Goal: Task Accomplishment & Management: Use online tool/utility

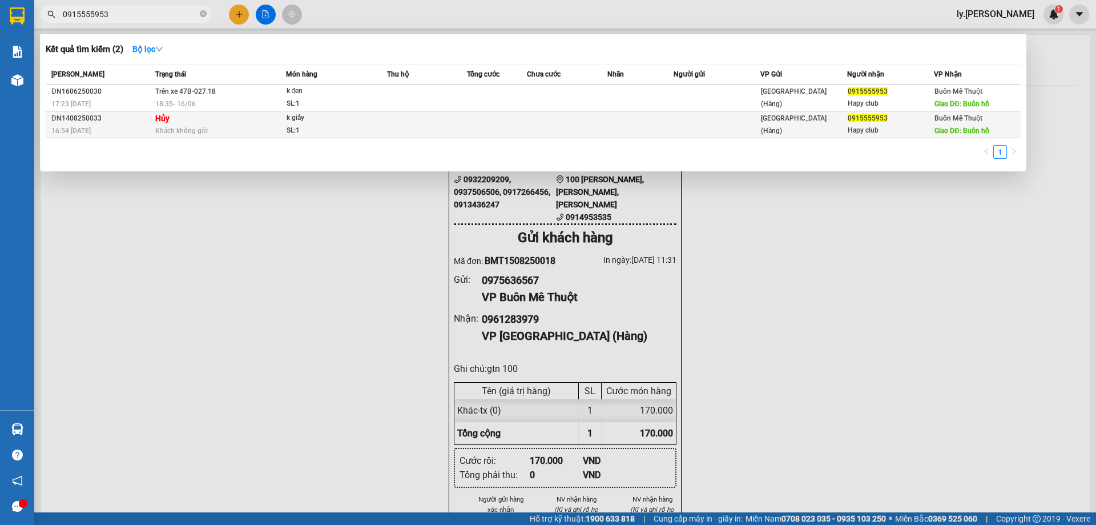
type input "0915555953"
click at [677, 118] on td at bounding box center [717, 124] width 87 height 27
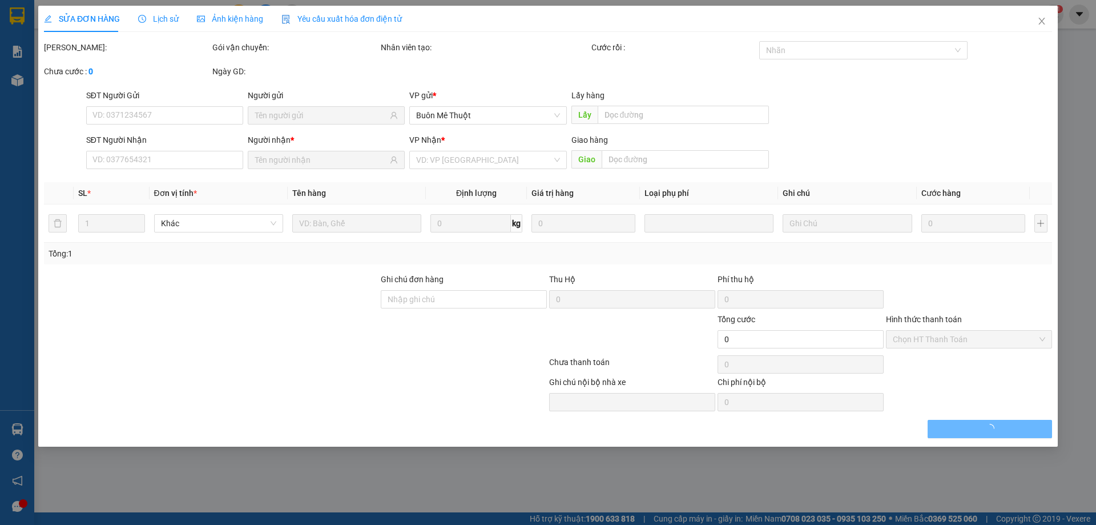
type input "0915555953"
type input "Hapy club"
type input "Buôn hồ"
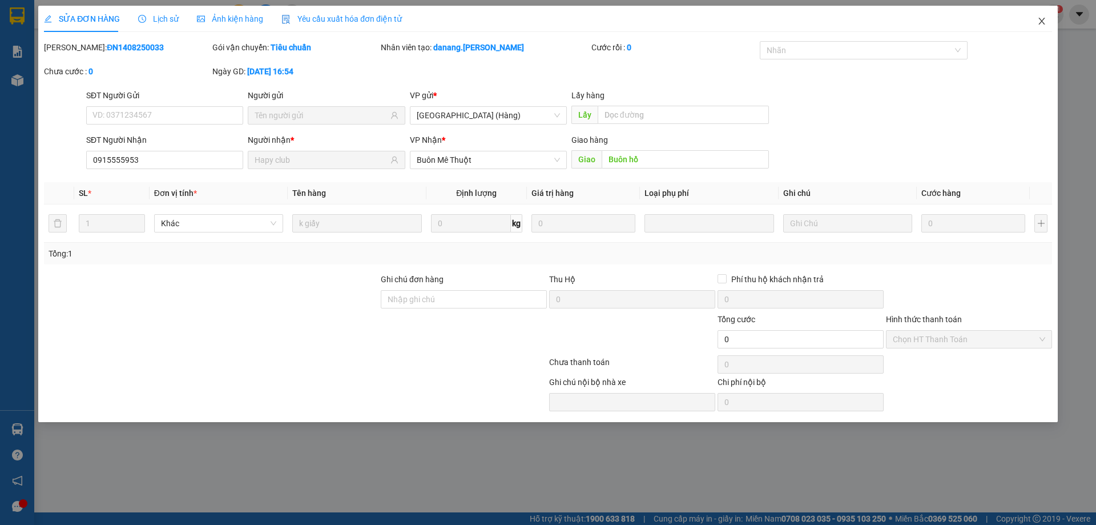
click at [1044, 19] on icon "close" at bounding box center [1042, 21] width 6 height 7
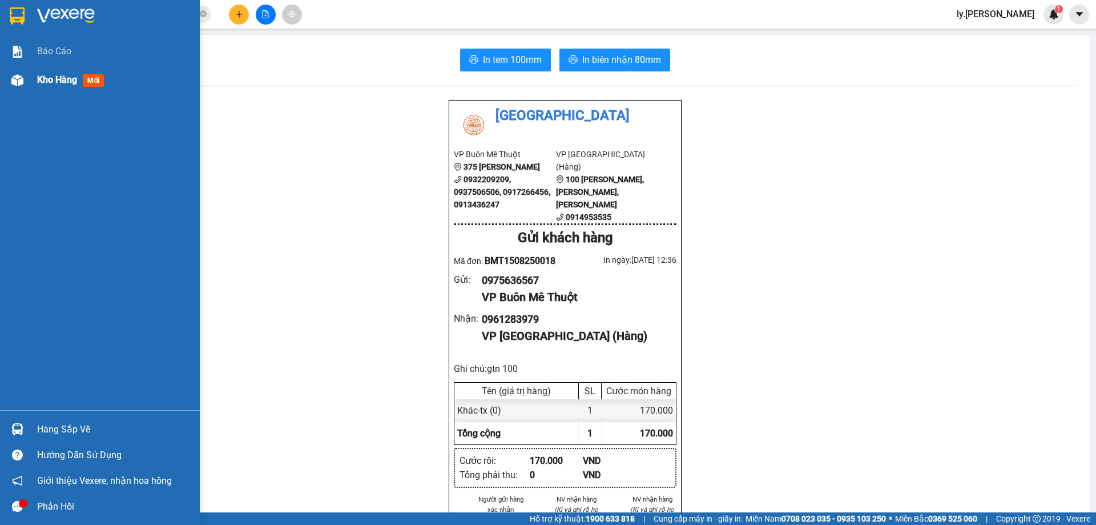
click at [42, 79] on span "Kho hàng" at bounding box center [57, 79] width 40 height 11
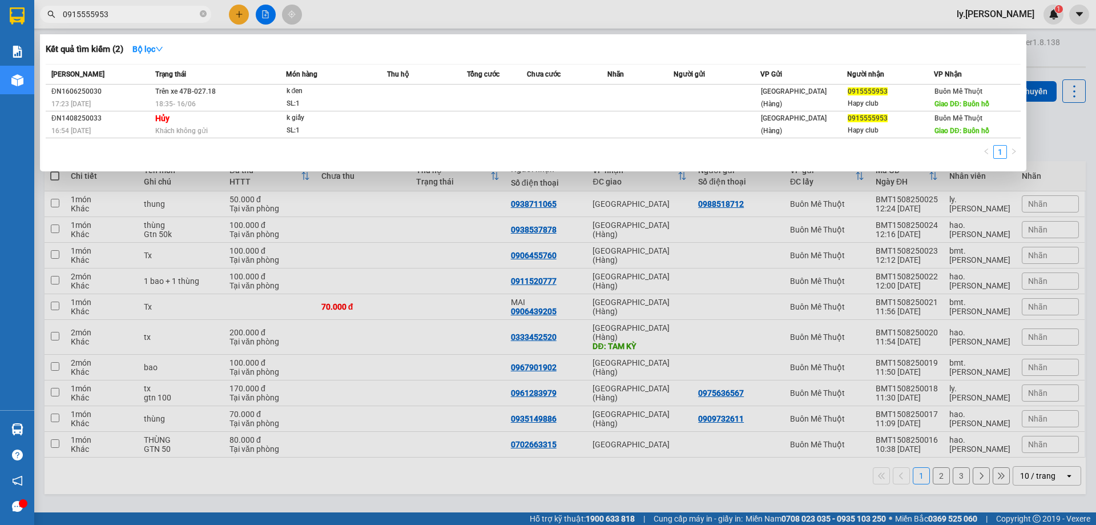
click at [130, 19] on input "0915555953" at bounding box center [130, 14] width 135 height 13
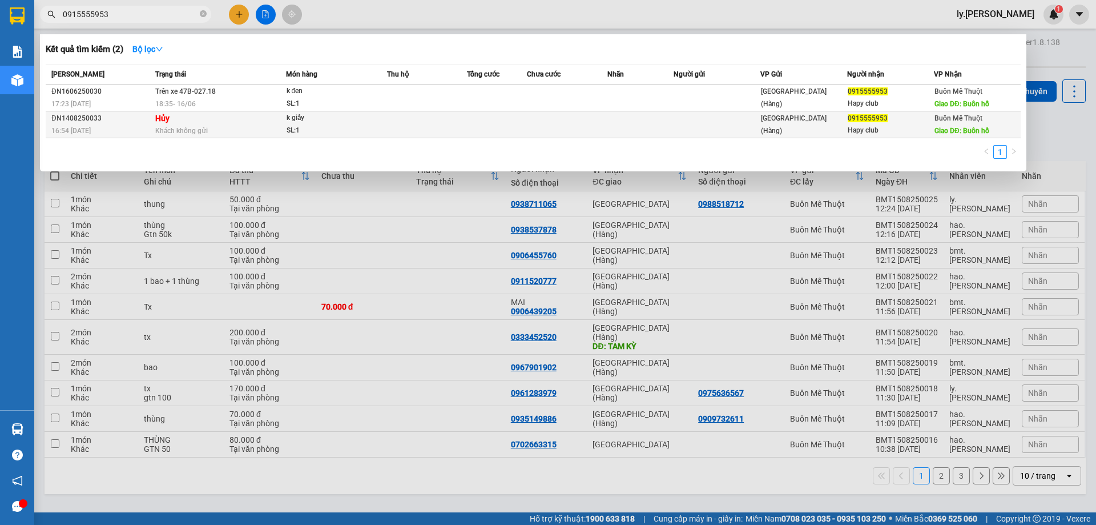
click at [189, 121] on td "Hủy Khách không gửi" at bounding box center [219, 124] width 134 height 27
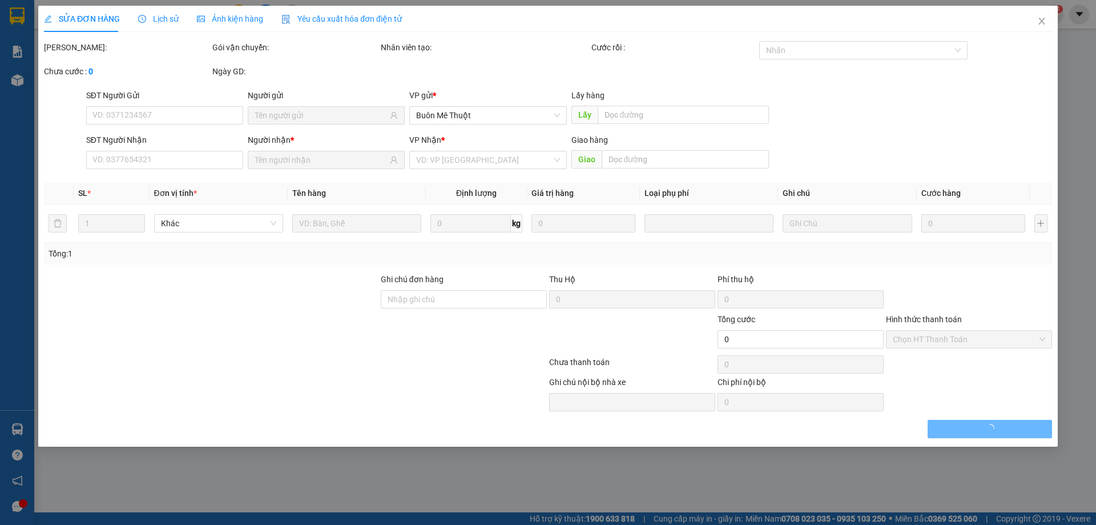
type input "0915555953"
type input "Hapy club"
type input "Buôn hồ"
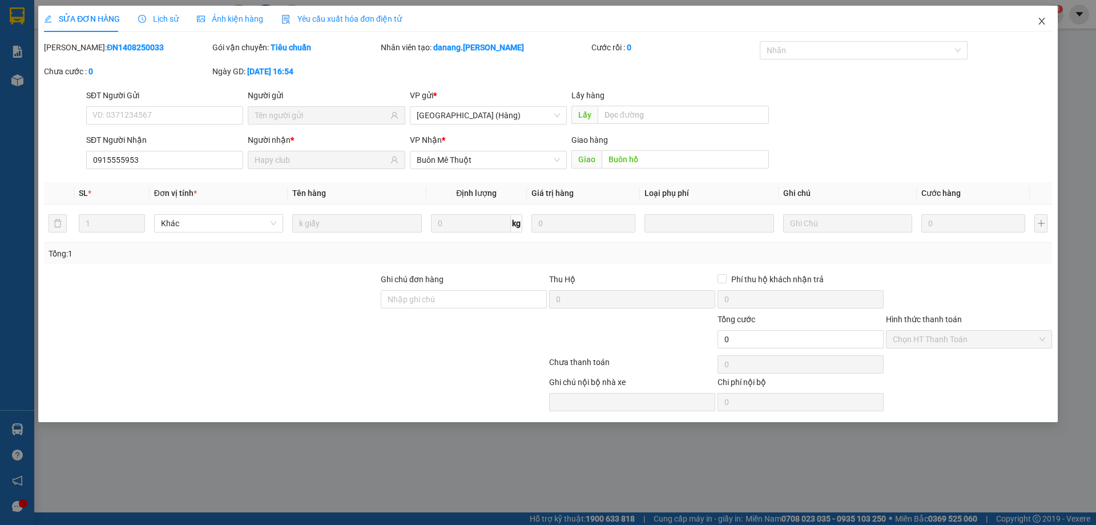
click at [1042, 24] on icon "close" at bounding box center [1042, 21] width 9 height 9
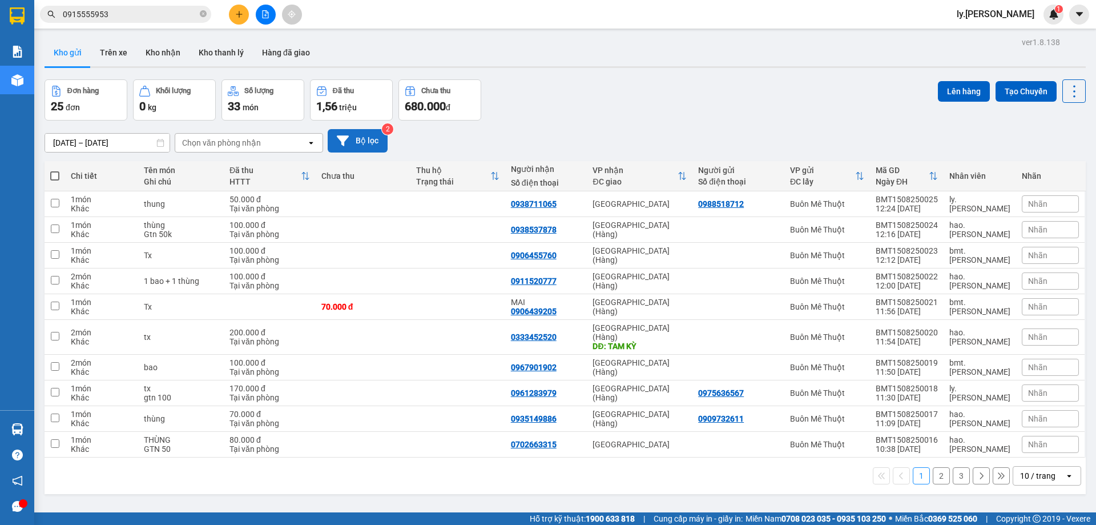
click at [360, 140] on button "Bộ lọc" at bounding box center [358, 140] width 60 height 23
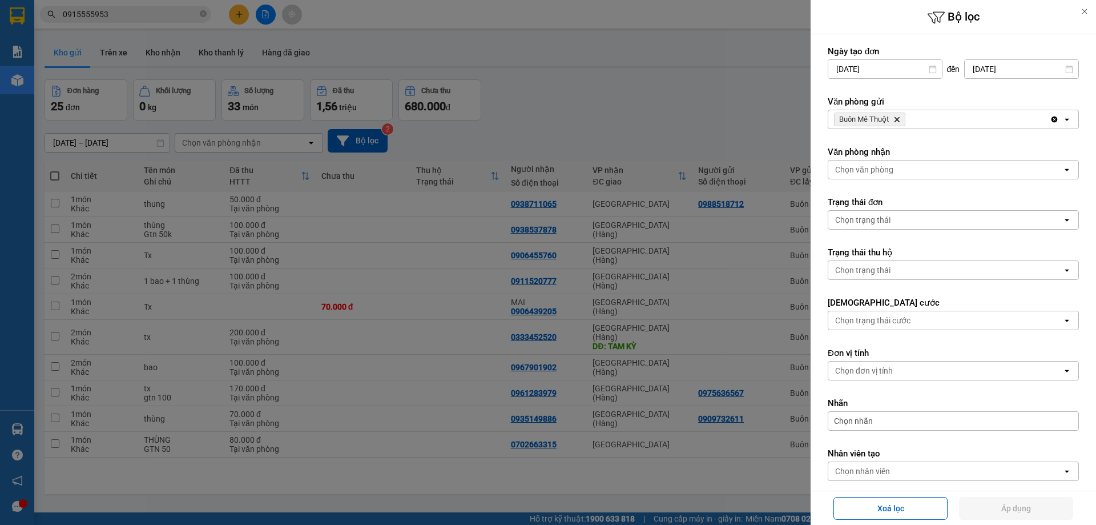
click at [899, 121] on icon "Buôn Mê Thuột, close by backspace" at bounding box center [897, 119] width 5 height 5
click at [902, 119] on div "Chọn văn phòng" at bounding box center [946, 119] width 234 height 18
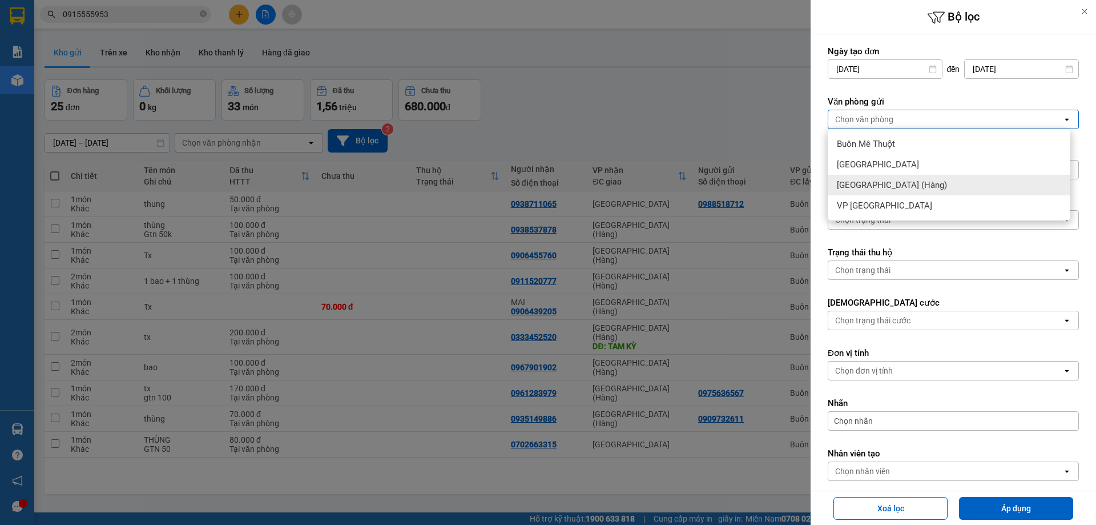
click at [878, 188] on span "[GEOGRAPHIC_DATA] (Hàng)" at bounding box center [892, 184] width 110 height 11
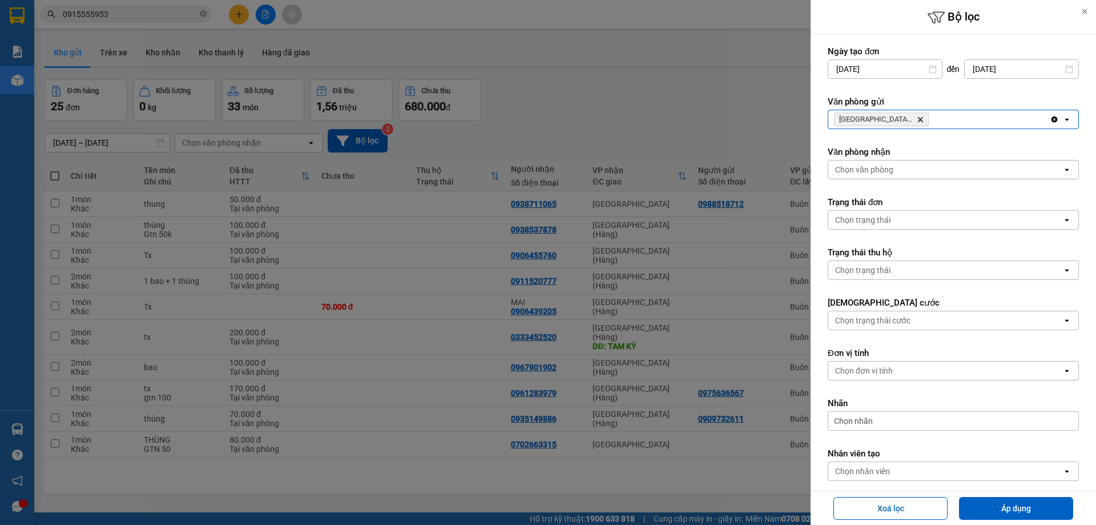
click at [930, 169] on div "Chọn văn phòng" at bounding box center [946, 169] width 234 height 18
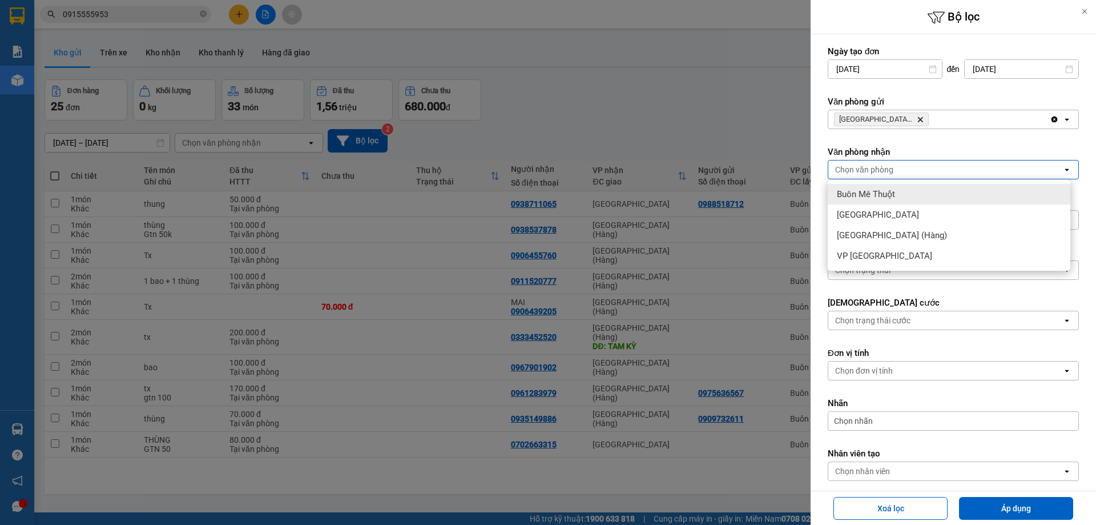
click at [923, 187] on div "Buôn Mê Thuột" at bounding box center [949, 194] width 243 height 21
click at [977, 145] on form "Ngày tạo đơn 15/08/2025 Press the down arrow key to interact with the calendar …" at bounding box center [953, 289] width 251 height 487
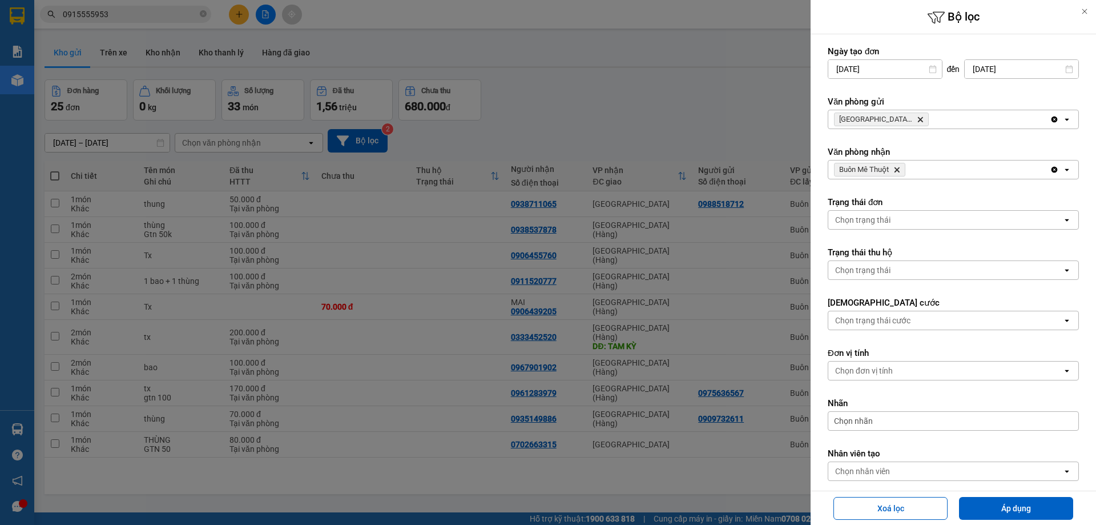
click at [923, 216] on div "Chọn trạng thái" at bounding box center [946, 220] width 234 height 18
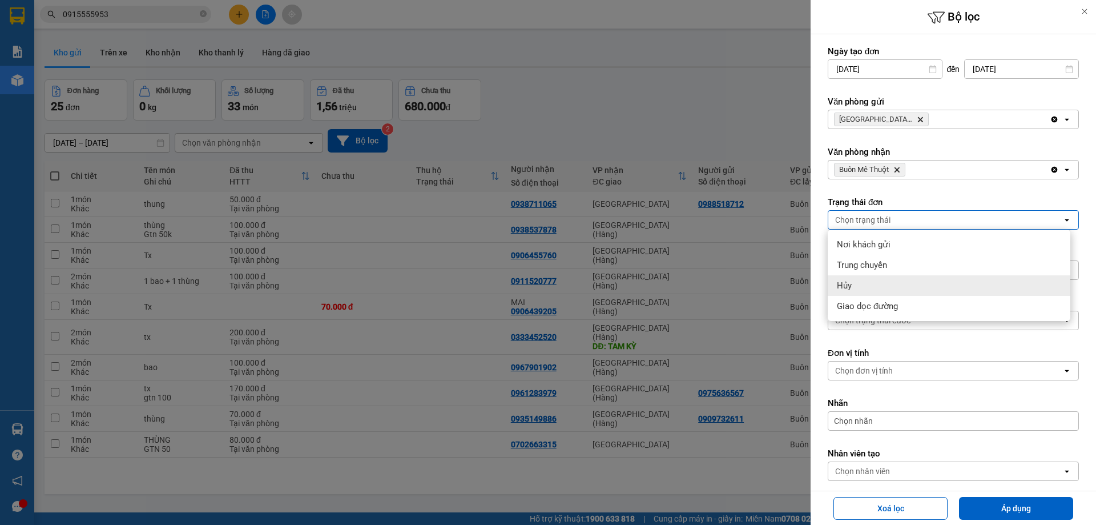
click at [886, 283] on div "Hủy" at bounding box center [949, 285] width 243 height 21
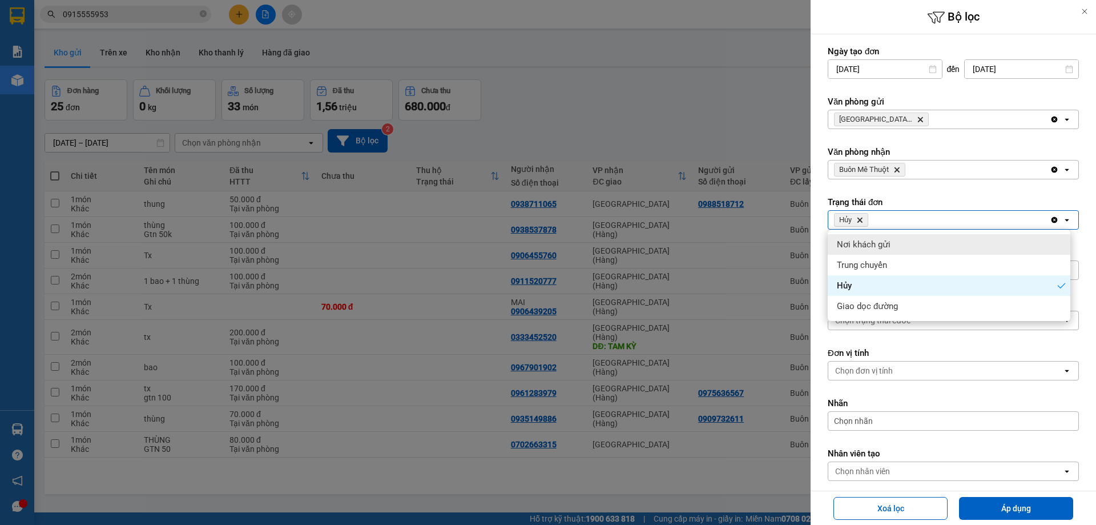
click at [957, 194] on form "Ngày tạo đơn 15/08/2025 Press the down arrow key to interact with the calendar …" at bounding box center [953, 289] width 251 height 487
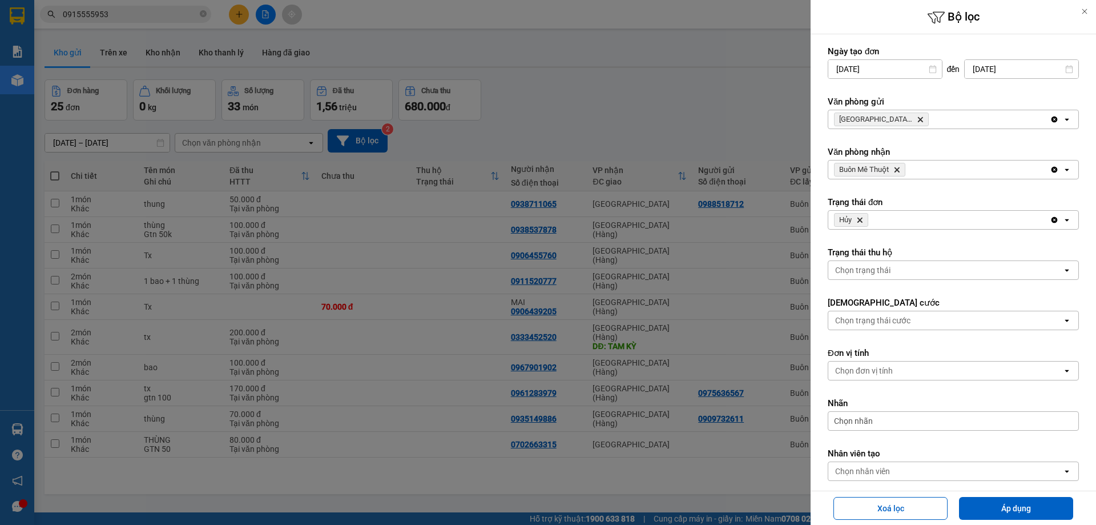
click at [933, 266] on div "Chọn trạng thái" at bounding box center [946, 270] width 234 height 18
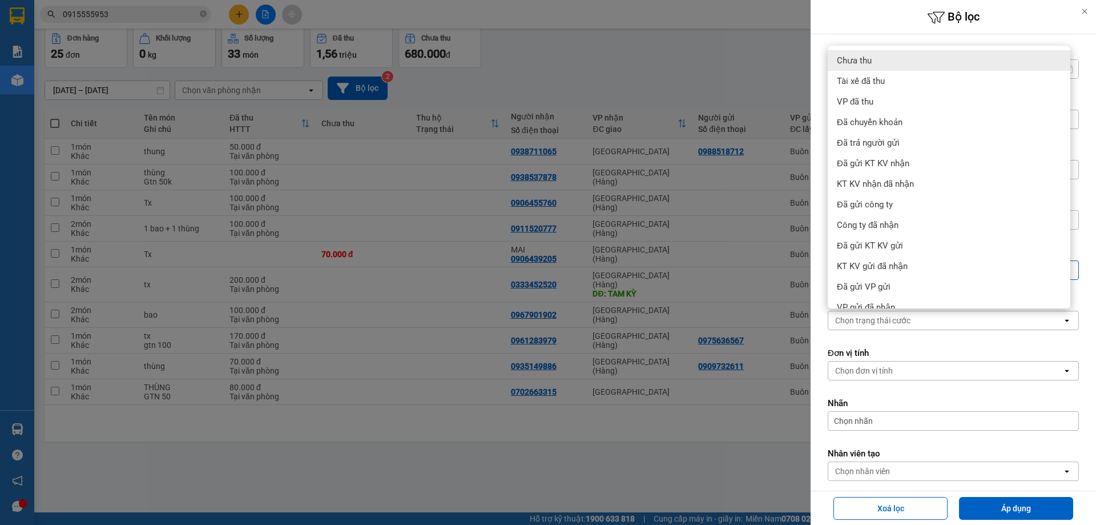
click at [858, 27] on div "Bộ lọc" at bounding box center [954, 17] width 286 height 34
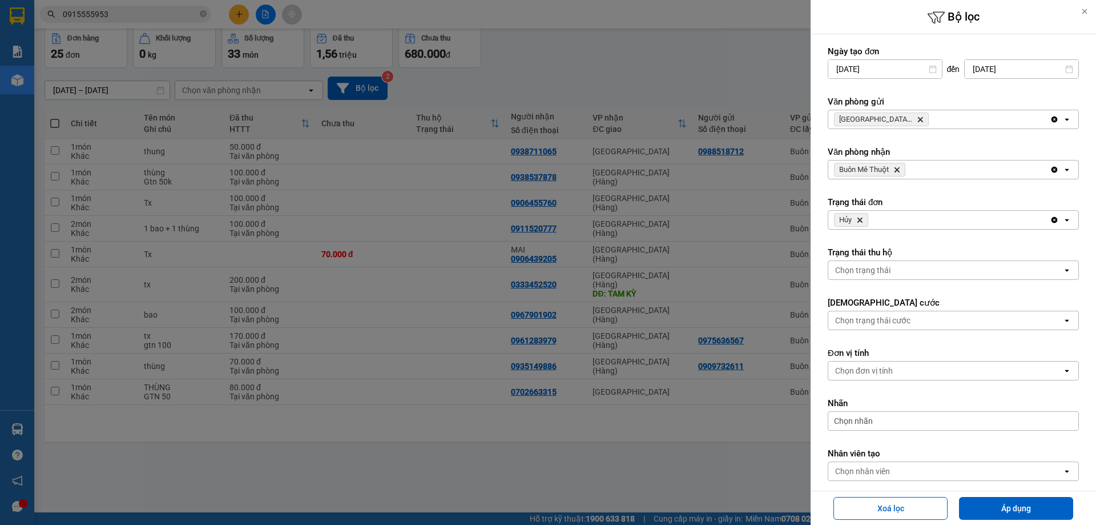
click at [905, 268] on div "Chọn trạng thái" at bounding box center [946, 270] width 234 height 18
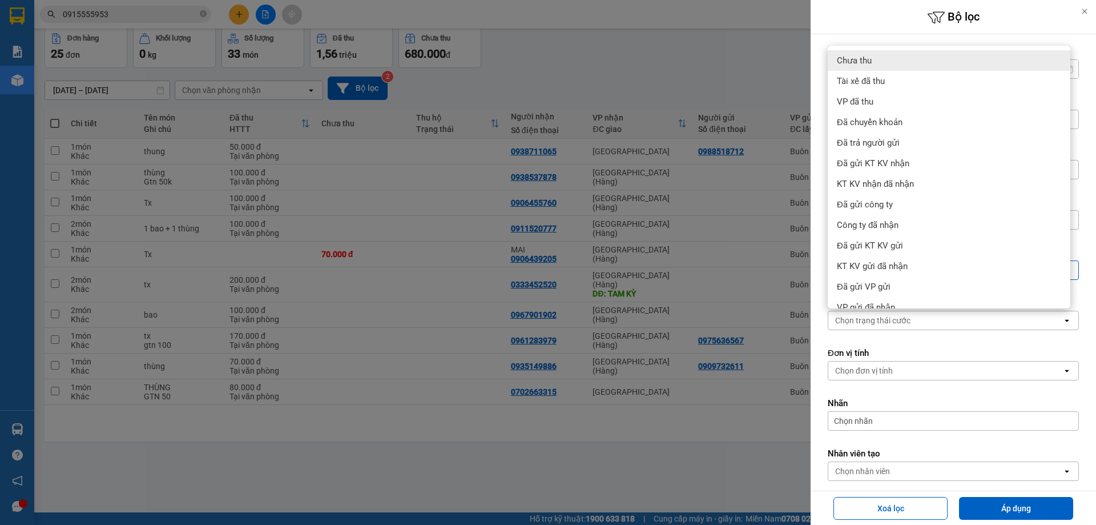
click at [877, 24] on h6 "Bộ lọc" at bounding box center [954, 18] width 286 height 18
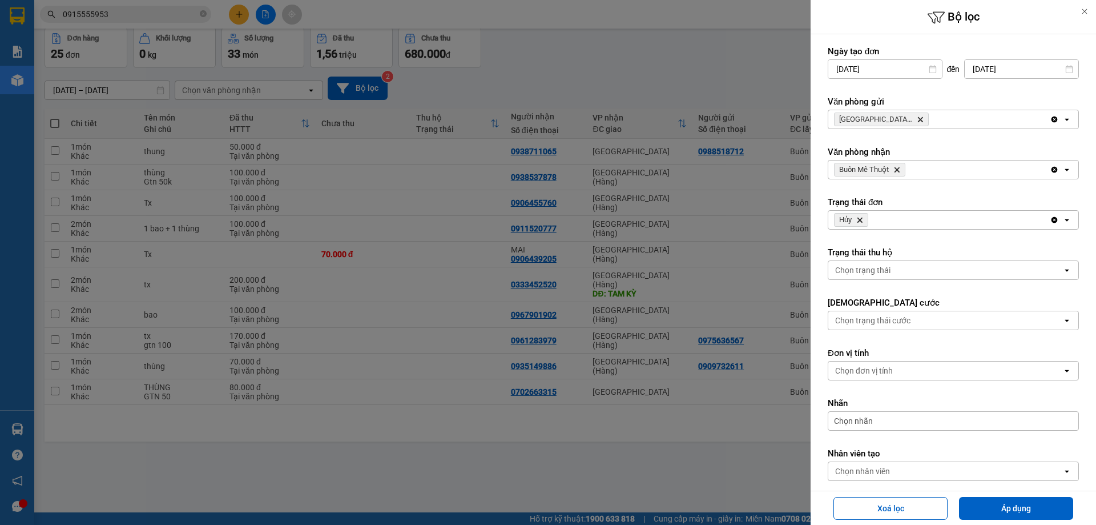
click at [909, 475] on div "Chọn nhân viên" at bounding box center [946, 471] width 234 height 18
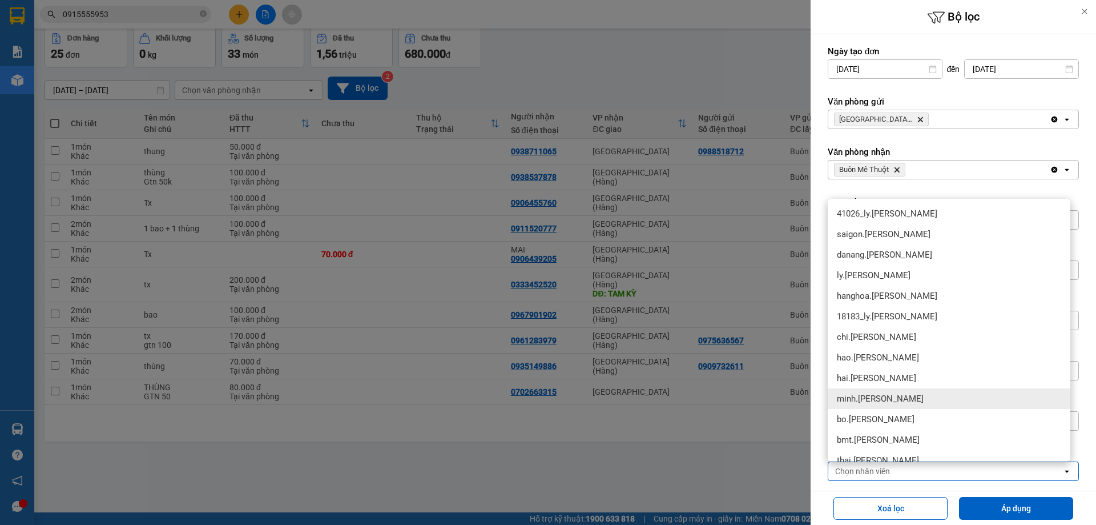
scroll to position [672, 0]
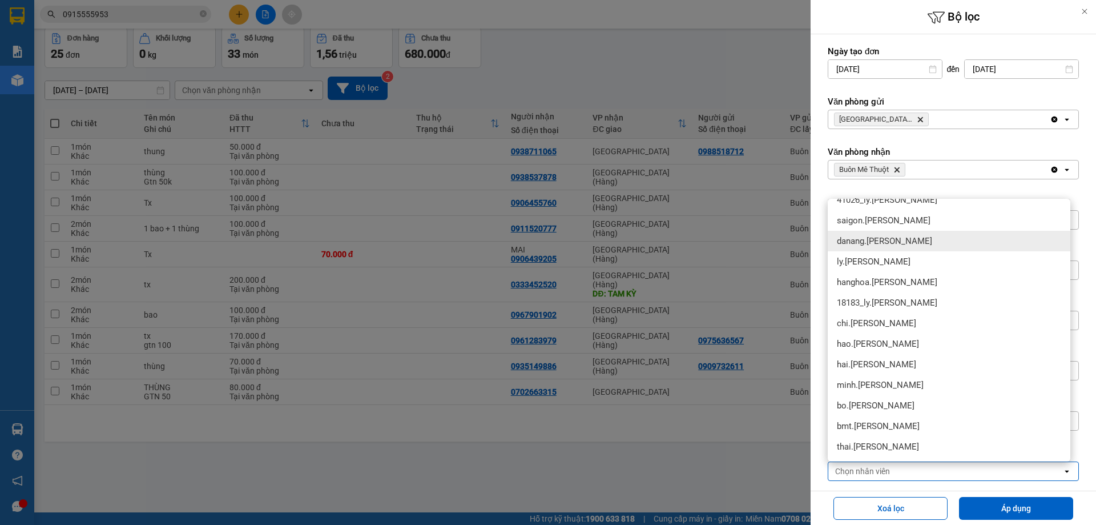
click at [912, 239] on div "danang.[PERSON_NAME]" at bounding box center [949, 241] width 243 height 21
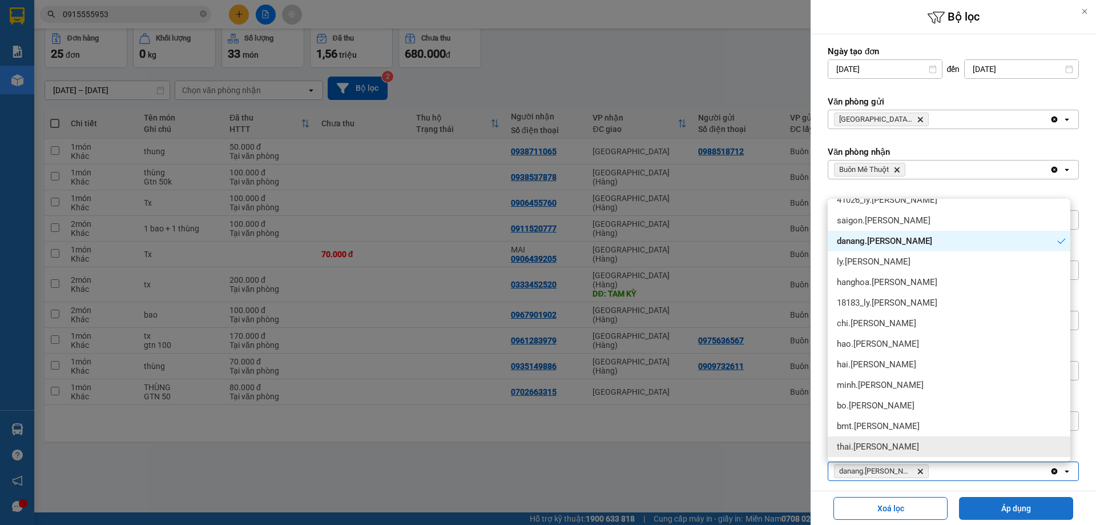
click at [1000, 514] on button "Áp dụng" at bounding box center [1016, 508] width 114 height 23
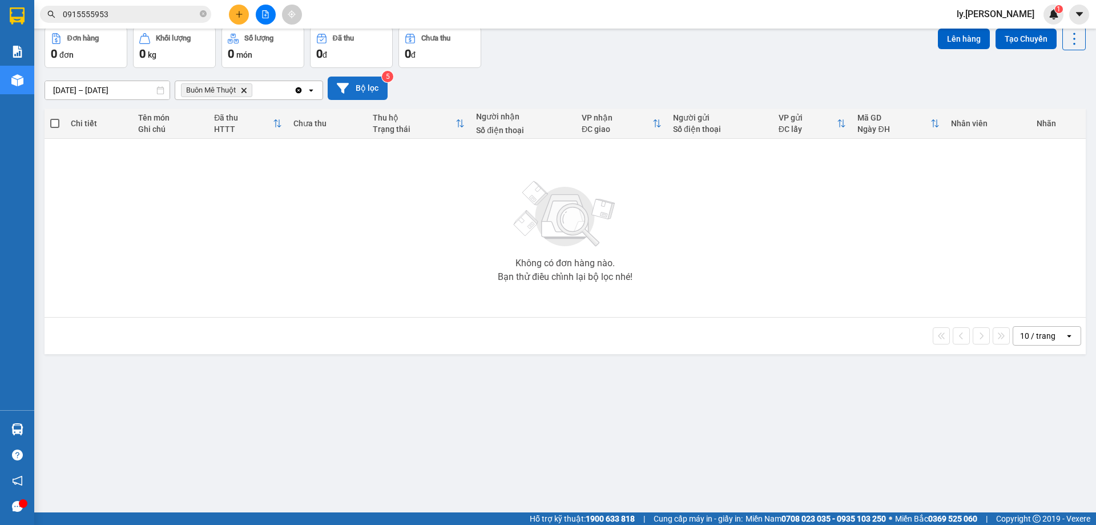
click at [350, 80] on button "Bộ lọc" at bounding box center [358, 88] width 60 height 23
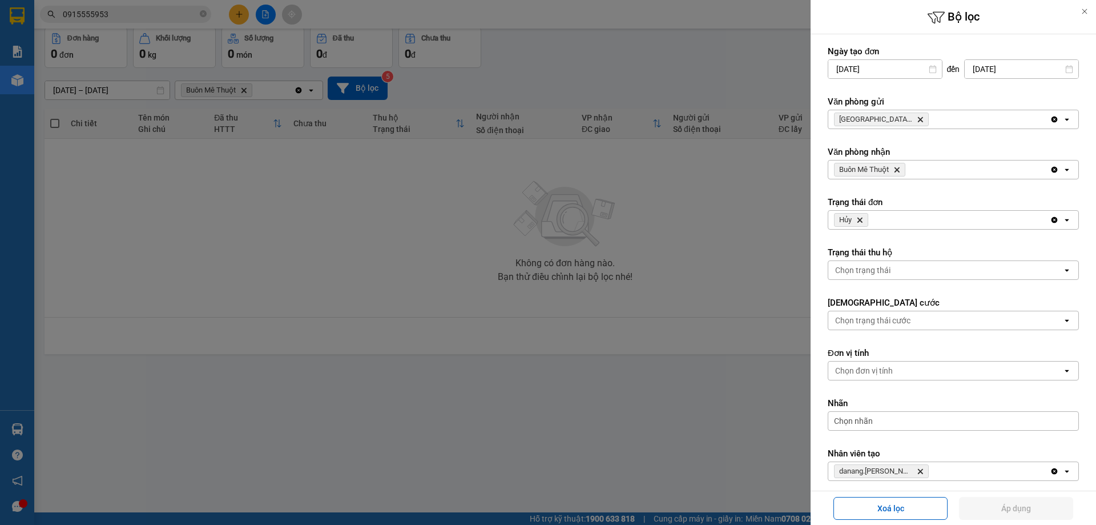
click at [862, 72] on input "[DATE]" at bounding box center [886, 69] width 114 height 18
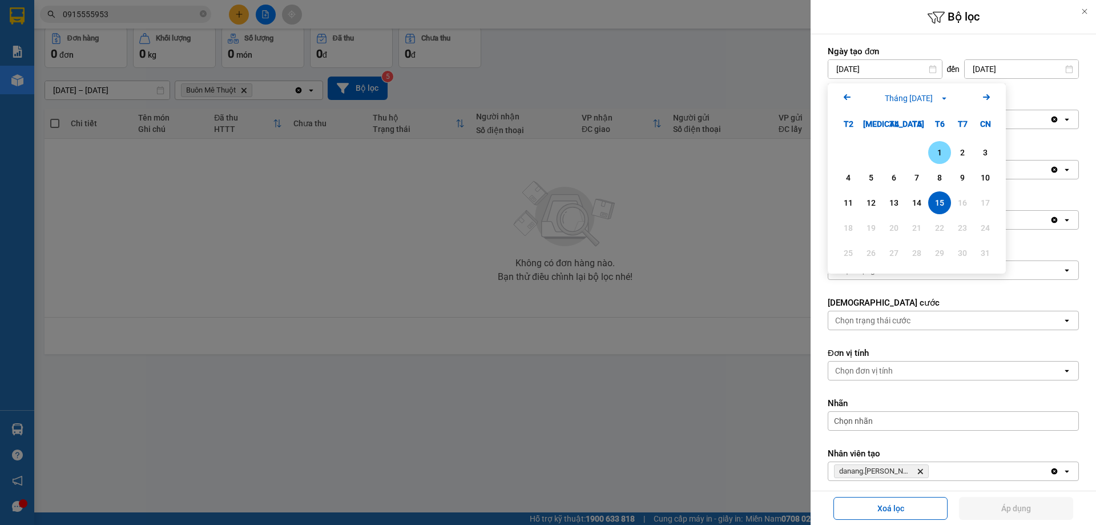
click at [943, 155] on div "1" at bounding box center [940, 153] width 16 height 14
type input "01/08/2025"
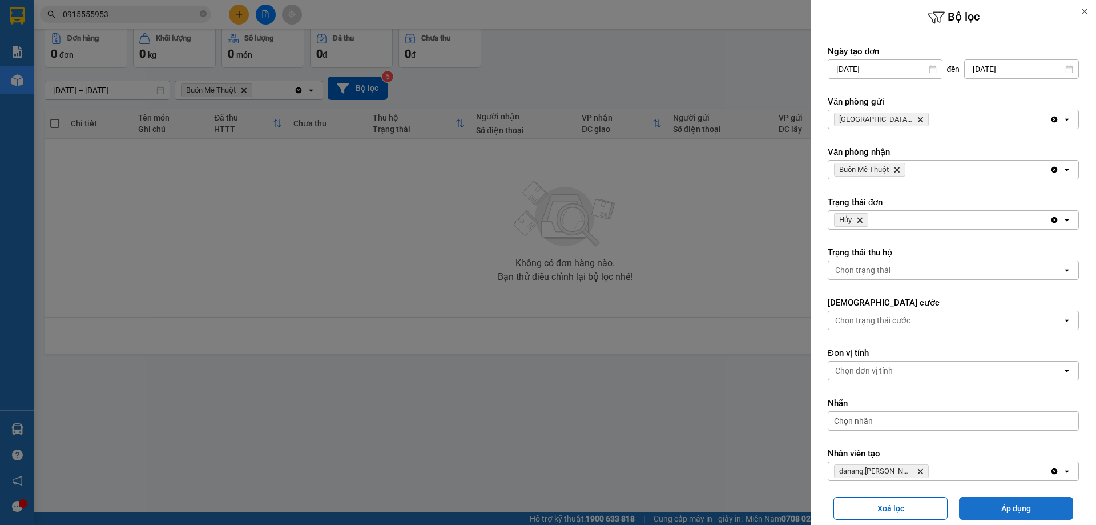
click at [991, 506] on button "Áp dụng" at bounding box center [1016, 508] width 114 height 23
type input "01/08/2025 – 15/08/2025"
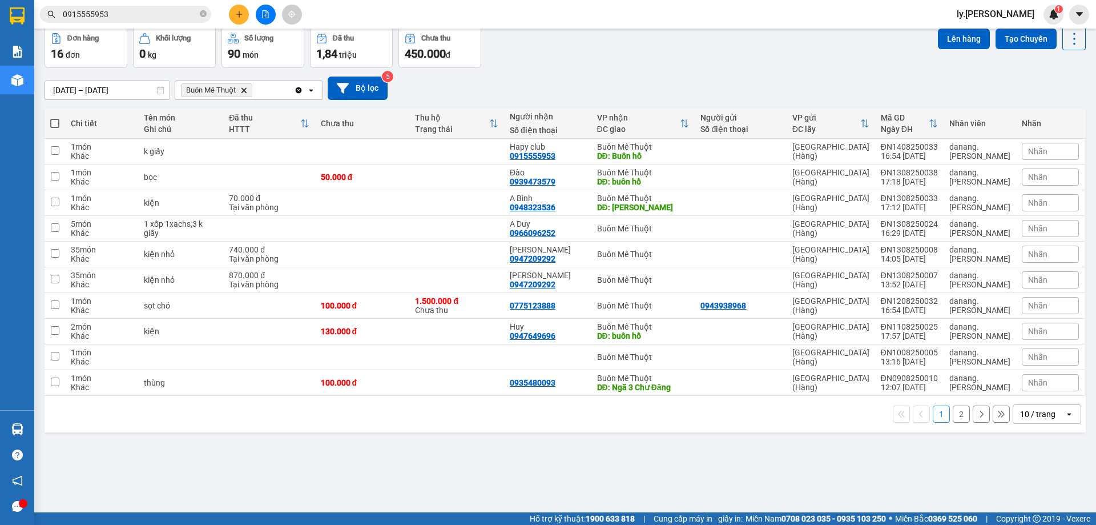
click at [1014, 408] on div "10 / trang" at bounding box center [1039, 414] width 51 height 18
click at [1031, 388] on span "100 / trang" at bounding box center [1034, 388] width 41 height 11
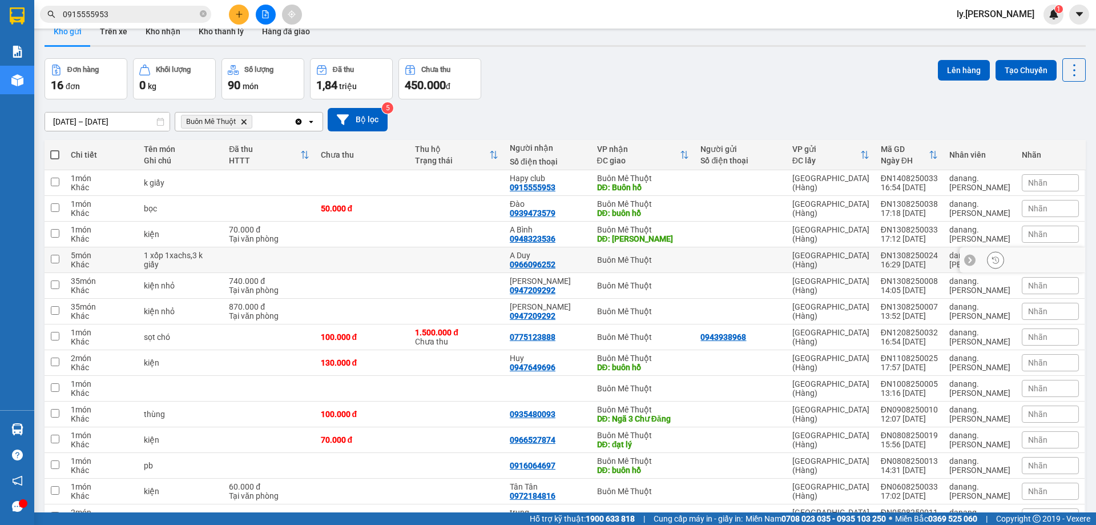
scroll to position [0, 0]
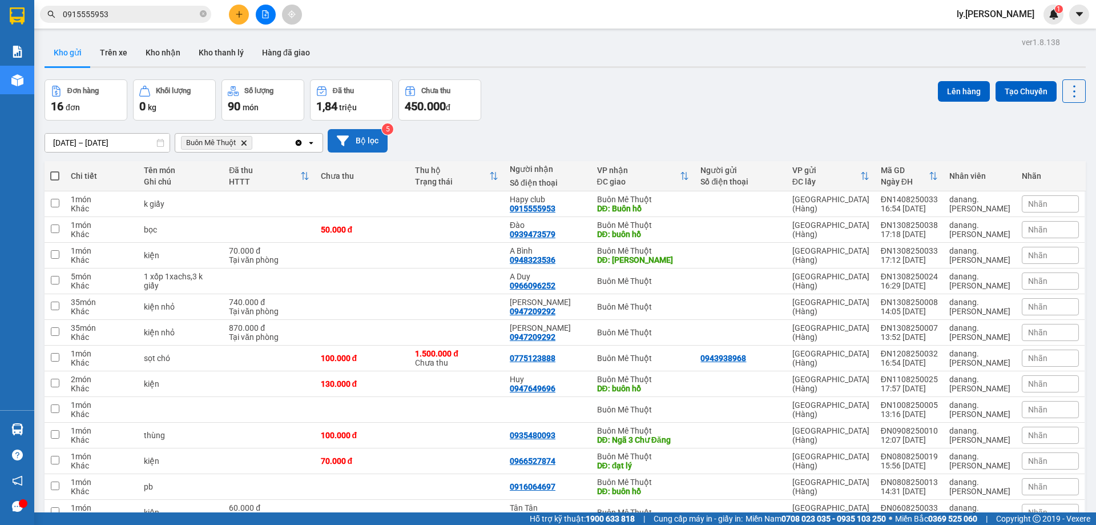
click at [352, 139] on button "Bộ lọc" at bounding box center [358, 140] width 60 height 23
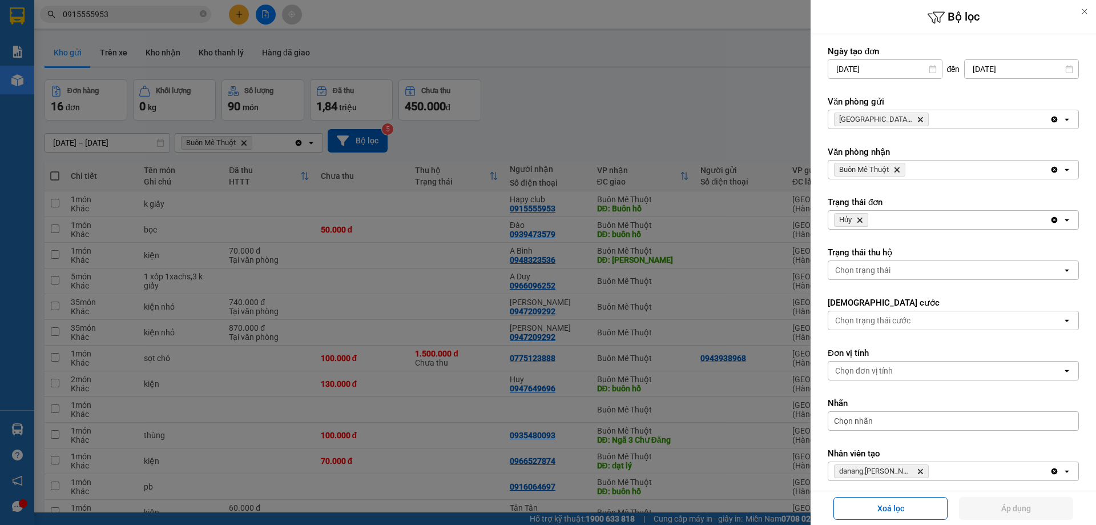
click at [864, 67] on input "01/08/2025" at bounding box center [886, 69] width 114 height 18
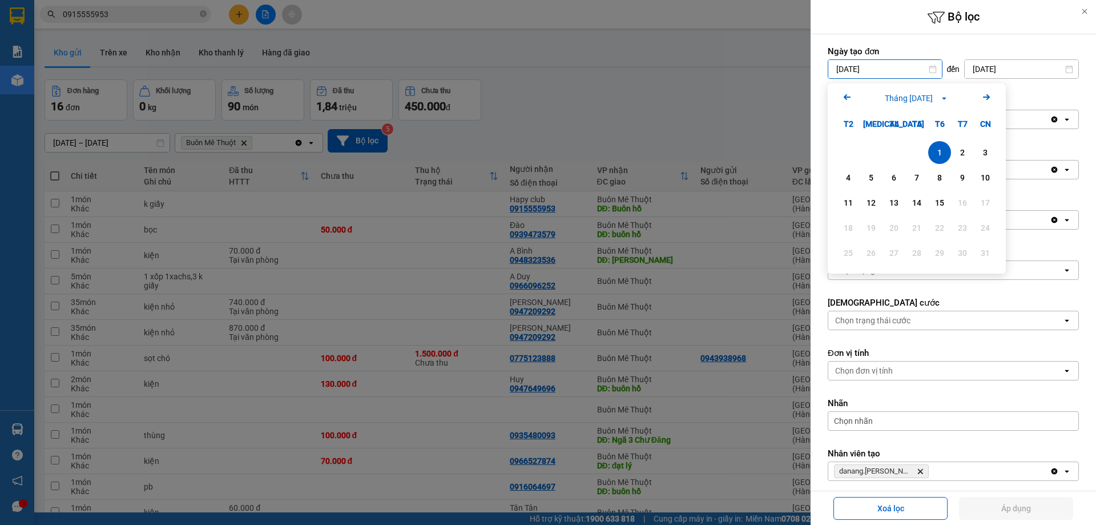
click at [845, 100] on icon "Arrow Left" at bounding box center [848, 97] width 14 height 14
click at [872, 152] on div "1" at bounding box center [871, 153] width 16 height 14
type input "01/07/2025"
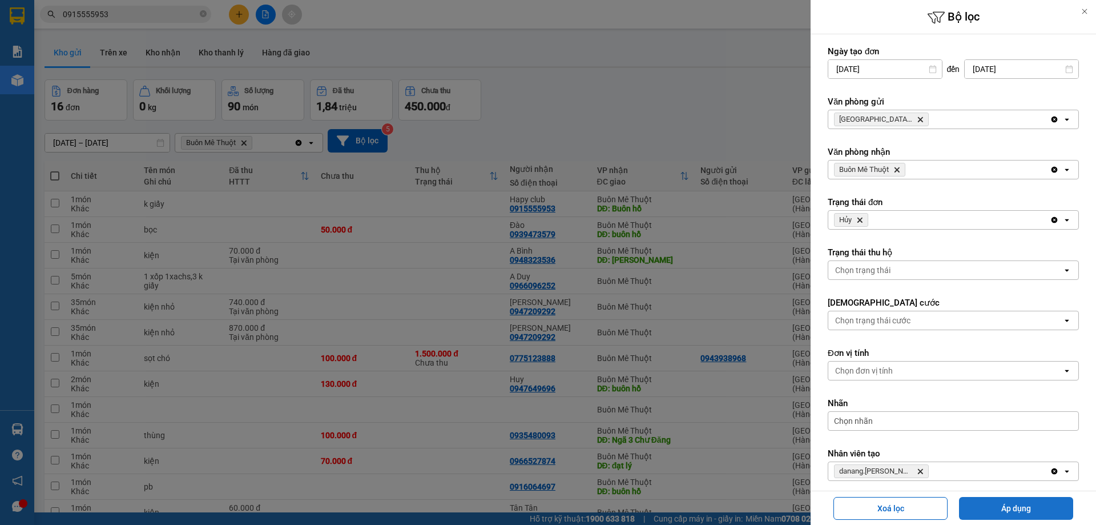
click at [1018, 509] on button "Áp dụng" at bounding box center [1016, 508] width 114 height 23
type input "01/07/2025 – 15/08/2025"
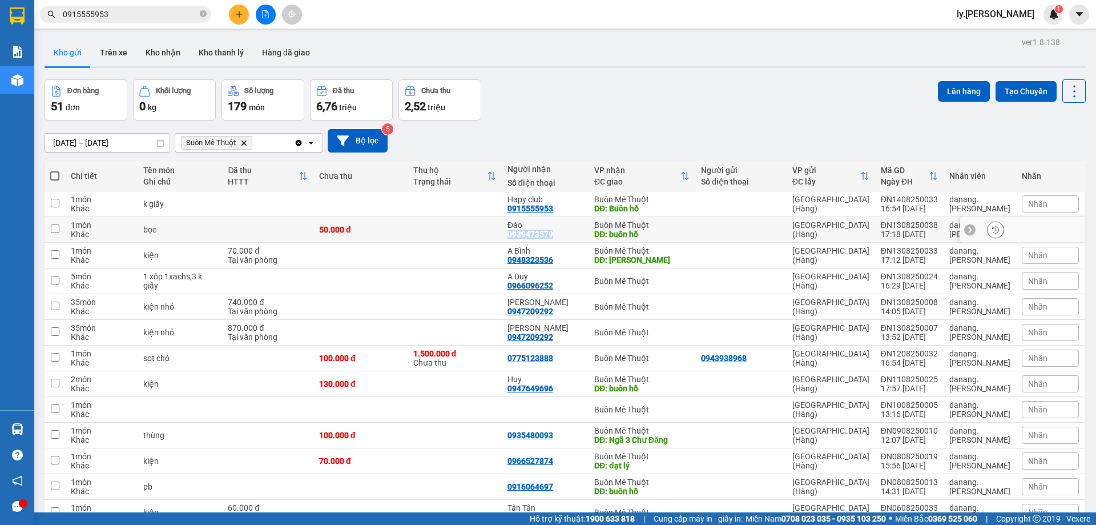
drag, startPoint x: 563, startPoint y: 233, endPoint x: 513, endPoint y: 239, distance: 50.0
click at [513, 239] on td "Đào 0939473579" at bounding box center [545, 230] width 87 height 26
checkbox input "true"
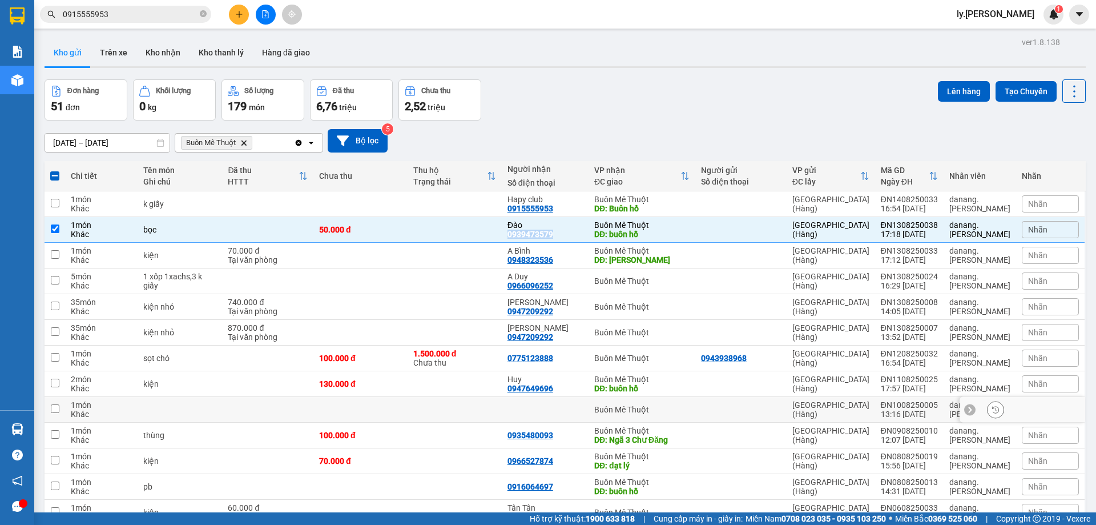
copy div "0939473579"
click at [571, 259] on div "A Bình 0948323536" at bounding box center [545, 255] width 75 height 18
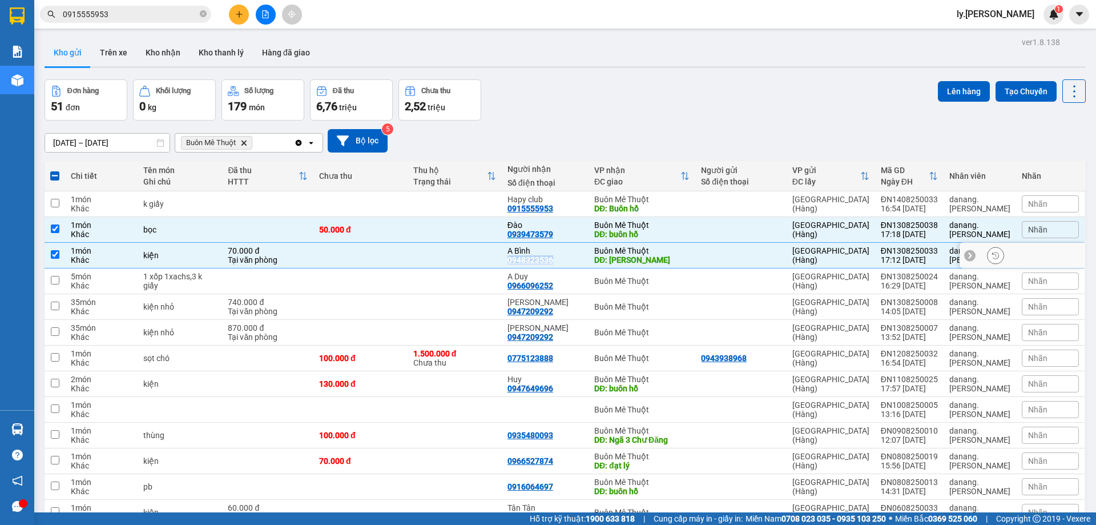
drag, startPoint x: 570, startPoint y: 261, endPoint x: 516, endPoint y: 260, distance: 53.7
click at [516, 260] on div "A Bình 0948323536" at bounding box center [545, 255] width 75 height 18
checkbox input "false"
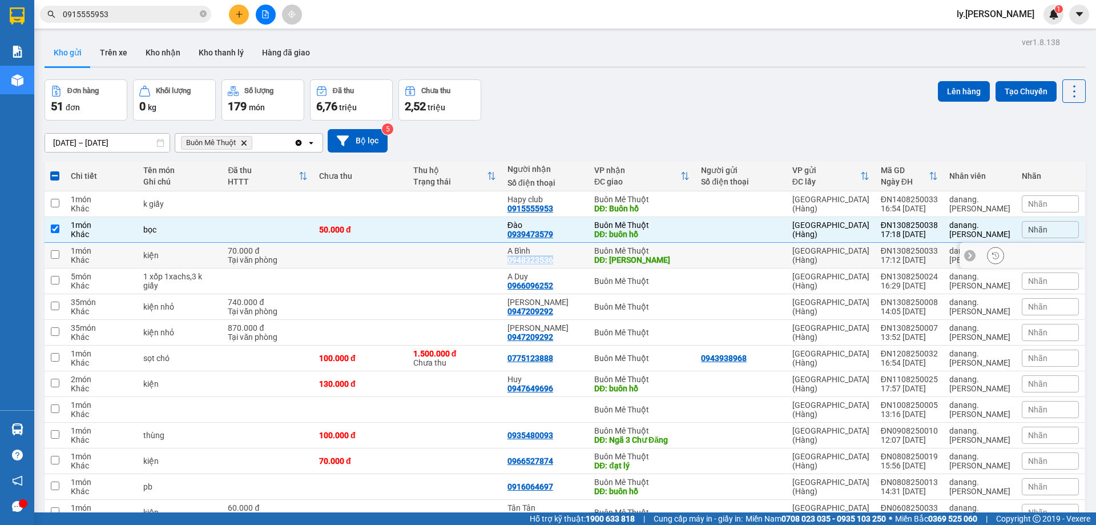
copy div "0948323536"
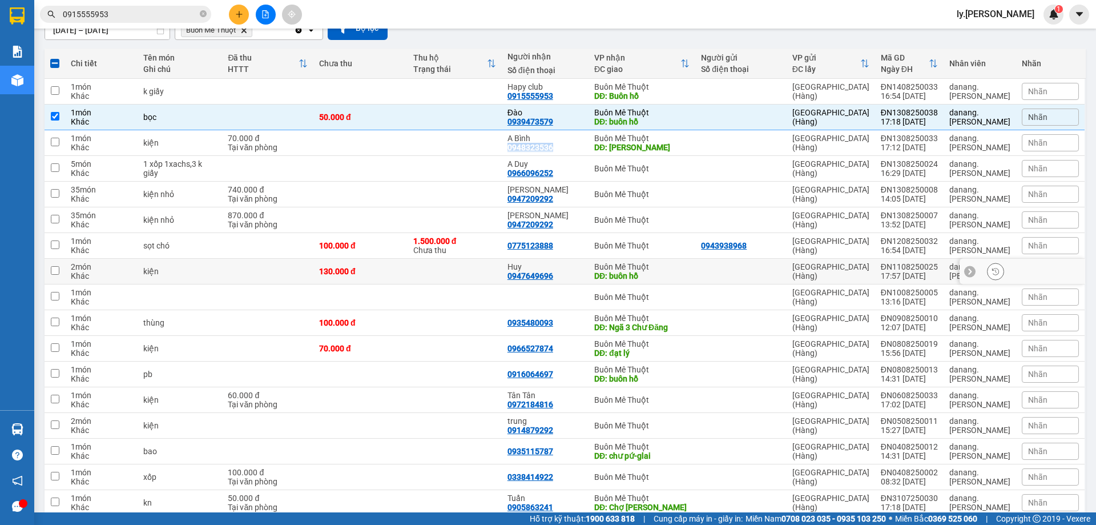
scroll to position [114, 0]
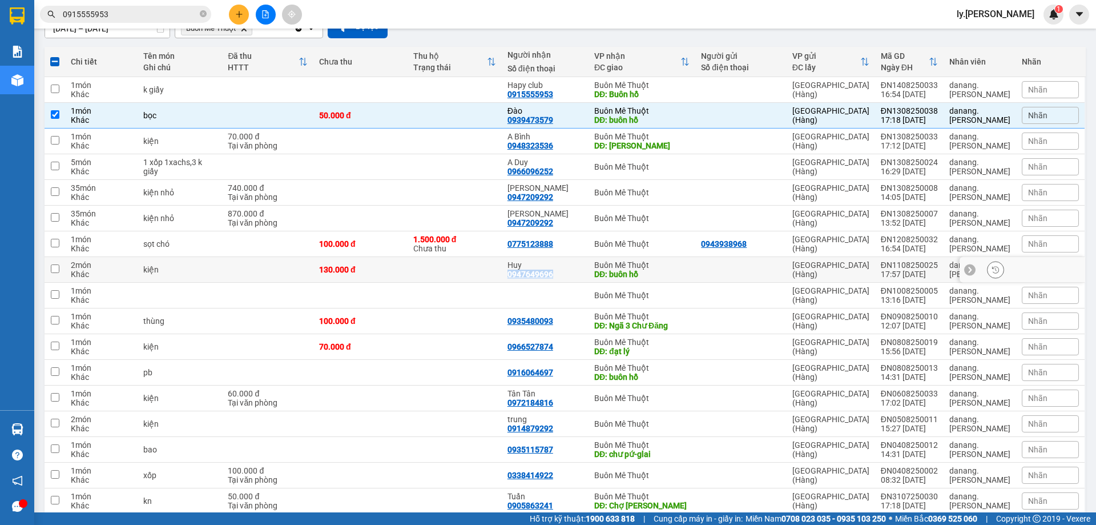
drag, startPoint x: 565, startPoint y: 275, endPoint x: 515, endPoint y: 274, distance: 50.8
click at [515, 274] on td "Huy 0947649696" at bounding box center [545, 270] width 87 height 26
checkbox input "true"
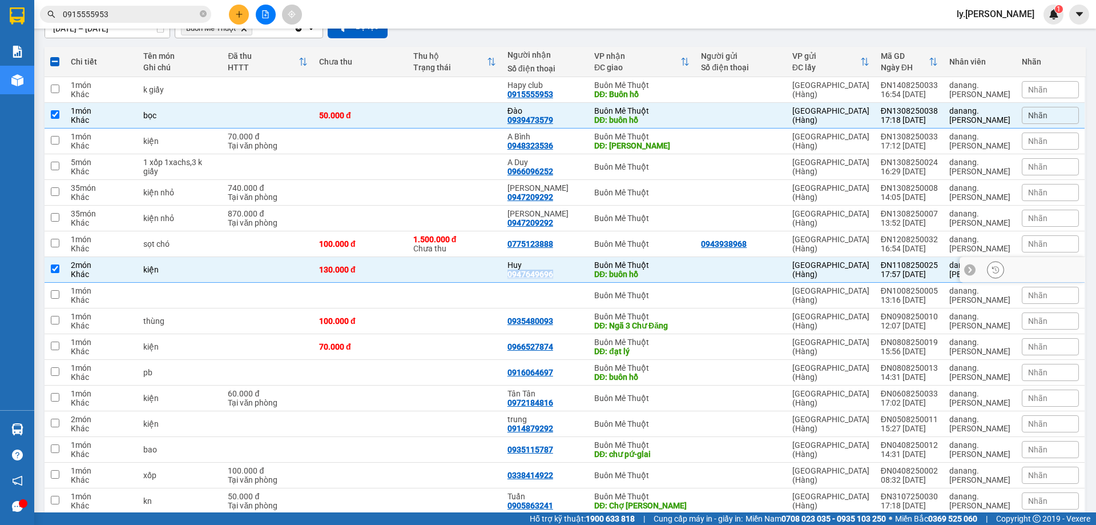
copy div "0947649696"
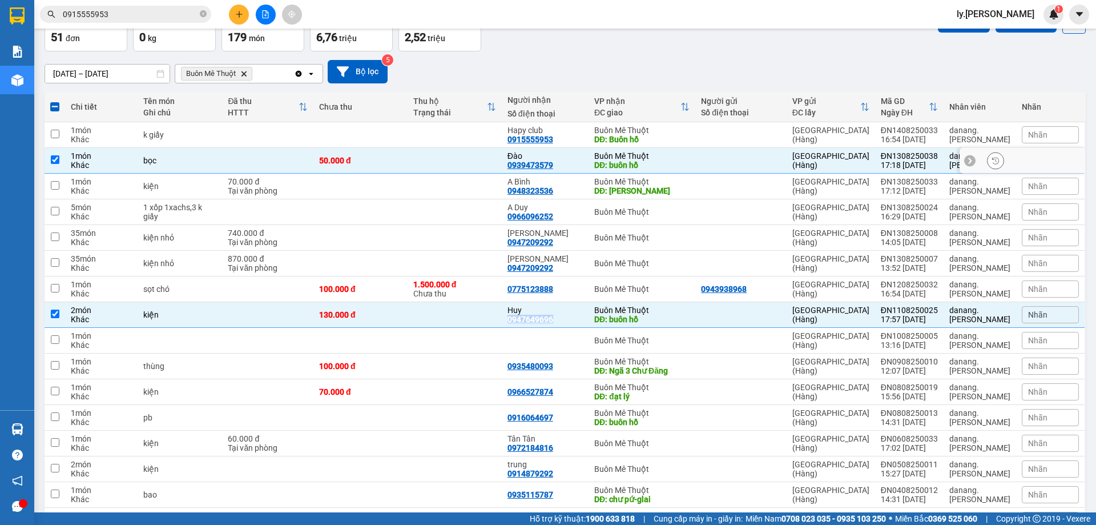
scroll to position [0, 0]
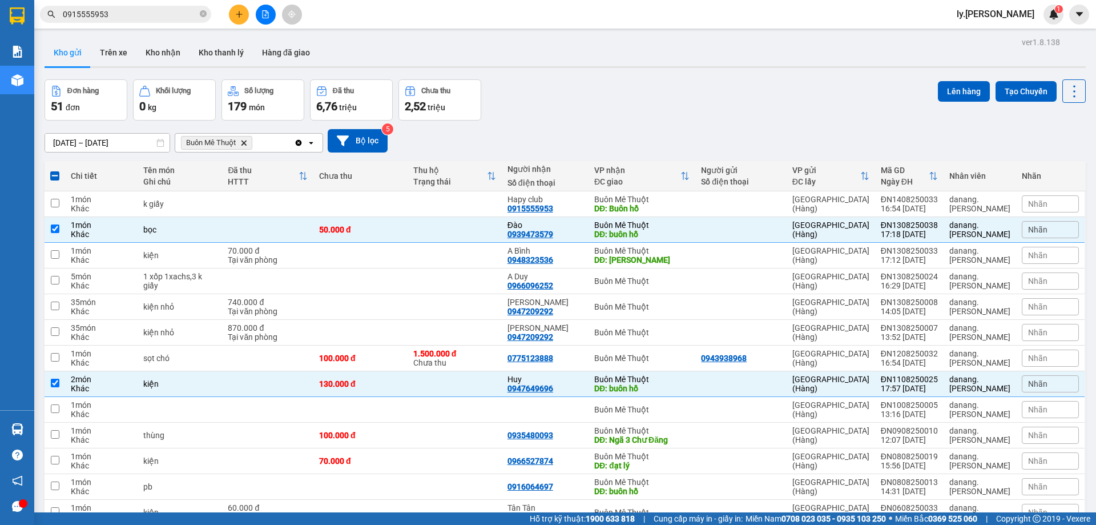
click at [60, 175] on th at bounding box center [55, 176] width 21 height 30
click at [56, 175] on span at bounding box center [54, 175] width 9 height 9
click at [55, 170] on input "checkbox" at bounding box center [55, 170] width 0 height 0
checkbox input "true"
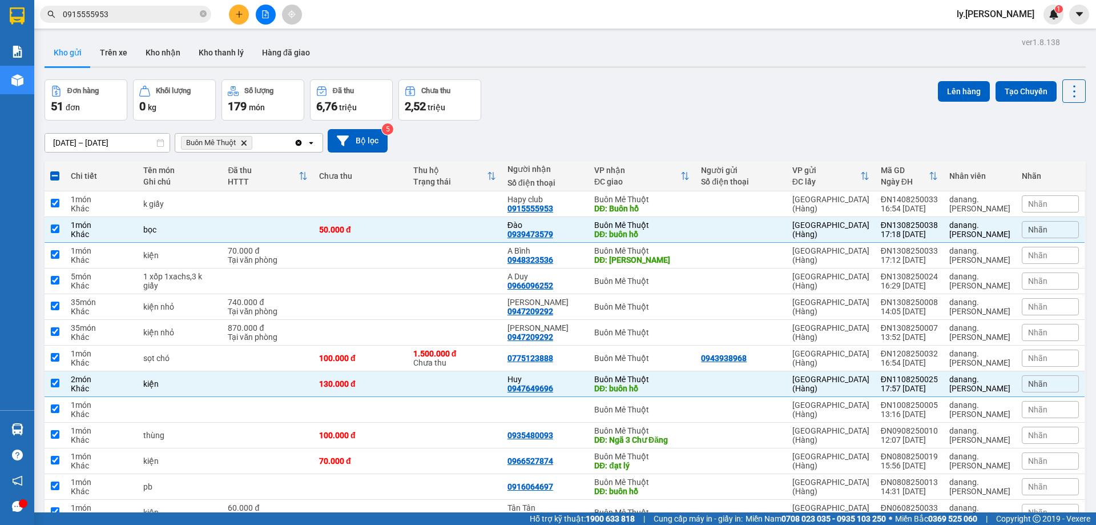
checkbox input "true"
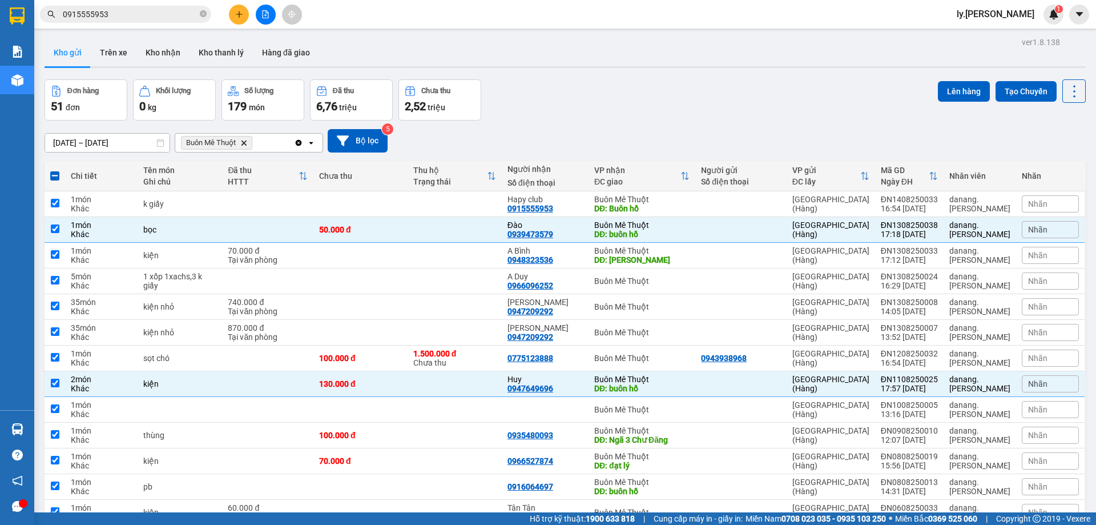
checkbox input "true"
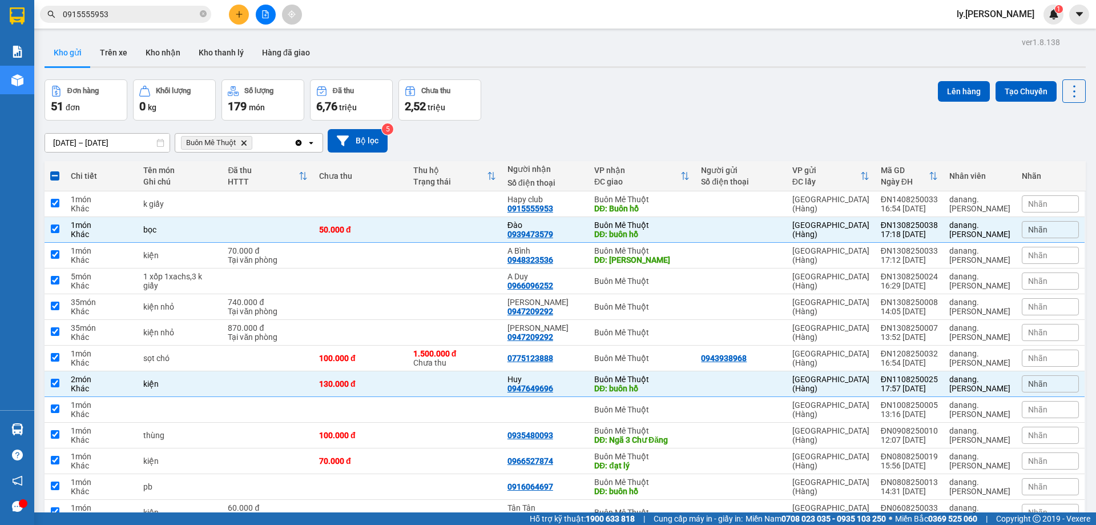
checkbox input "true"
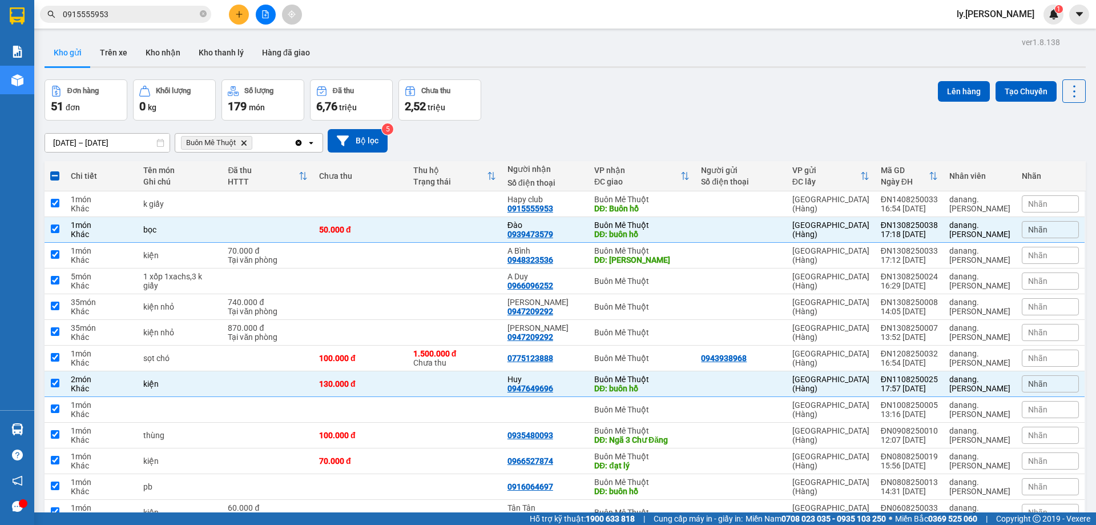
checkbox input "true"
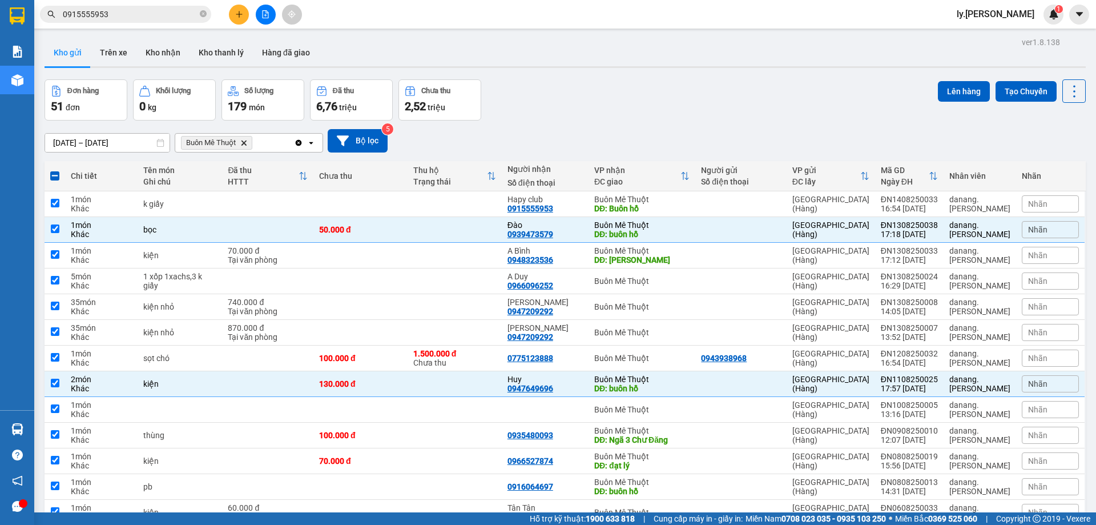
checkbox input "true"
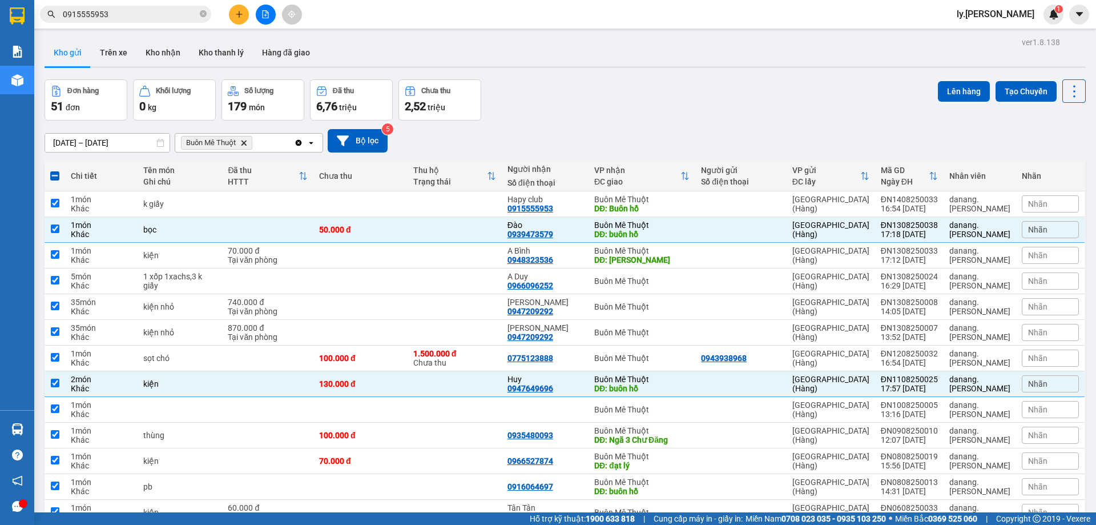
checkbox input "true"
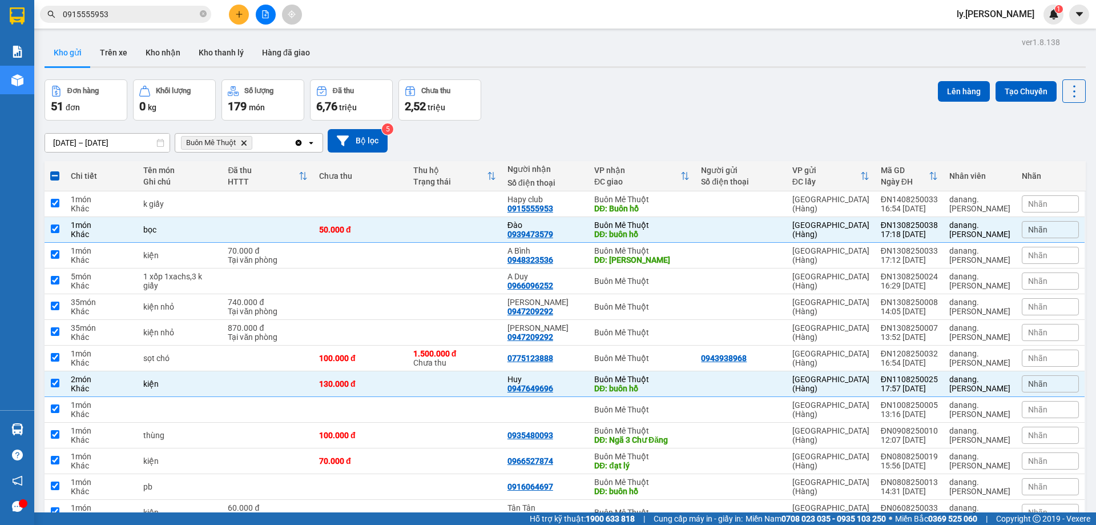
checkbox input "true"
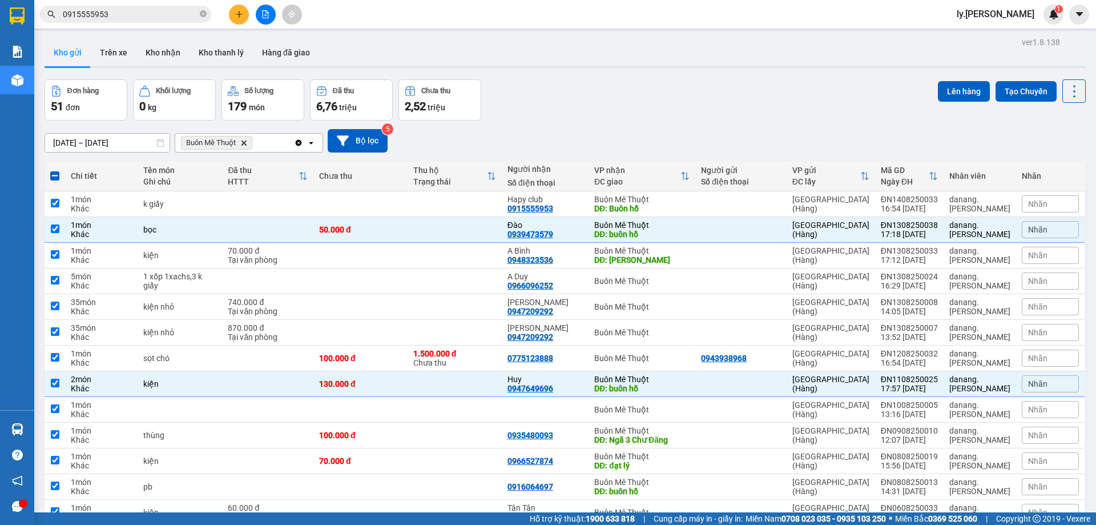
checkbox input "true"
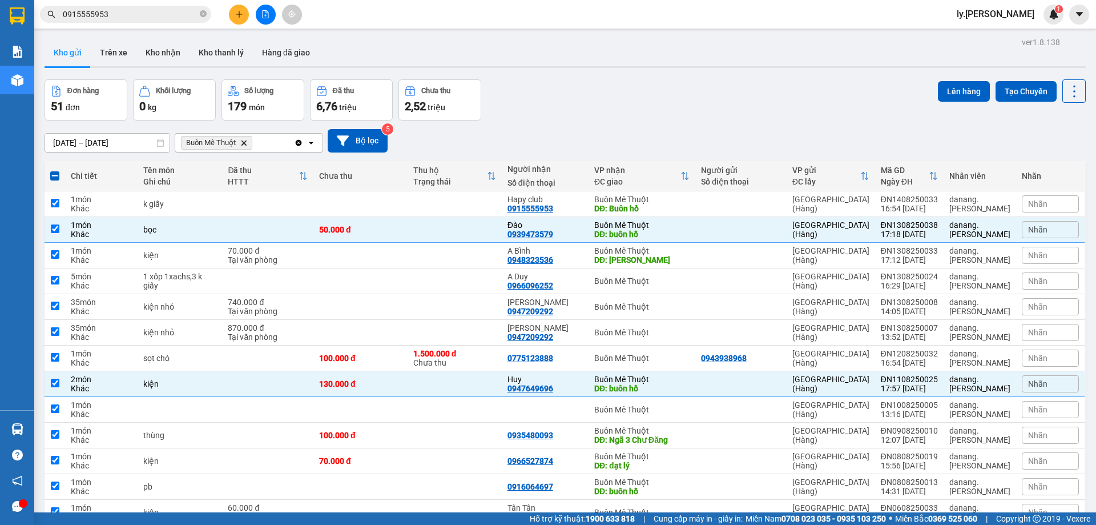
checkbox input "true"
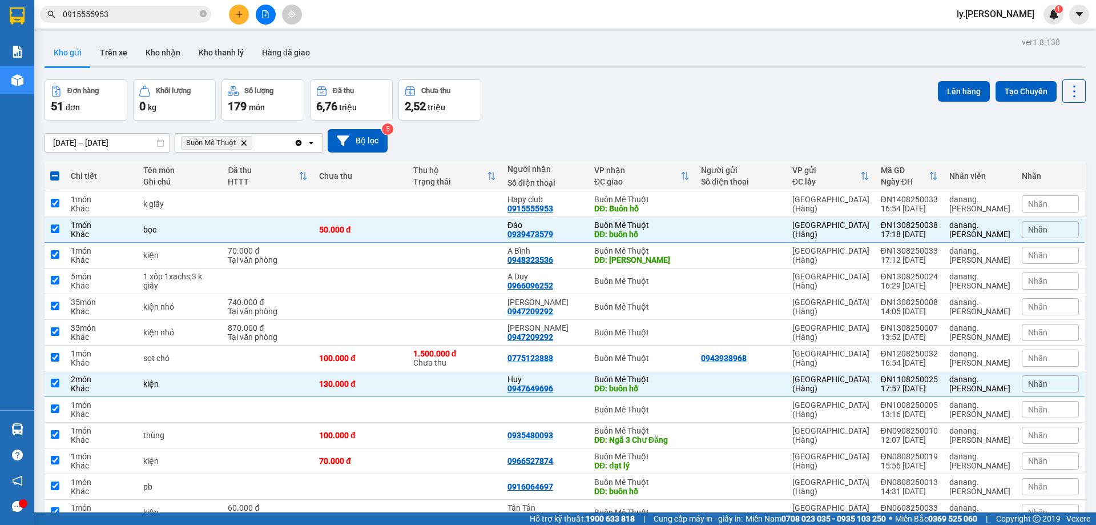
checkbox input "true"
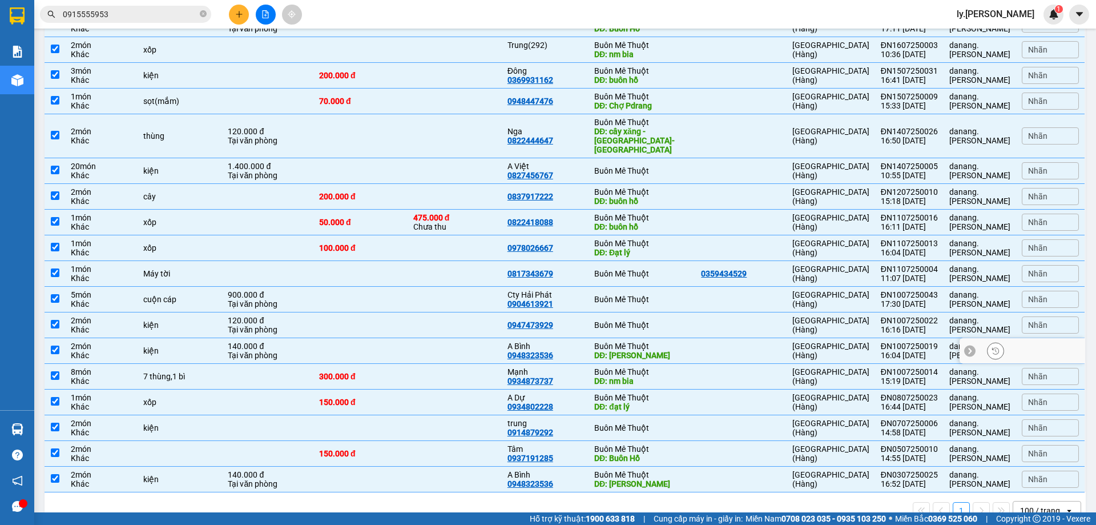
scroll to position [1046, 0]
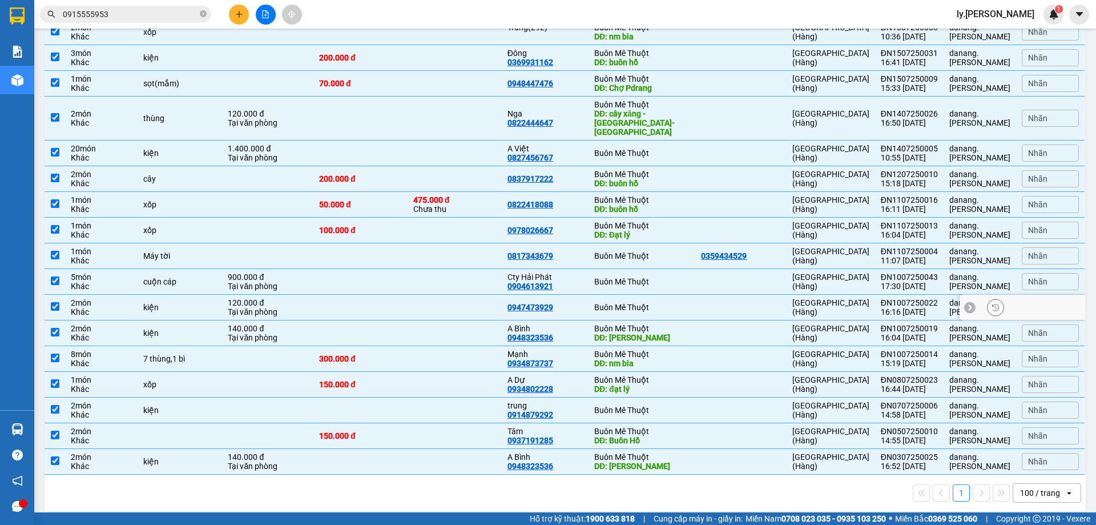
click at [593, 295] on td "Buôn Mê Thuột" at bounding box center [642, 308] width 107 height 26
checkbox input "false"
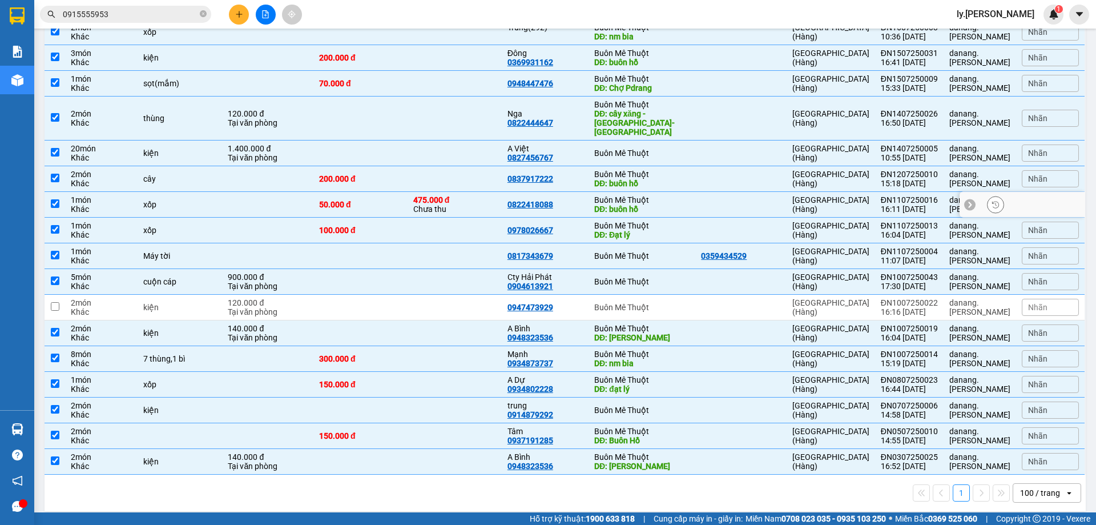
click at [596, 197] on td "Buôn Mê Thuột DĐ: buôn hồ" at bounding box center [642, 205] width 107 height 26
checkbox input "false"
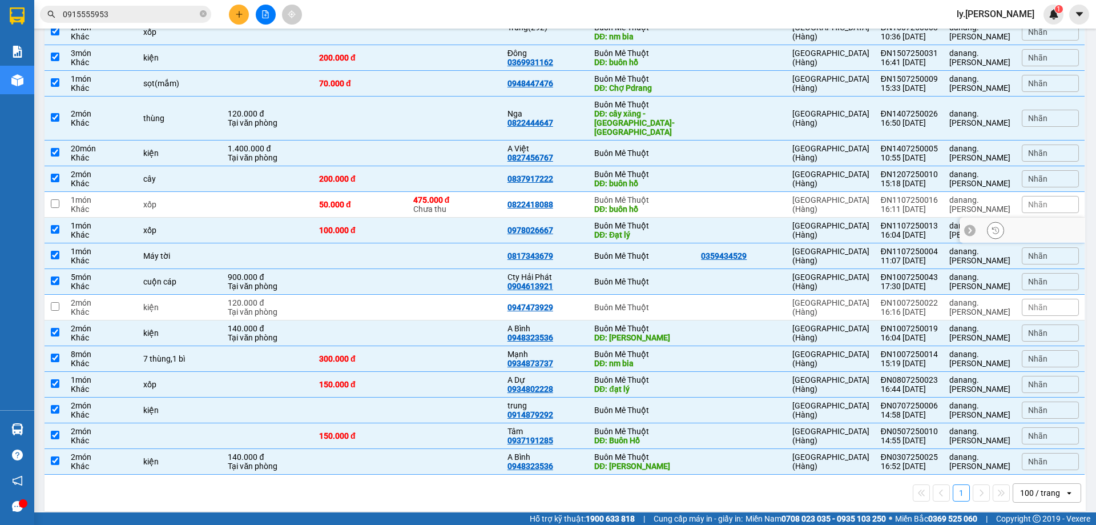
click at [606, 230] on div "DĐ: Đạt lý" at bounding box center [641, 234] width 95 height 9
checkbox input "false"
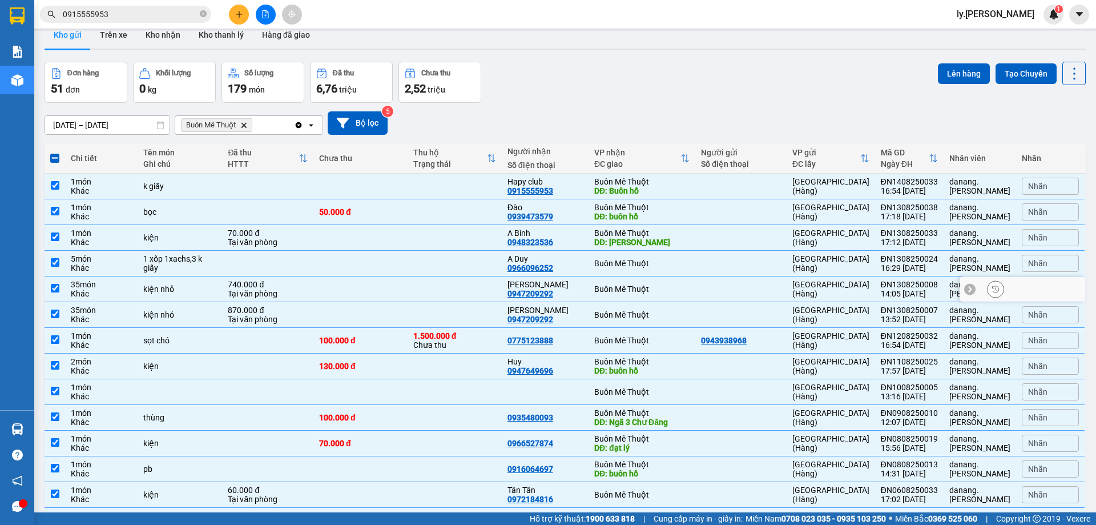
scroll to position [0, 0]
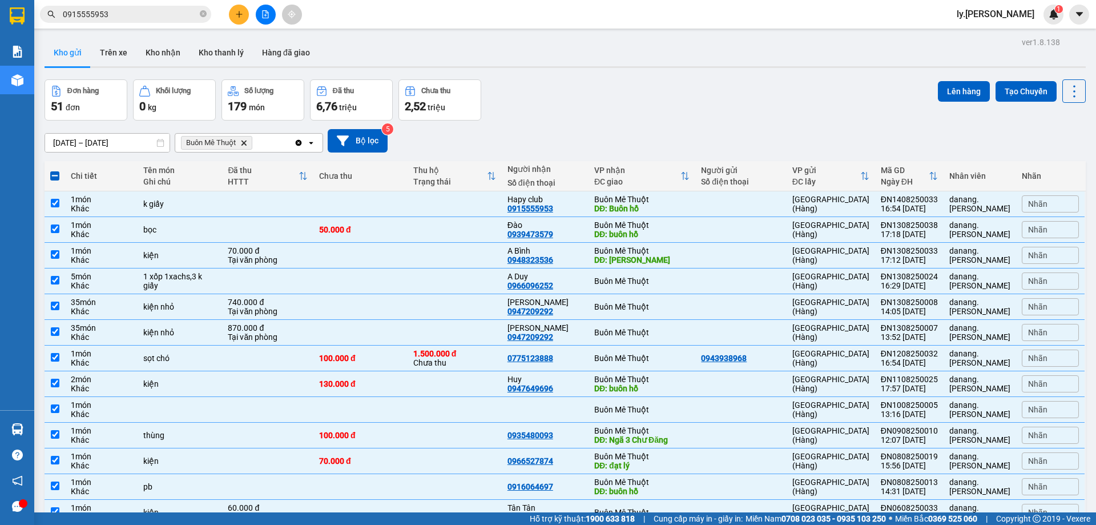
click at [53, 174] on span at bounding box center [54, 175] width 9 height 9
click at [55, 170] on input "checkbox" at bounding box center [55, 170] width 0 height 0
checkbox input "true"
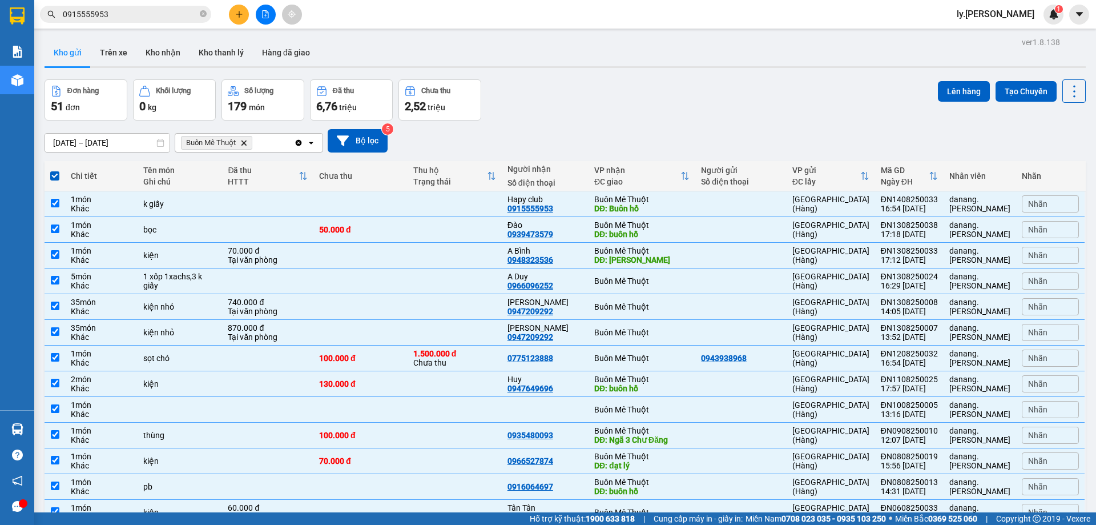
click at [53, 174] on span at bounding box center [54, 175] width 9 height 9
click at [55, 170] on input "checkbox" at bounding box center [55, 170] width 0 height 0
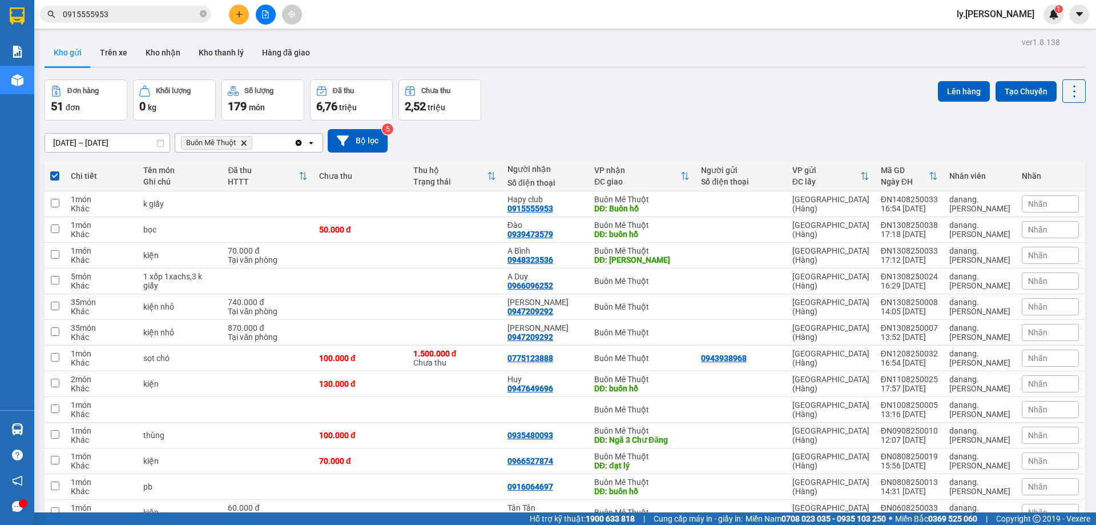
checkbox input "false"
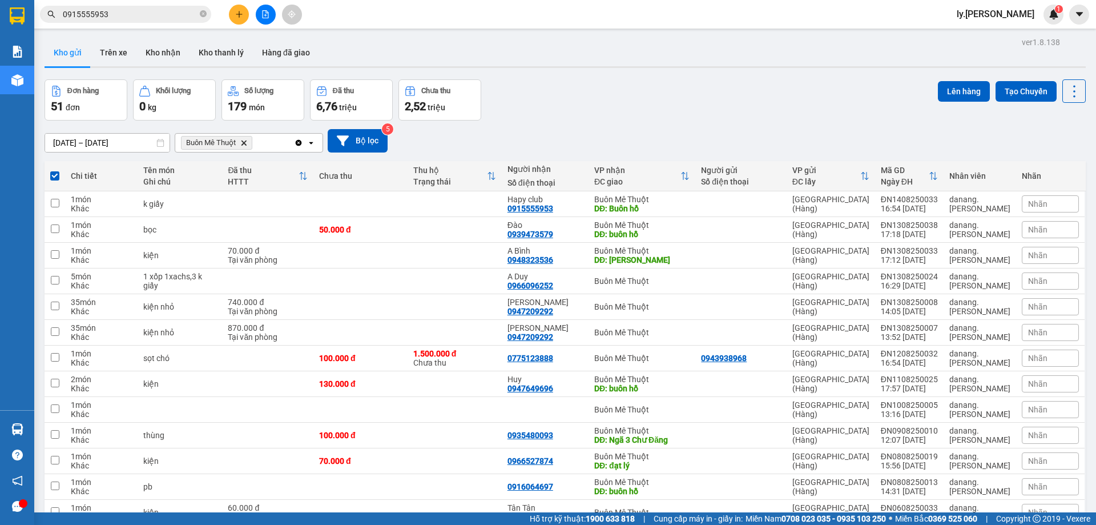
checkbox input "false"
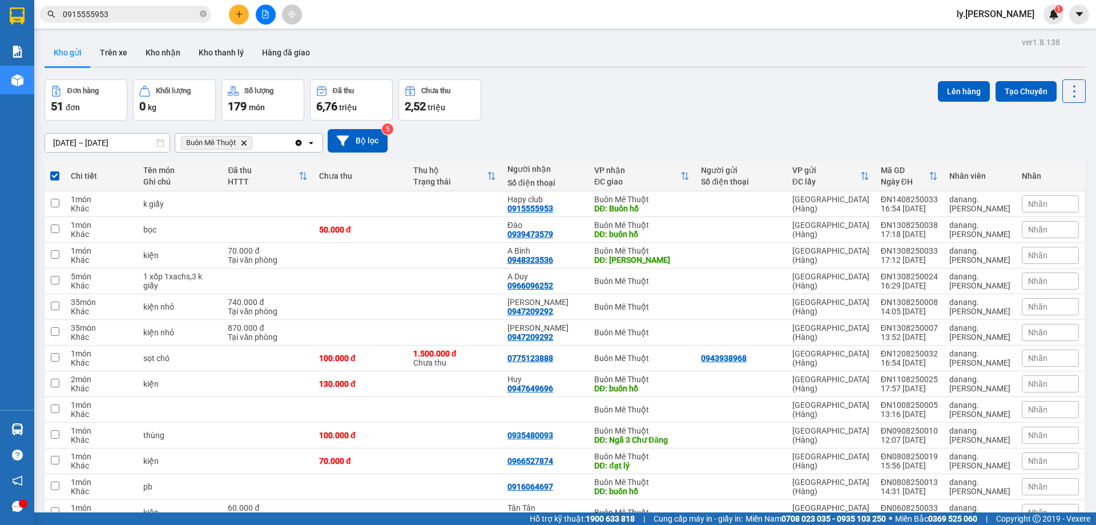
checkbox input "false"
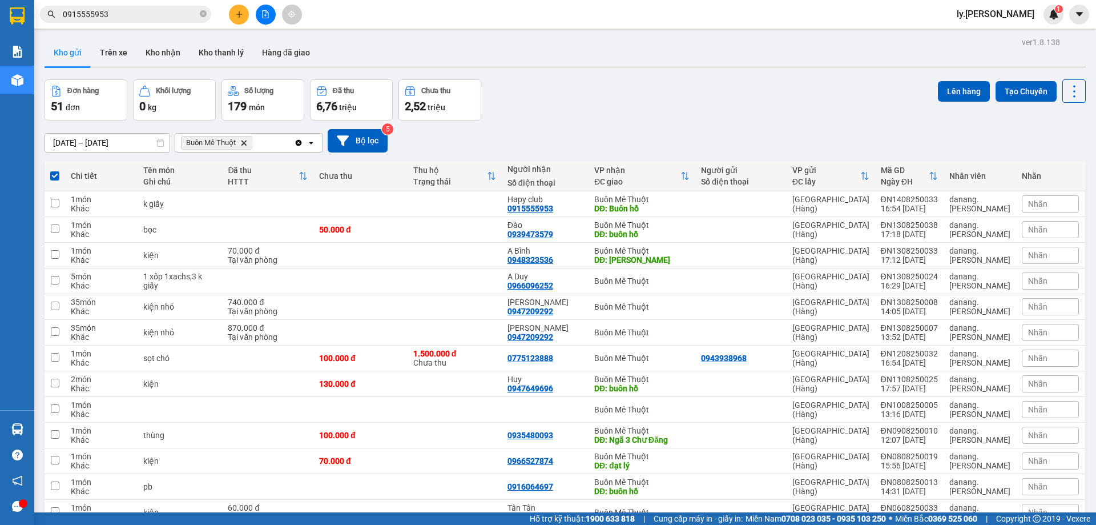
checkbox input "false"
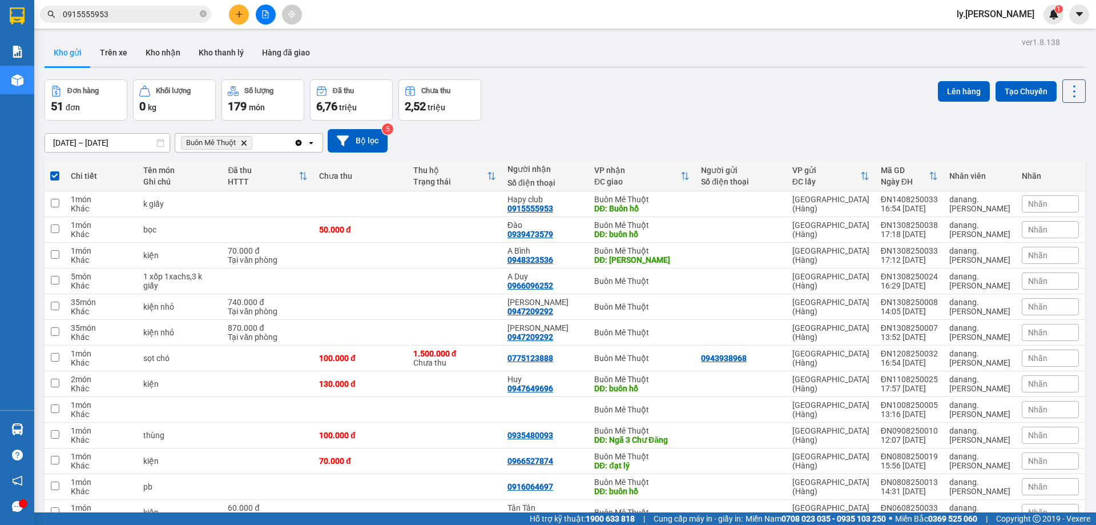
checkbox input "false"
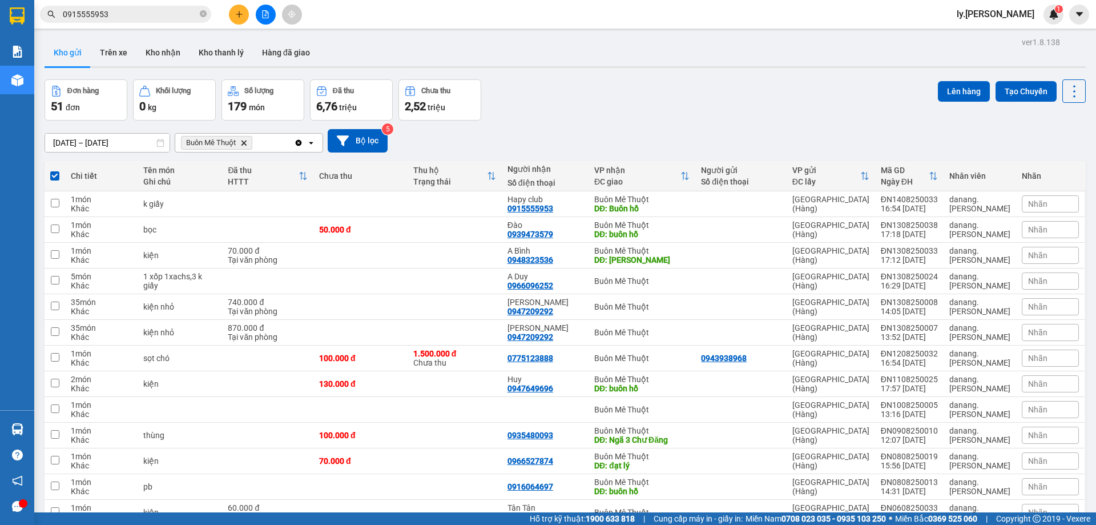
checkbox input "false"
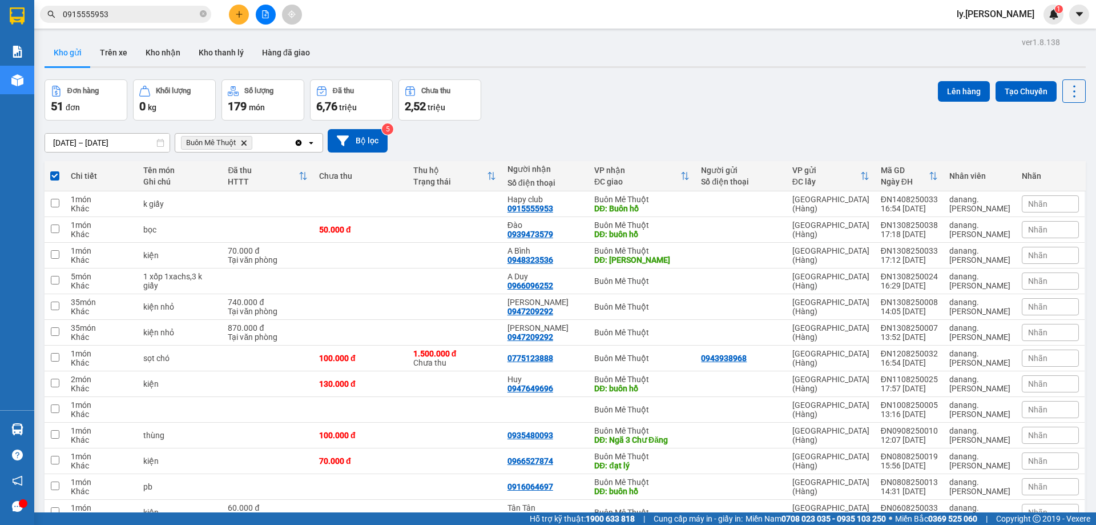
checkbox input "false"
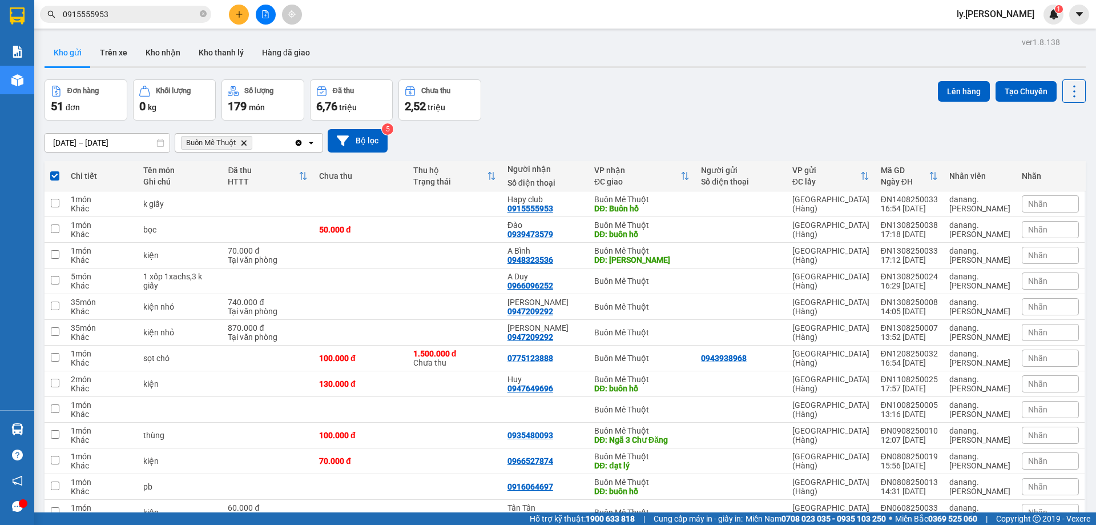
checkbox input "false"
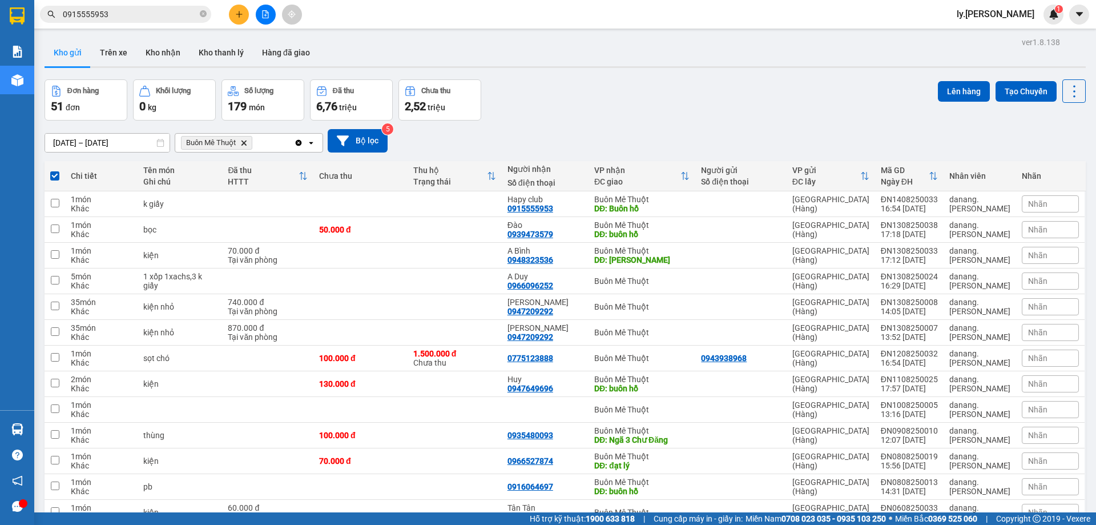
checkbox input "false"
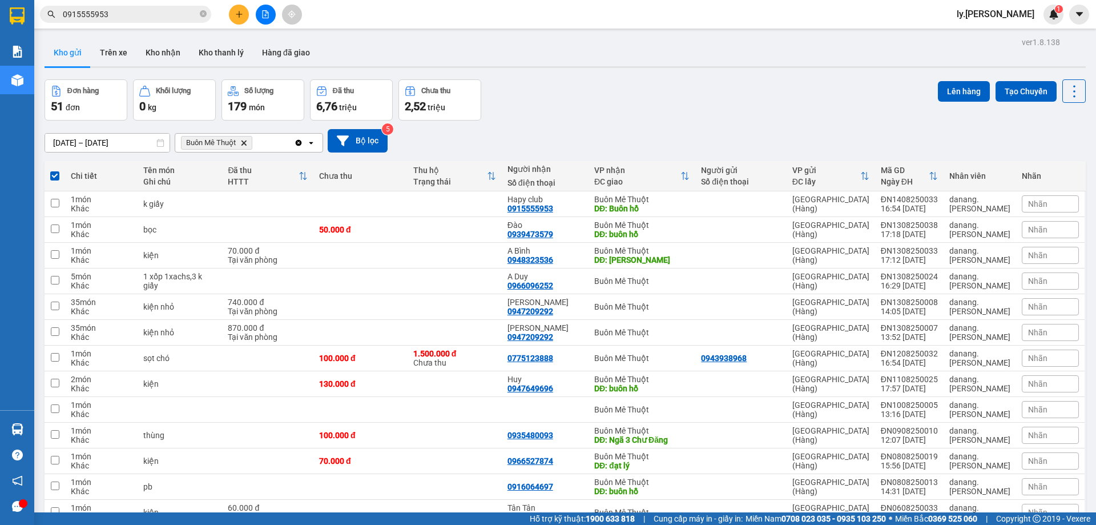
checkbox input "false"
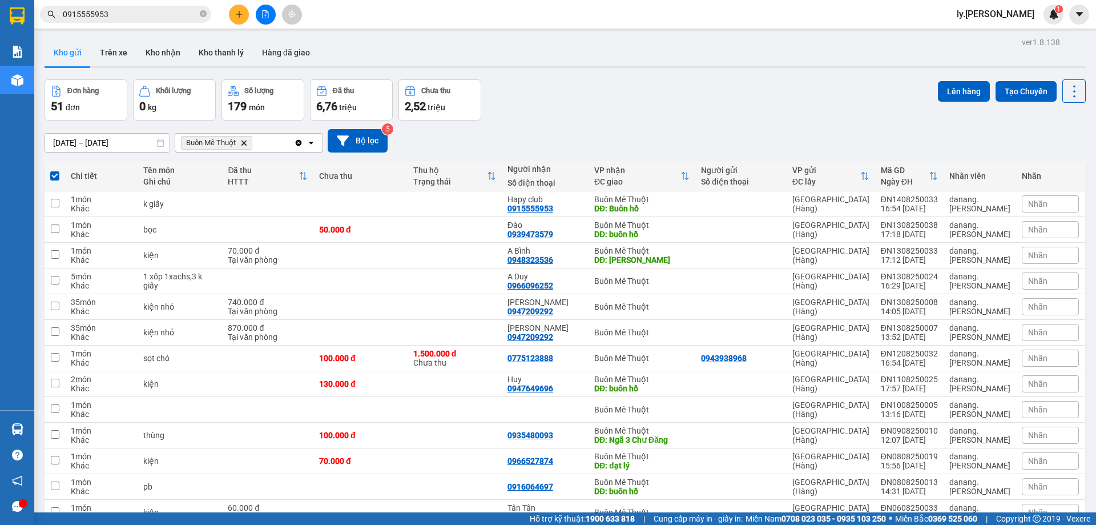
checkbox input "false"
drag, startPoint x: 541, startPoint y: 260, endPoint x: 487, endPoint y: 275, distance: 56.8
click at [487, 275] on td at bounding box center [455, 281] width 94 height 26
checkbox input "true"
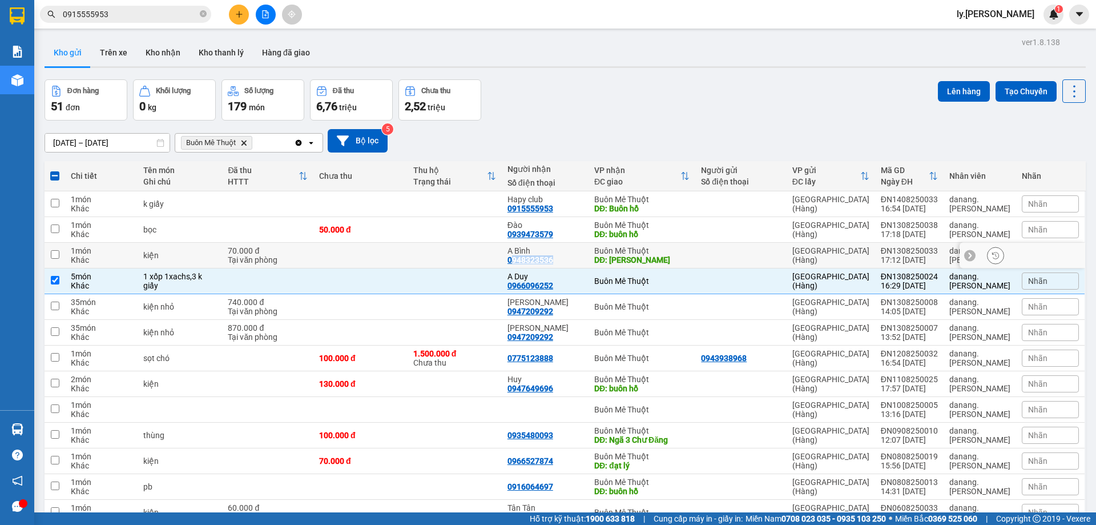
drag, startPoint x: 561, startPoint y: 258, endPoint x: 523, endPoint y: 263, distance: 39.1
click at [523, 263] on div "A Bình 0948323536" at bounding box center [545, 255] width 75 height 18
checkbox input "true"
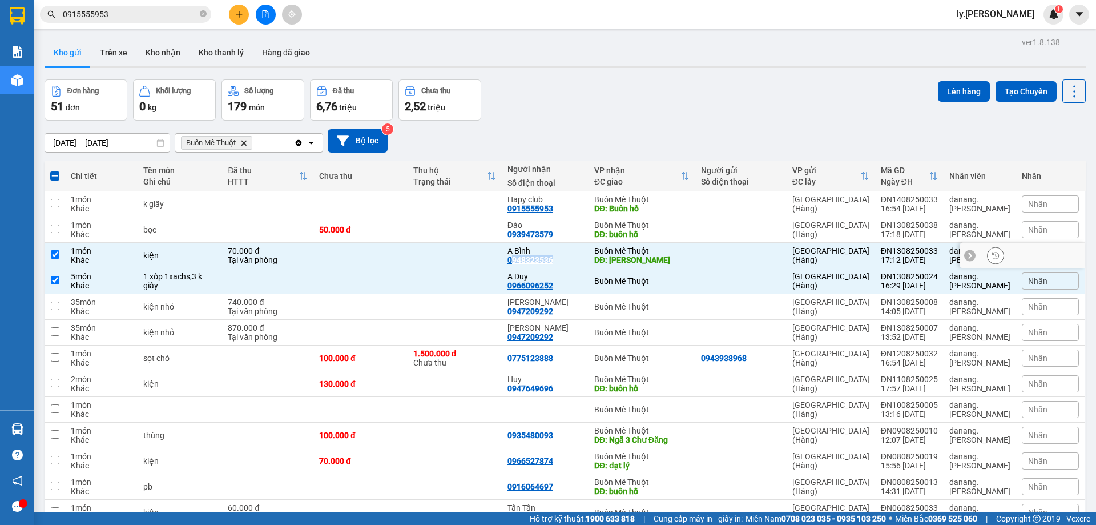
click at [543, 259] on div "0948323536" at bounding box center [531, 259] width 46 height 9
click at [340, 283] on td at bounding box center [361, 281] width 94 height 26
checkbox input "false"
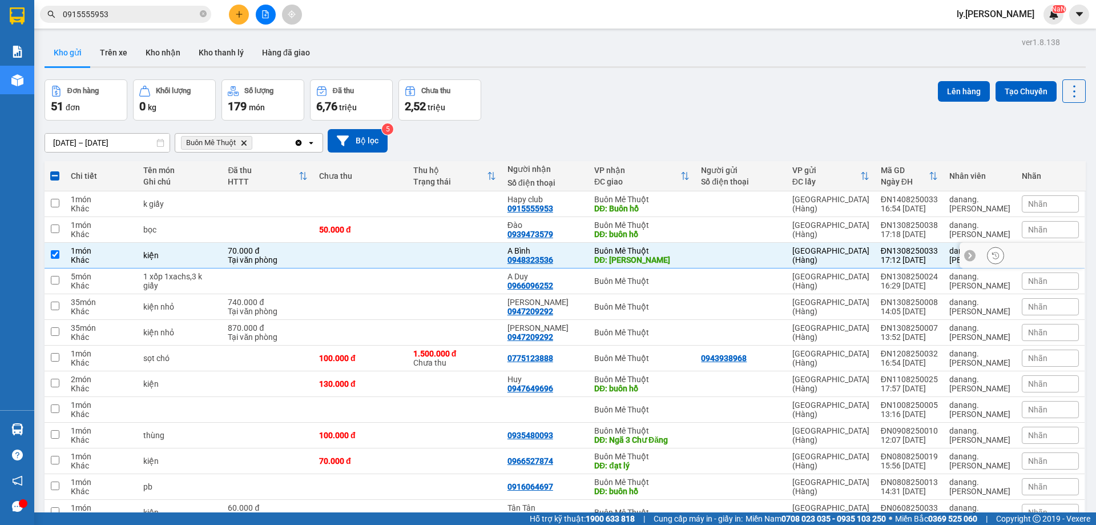
click at [358, 252] on td at bounding box center [361, 256] width 94 height 26
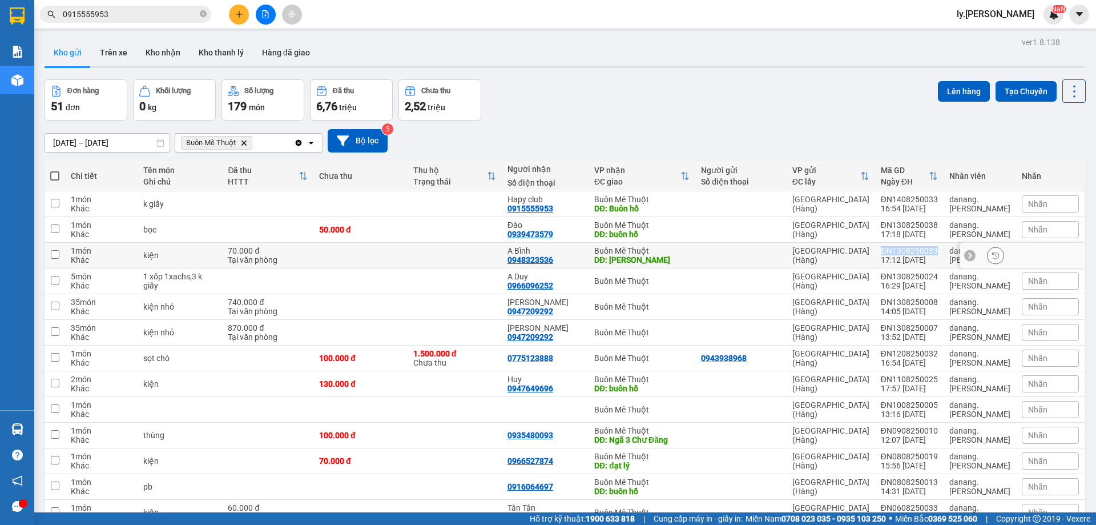
drag, startPoint x: 881, startPoint y: 250, endPoint x: 938, endPoint y: 251, distance: 57.7
click at [938, 251] on td "ĐN1308250033 17:12 13/08" at bounding box center [909, 256] width 69 height 26
checkbox input "true"
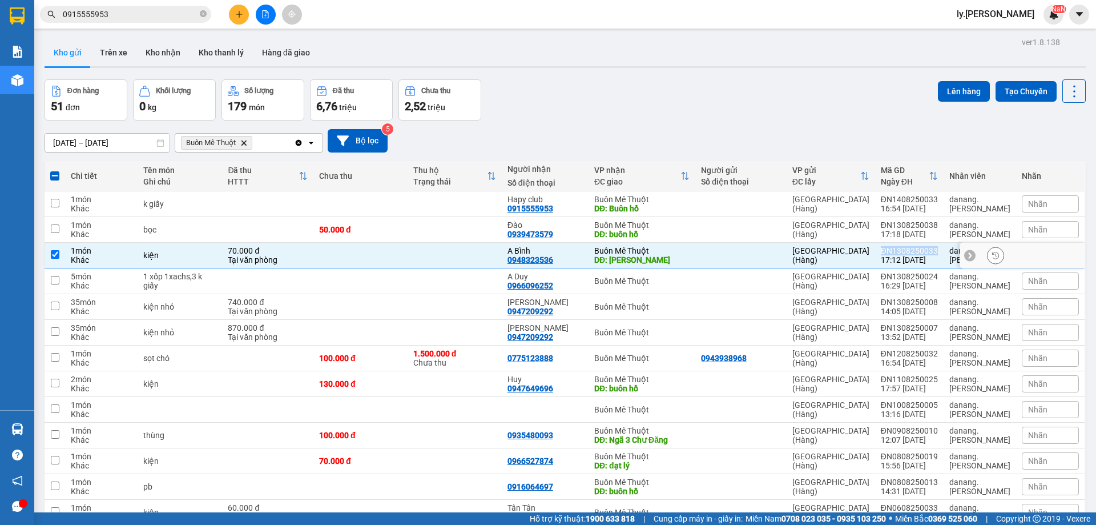
copy div "ĐN1308250033"
click at [58, 172] on span at bounding box center [54, 175] width 9 height 9
click at [55, 170] on input "checkbox" at bounding box center [55, 170] width 0 height 0
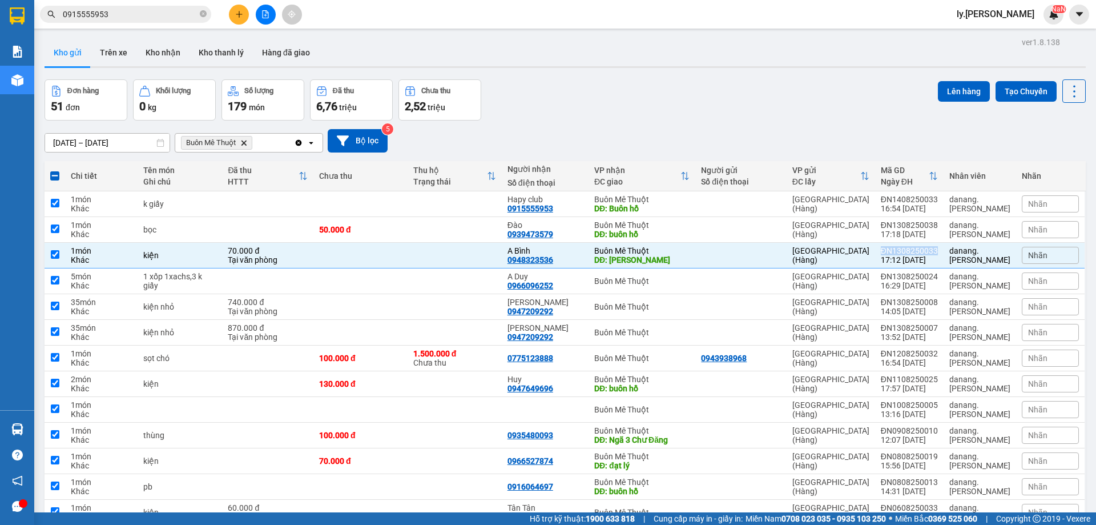
checkbox input "true"
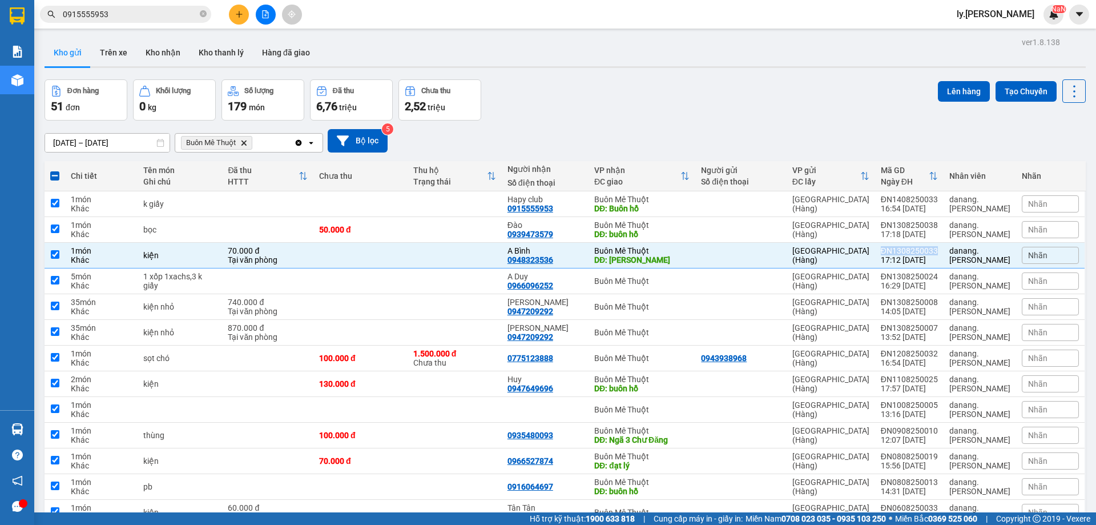
checkbox input "true"
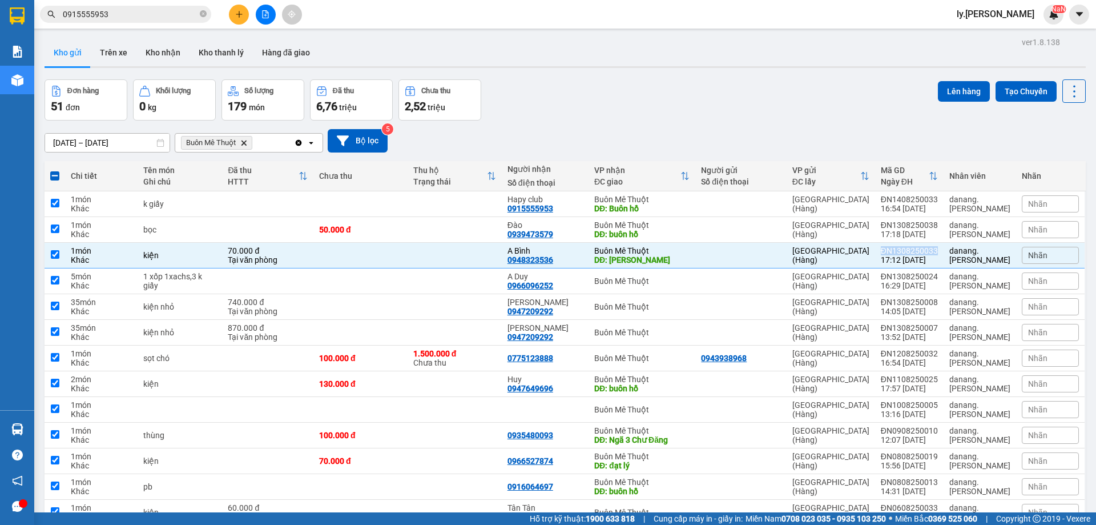
checkbox input "true"
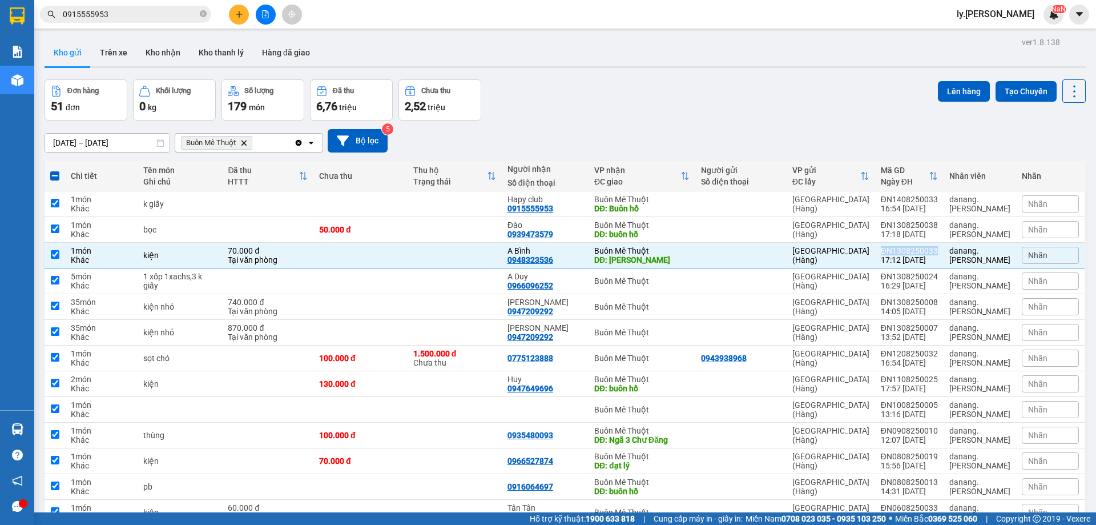
checkbox input "true"
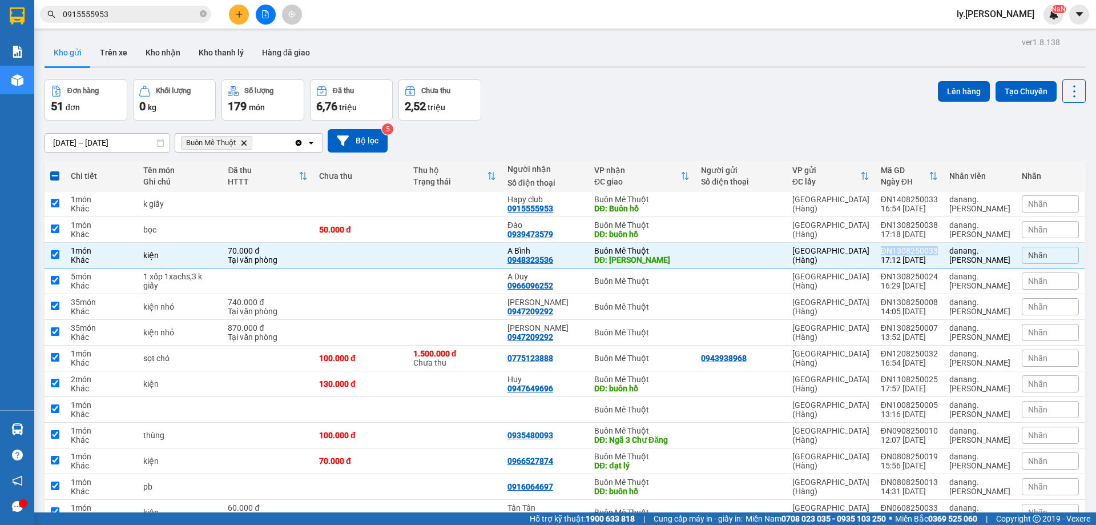
checkbox input "true"
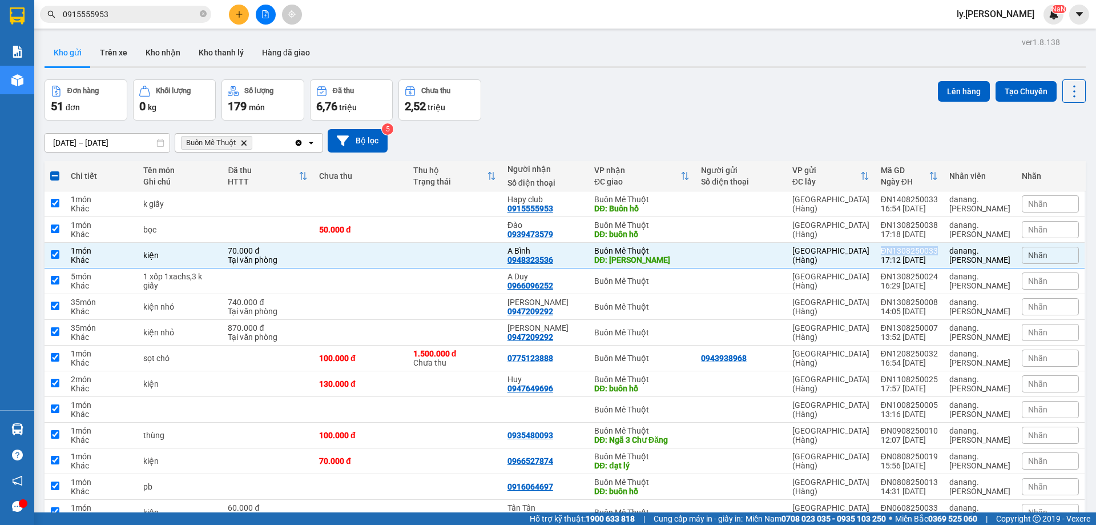
checkbox input "true"
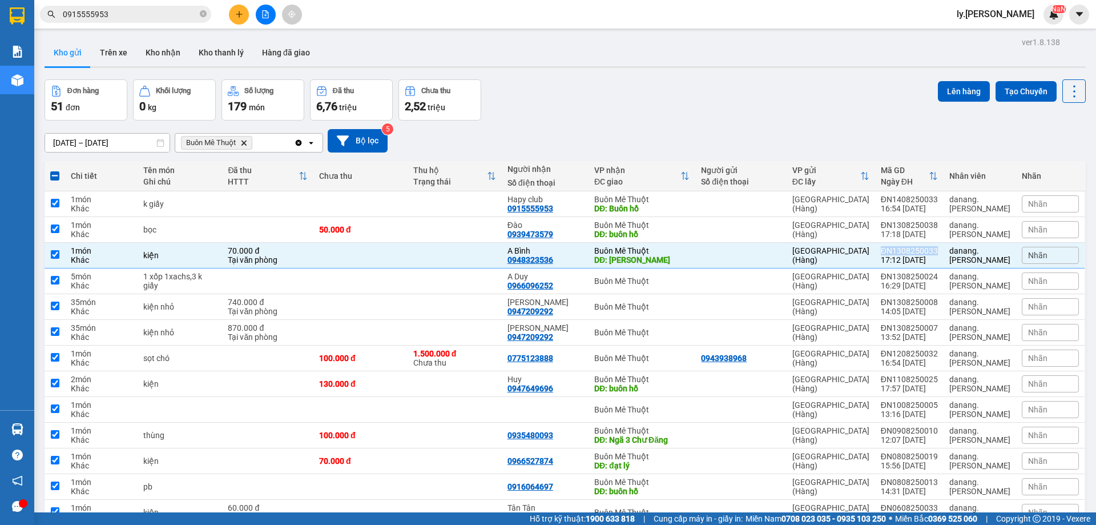
checkbox input "true"
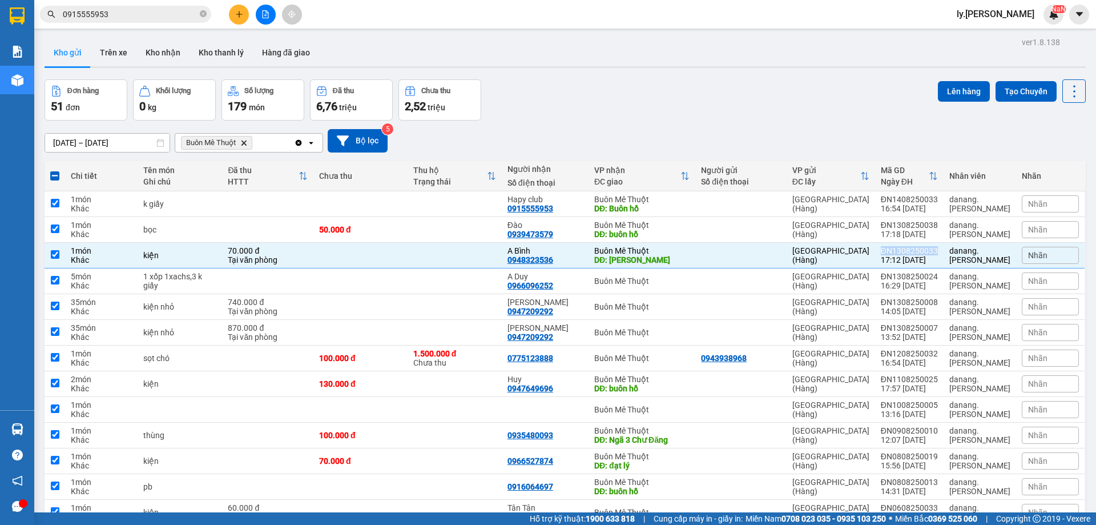
checkbox input "true"
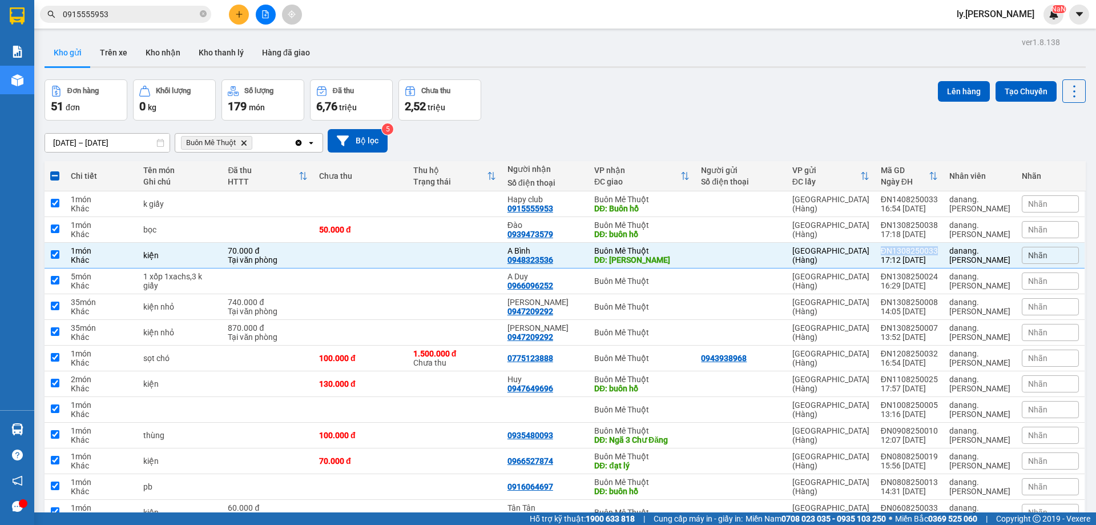
checkbox input "true"
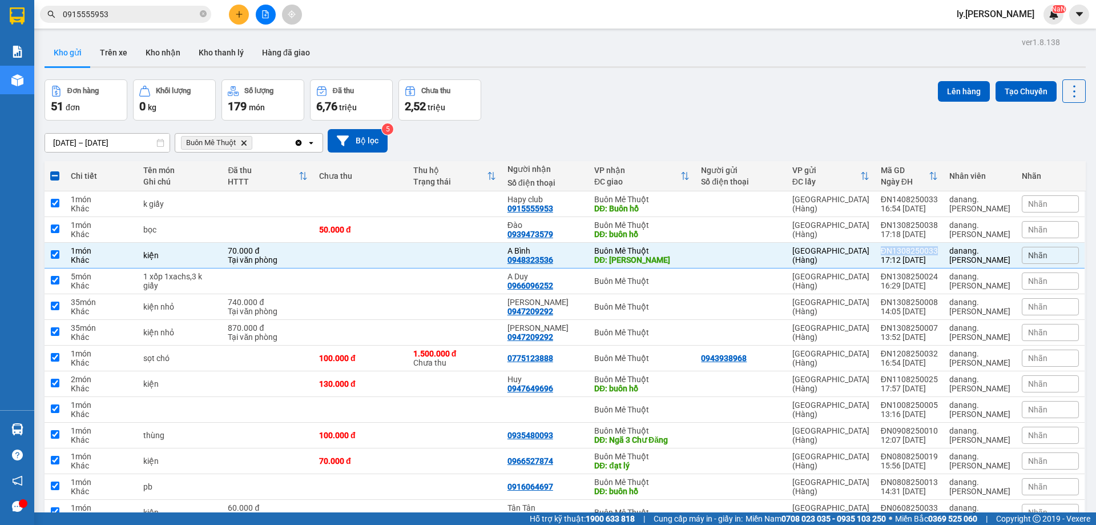
checkbox input "true"
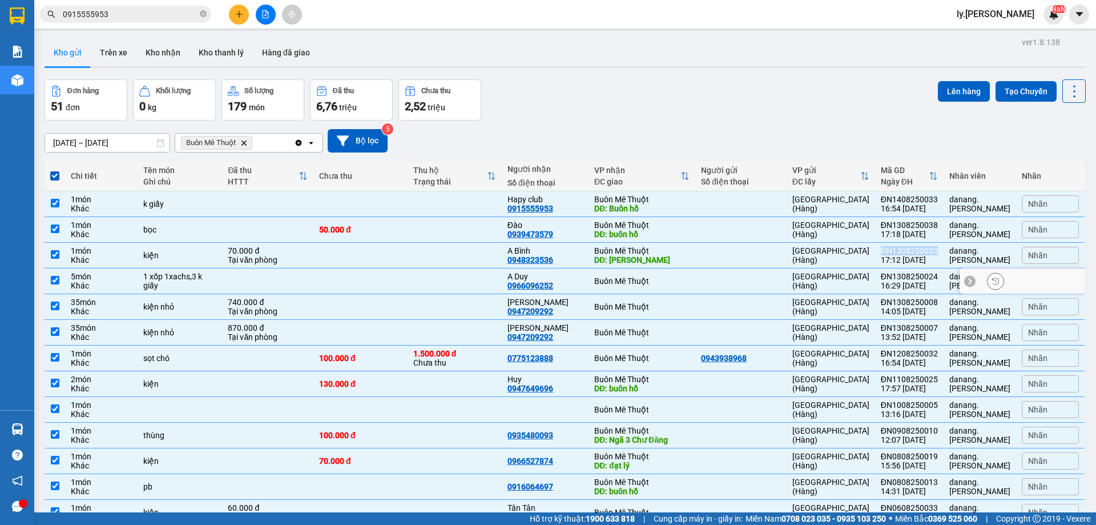
click at [55, 278] on input "checkbox" at bounding box center [55, 280] width 9 height 9
checkbox input "false"
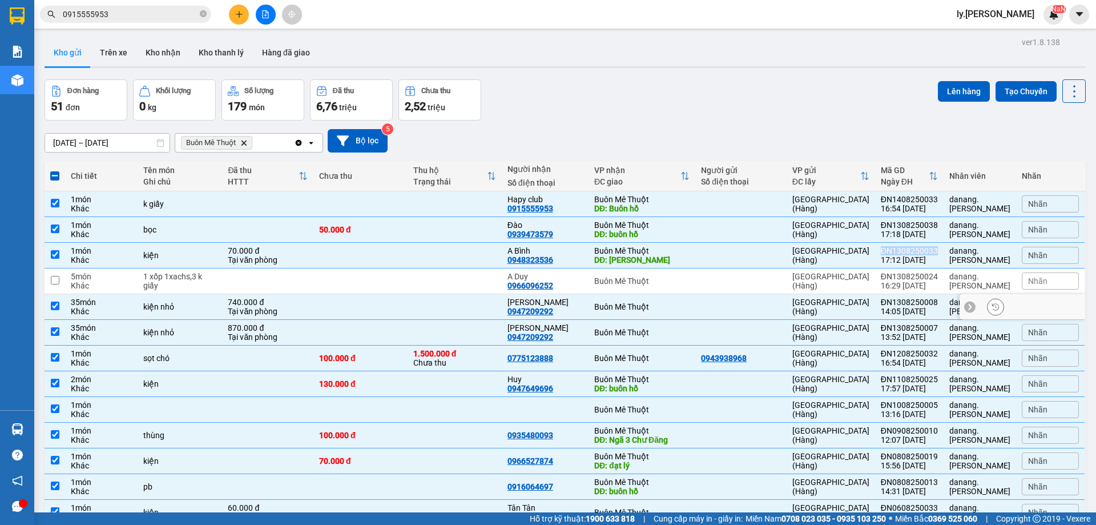
click at [57, 306] on input "checkbox" at bounding box center [55, 306] width 9 height 9
checkbox input "false"
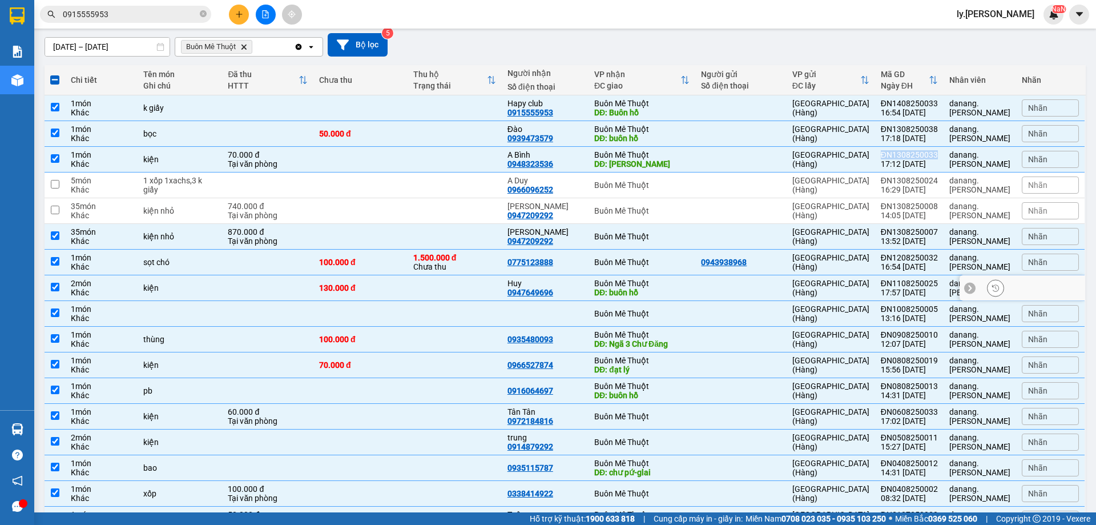
scroll to position [114, 0]
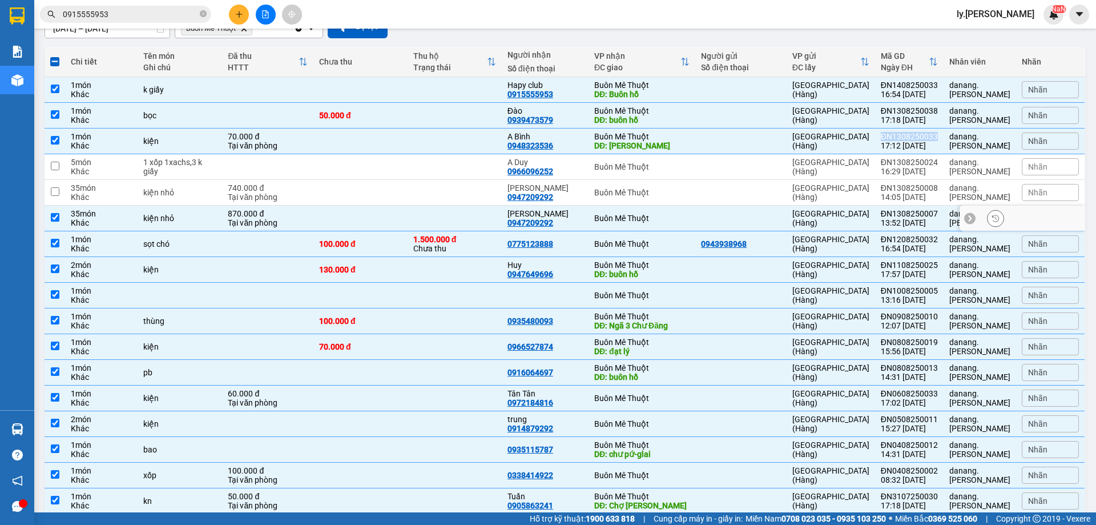
click at [58, 219] on input "checkbox" at bounding box center [55, 217] width 9 height 9
checkbox input "false"
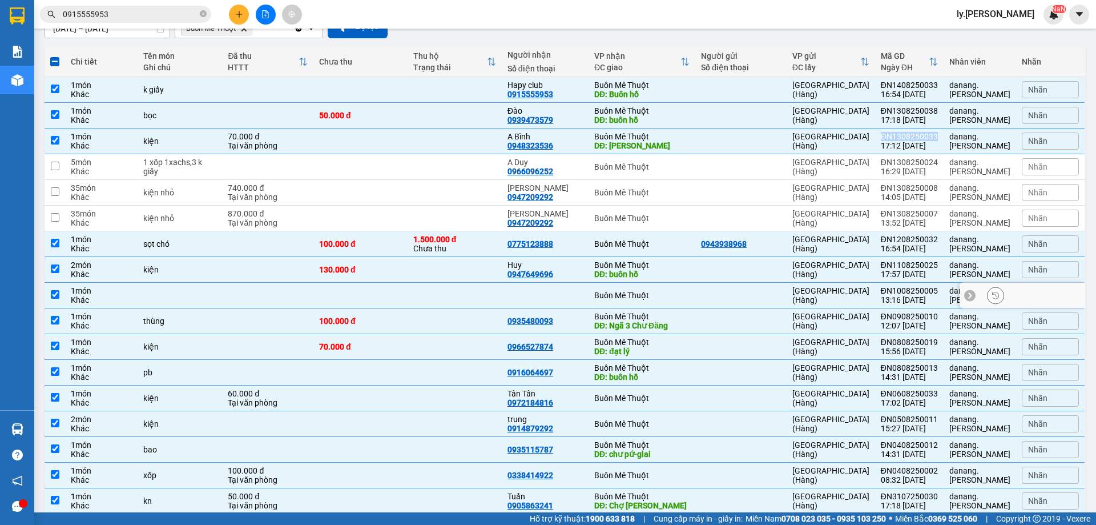
click at [56, 294] on input "checkbox" at bounding box center [55, 294] width 9 height 9
checkbox input "false"
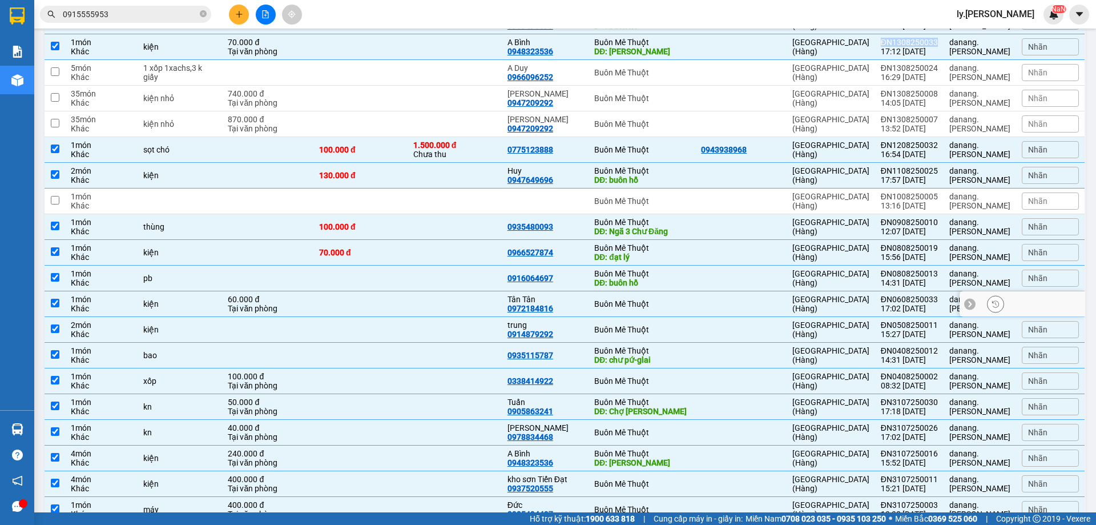
scroll to position [228, 0]
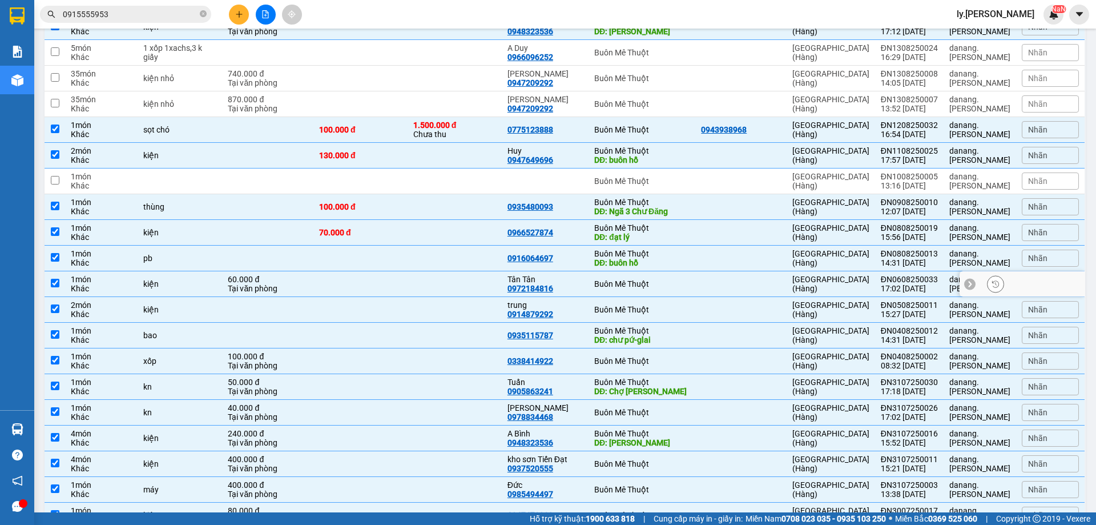
click at [59, 283] on td at bounding box center [55, 284] width 21 height 26
checkbox input "false"
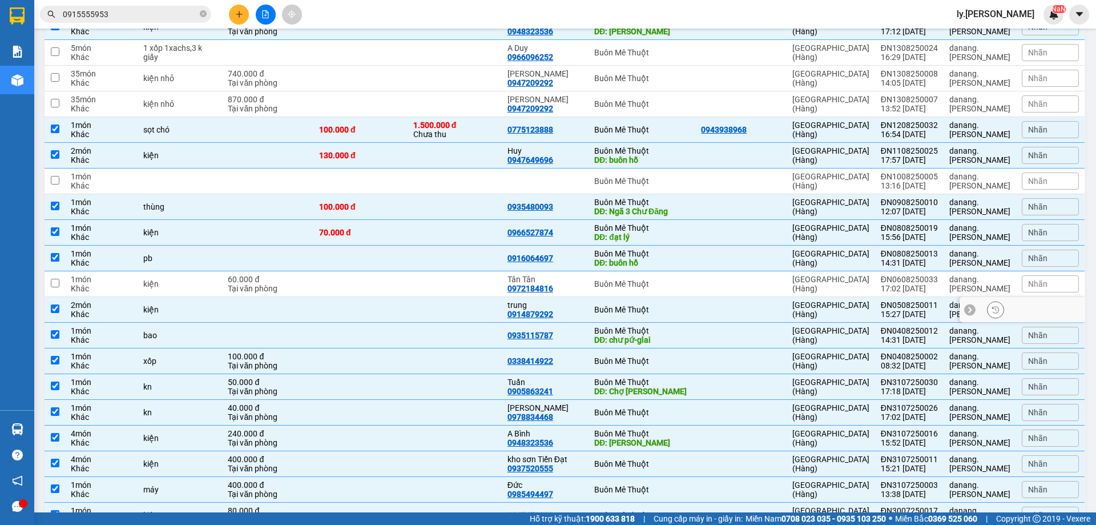
click at [62, 313] on td at bounding box center [55, 310] width 21 height 26
checkbox input "false"
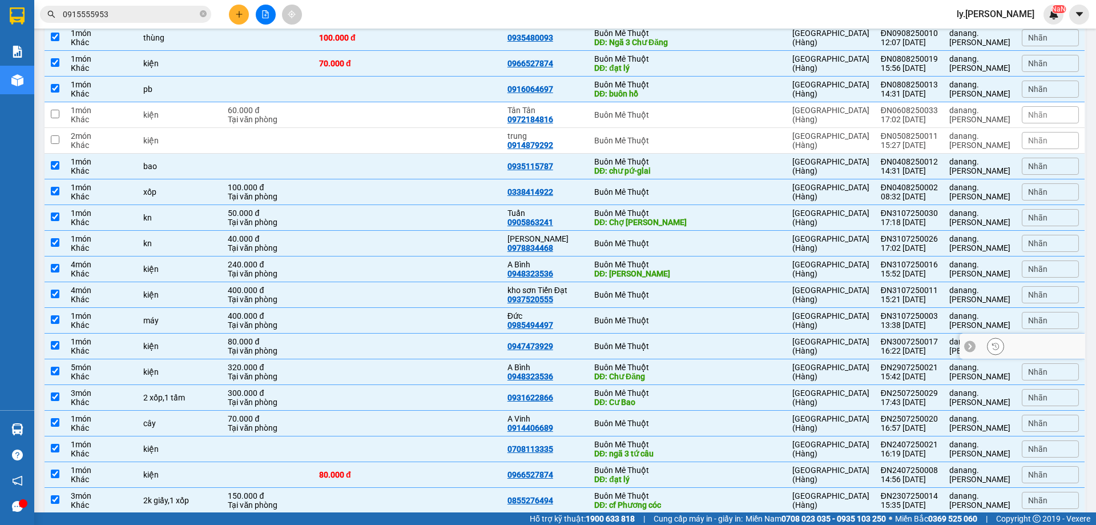
scroll to position [400, 0]
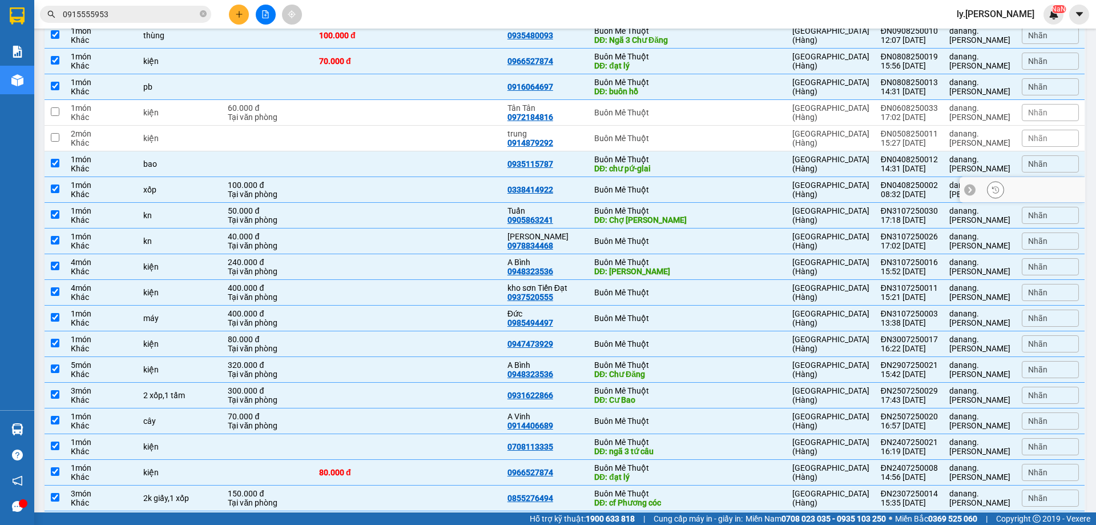
click at [56, 188] on input "checkbox" at bounding box center [55, 188] width 9 height 9
checkbox input "false"
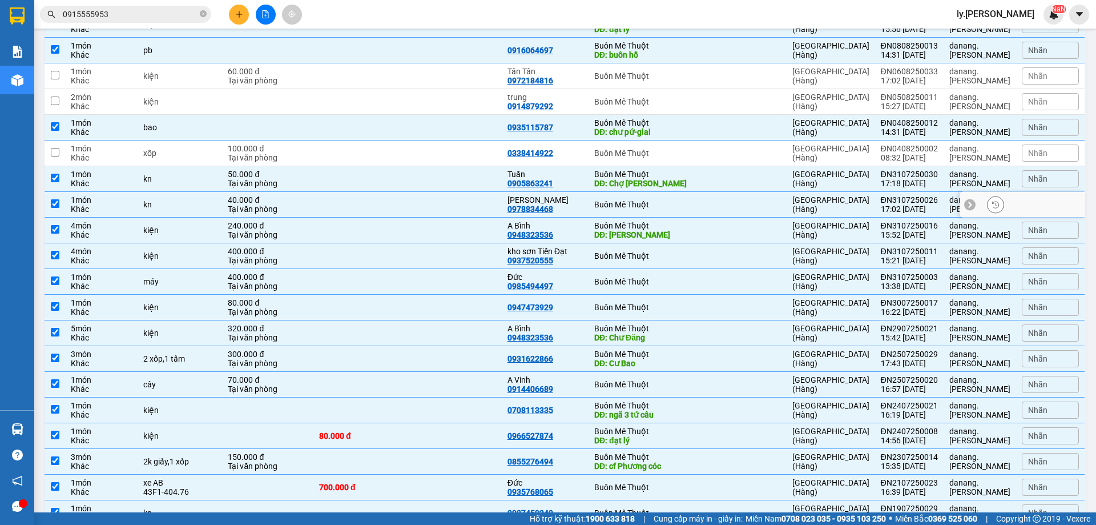
scroll to position [457, 0]
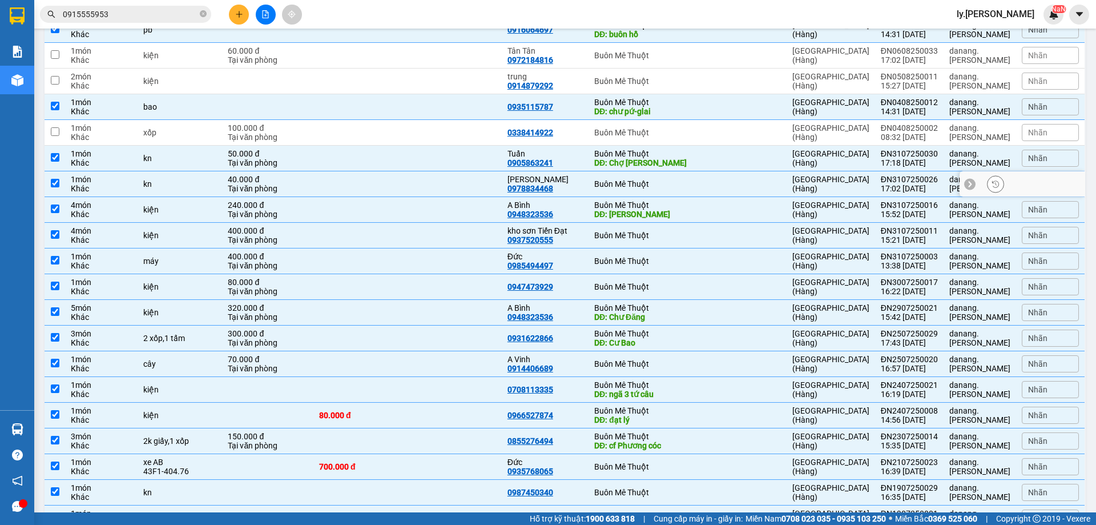
click at [53, 185] on input "checkbox" at bounding box center [55, 183] width 9 height 9
checkbox input "false"
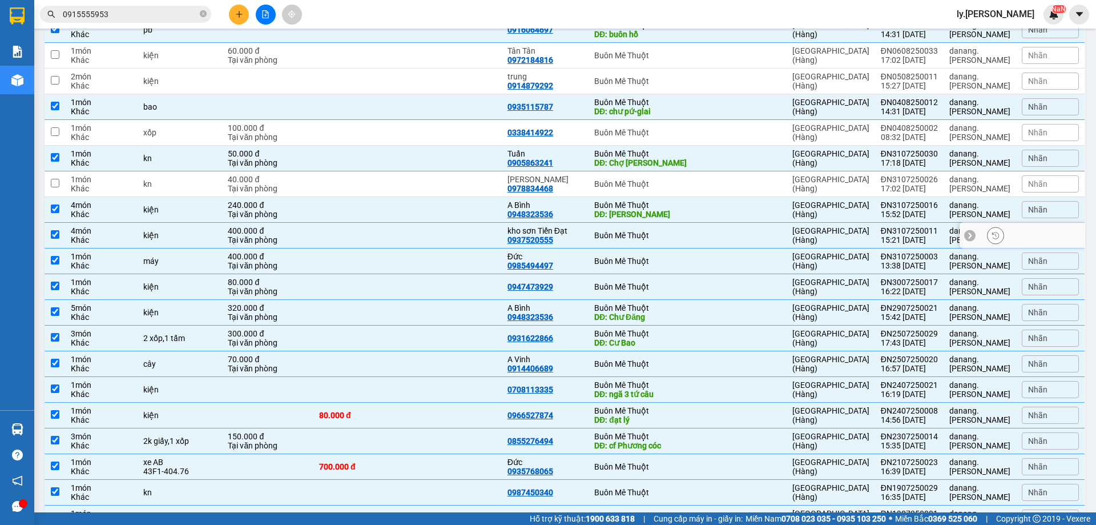
click at [57, 235] on input "checkbox" at bounding box center [55, 234] width 9 height 9
checkbox input "false"
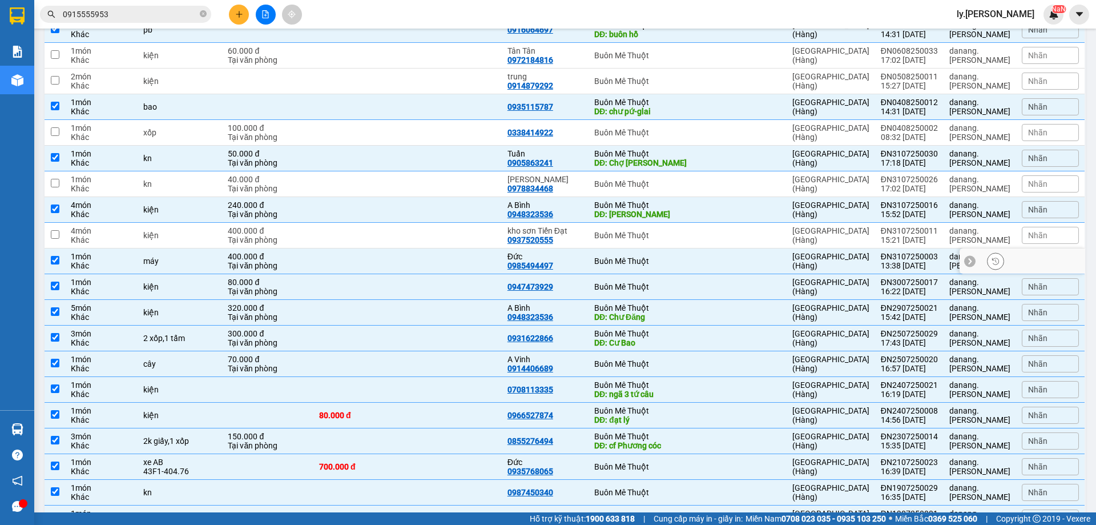
click at [53, 260] on input "checkbox" at bounding box center [55, 260] width 9 height 9
checkbox input "false"
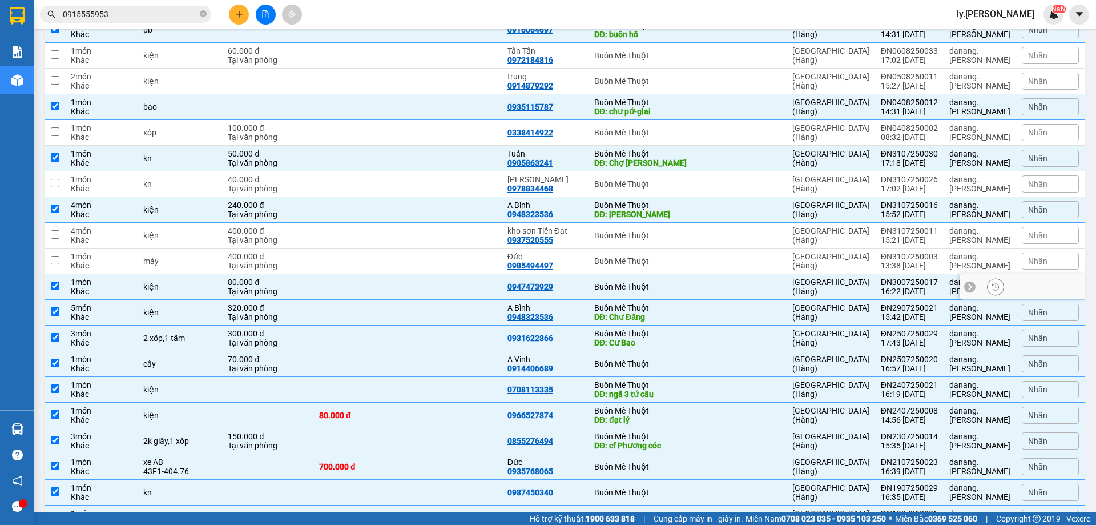
click at [55, 290] on td at bounding box center [55, 287] width 21 height 26
checkbox input "false"
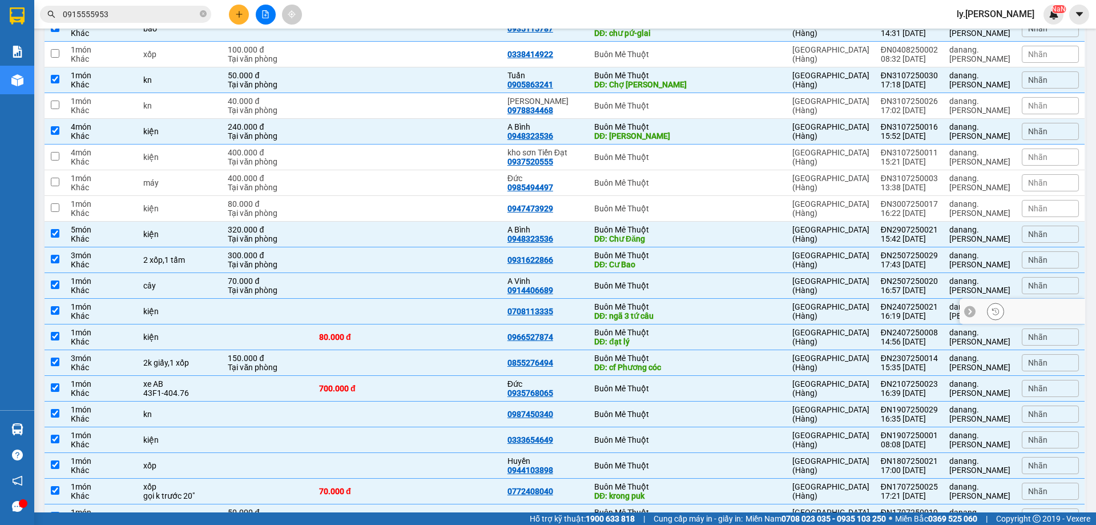
scroll to position [571, 0]
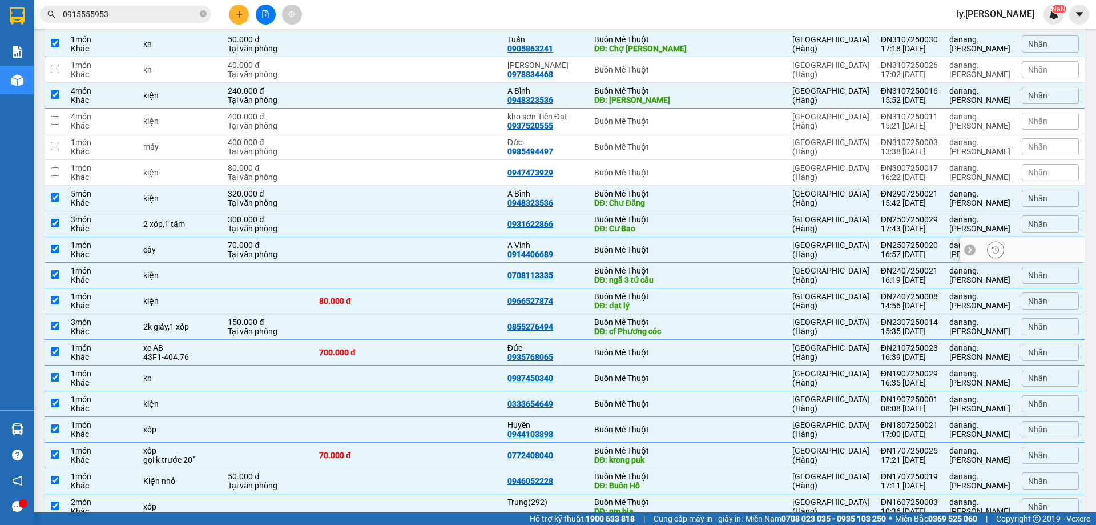
click at [51, 248] on input "checkbox" at bounding box center [55, 248] width 9 height 9
checkbox input "false"
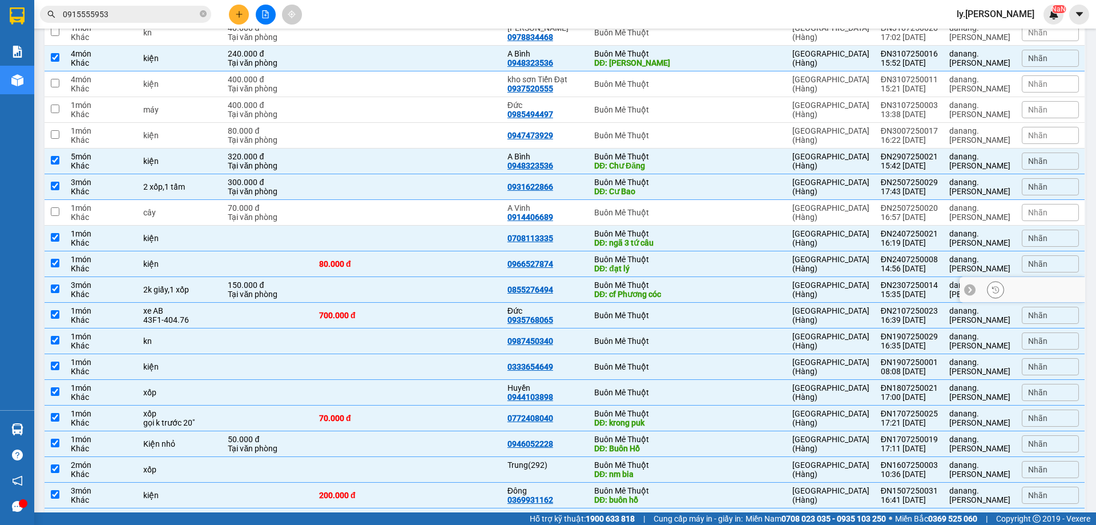
scroll to position [628, 0]
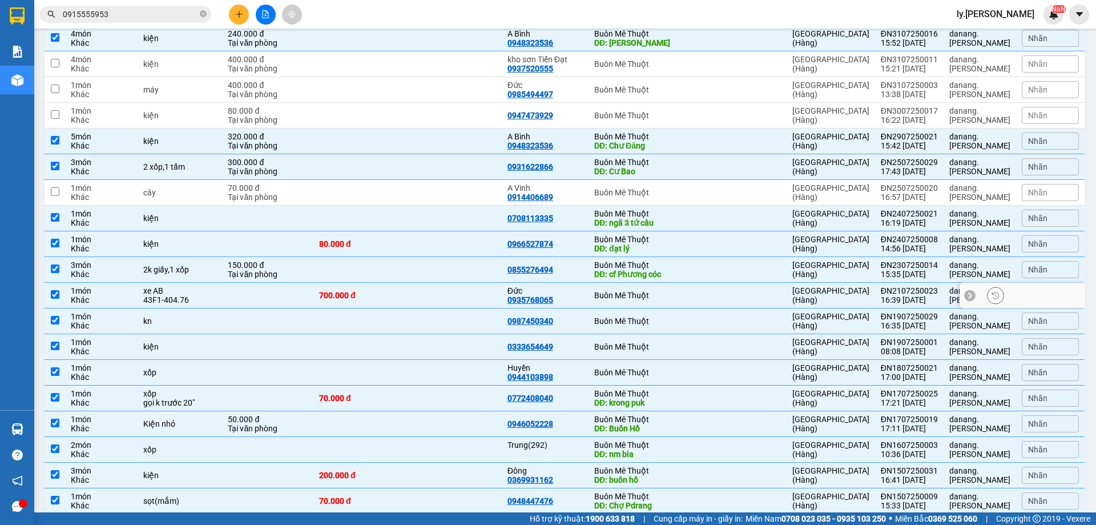
click at [53, 293] on input "checkbox" at bounding box center [55, 294] width 9 height 9
checkbox input "false"
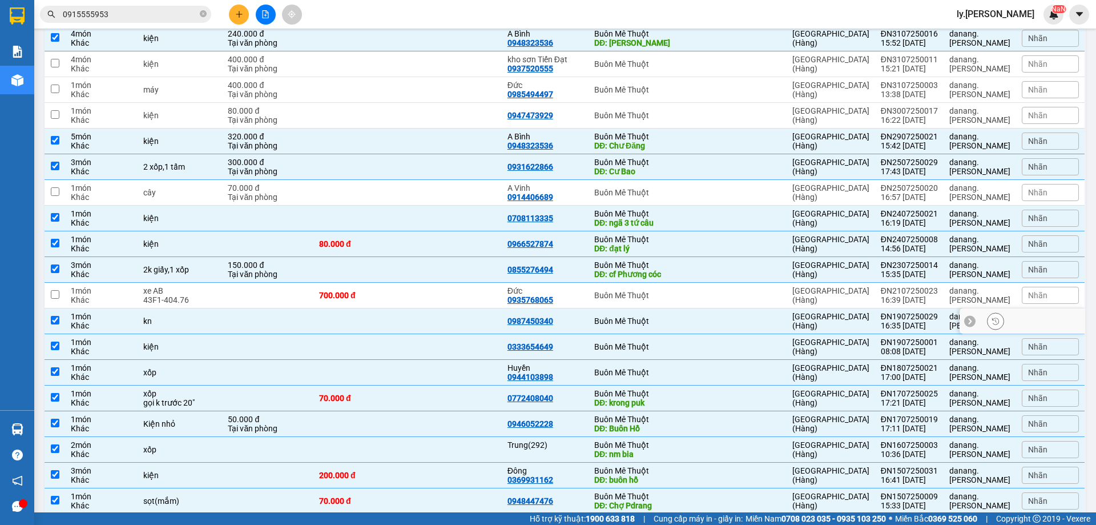
click at [55, 323] on input "checkbox" at bounding box center [55, 320] width 9 height 9
checkbox input "false"
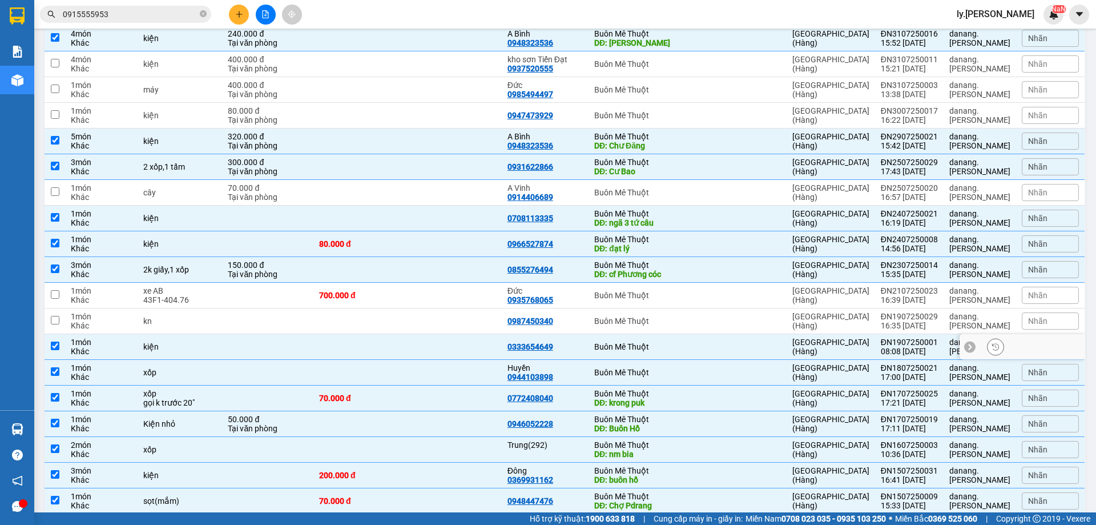
click at [55, 345] on input "checkbox" at bounding box center [55, 345] width 9 height 9
checkbox input "false"
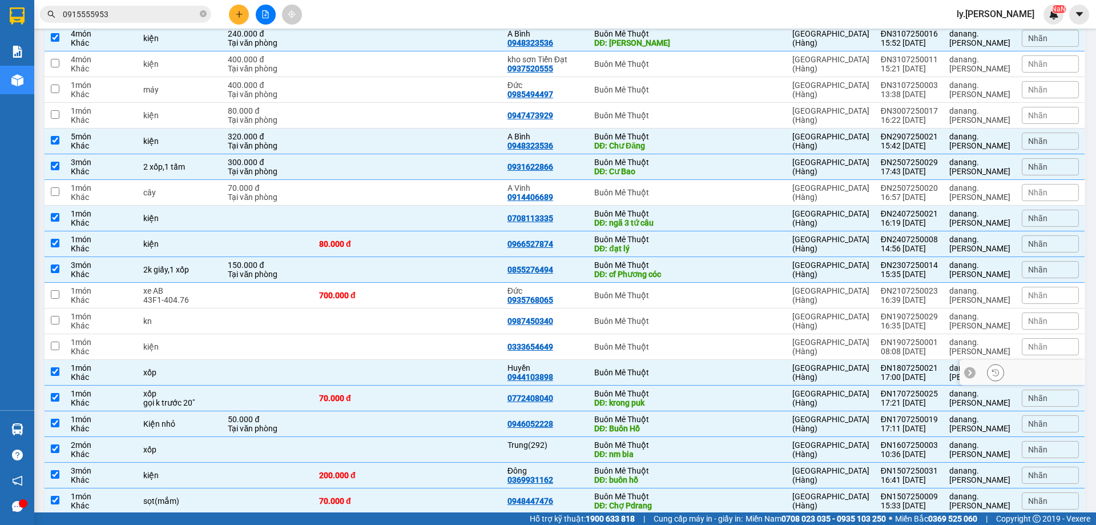
click at [58, 375] on input "checkbox" at bounding box center [55, 371] width 9 height 9
checkbox input "false"
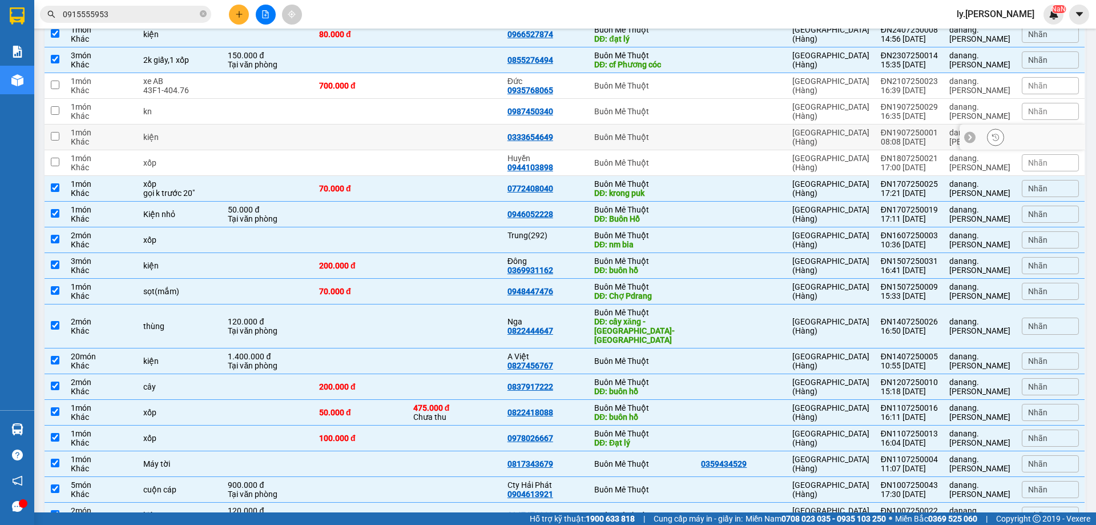
scroll to position [914, 0]
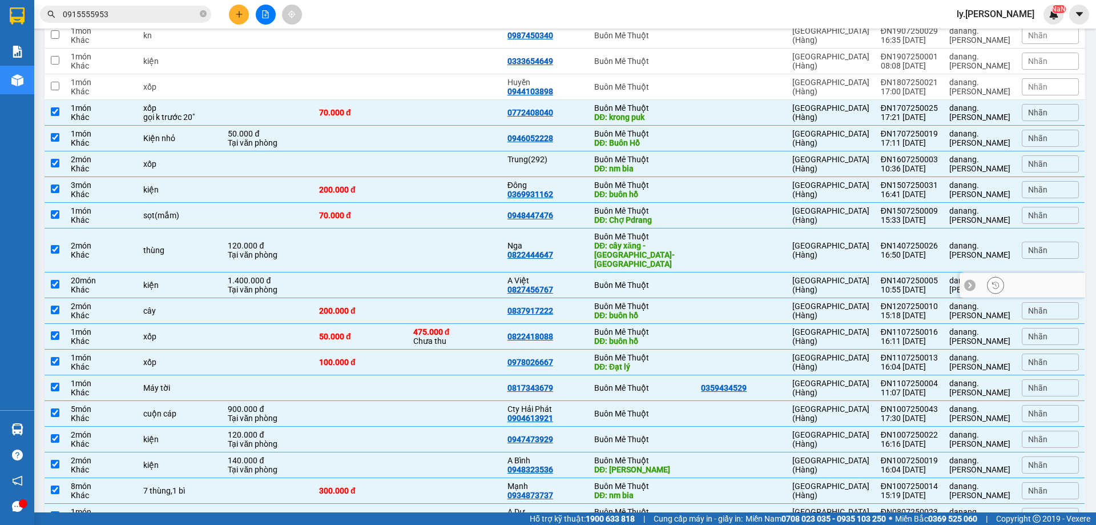
click at [57, 280] on input "checkbox" at bounding box center [55, 284] width 9 height 9
checkbox input "false"
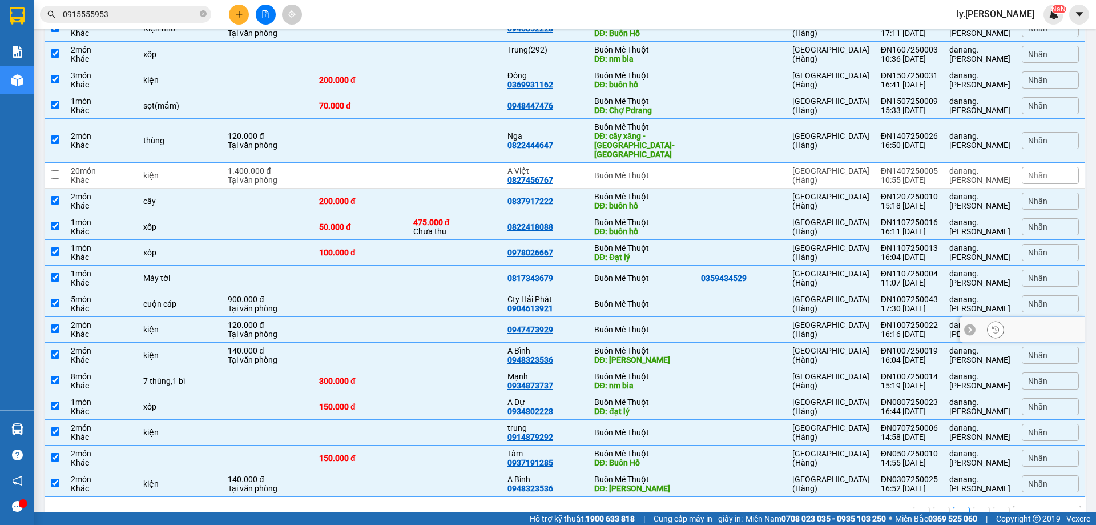
scroll to position [1028, 0]
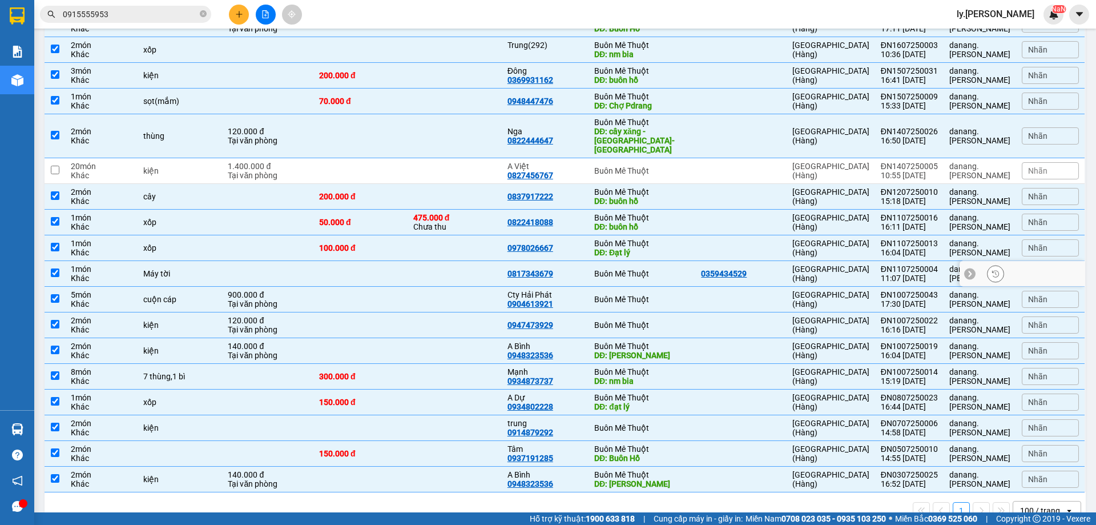
drag, startPoint x: 50, startPoint y: 260, endPoint x: 56, endPoint y: 265, distance: 8.1
click at [52, 261] on td at bounding box center [55, 274] width 21 height 26
checkbox input "false"
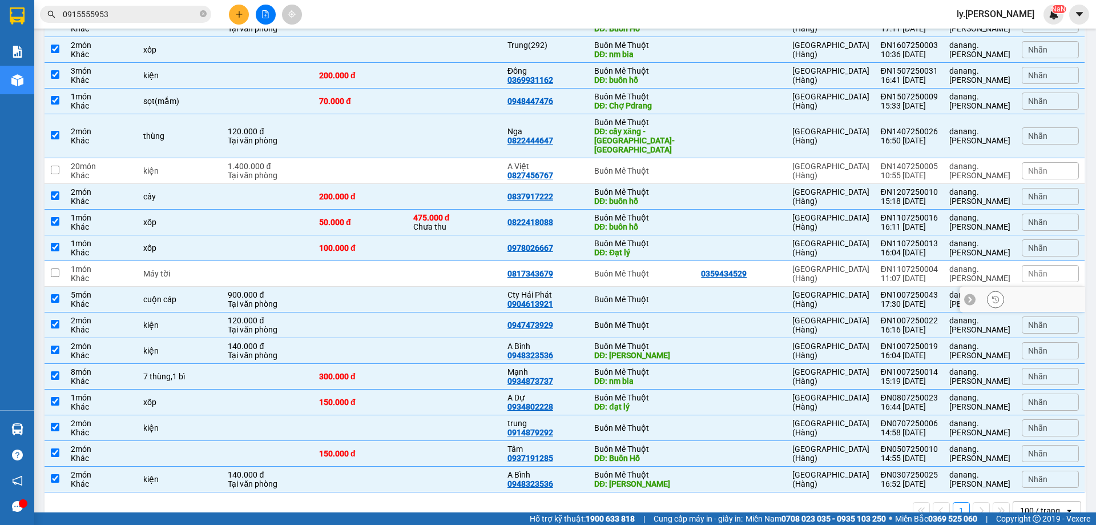
click at [57, 294] on input "checkbox" at bounding box center [55, 298] width 9 height 9
checkbox input "false"
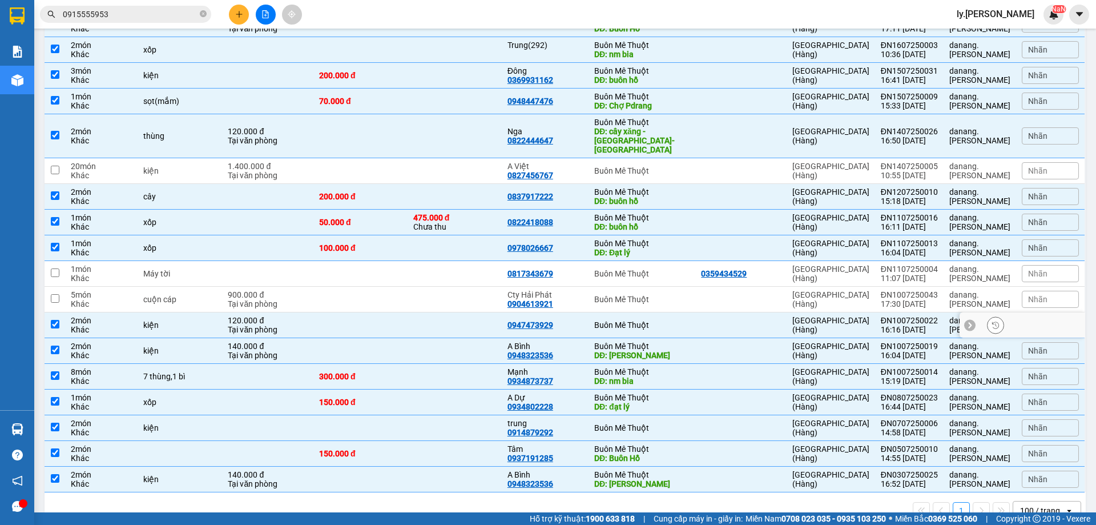
click at [56, 320] on input "checkbox" at bounding box center [55, 324] width 9 height 9
checkbox input "false"
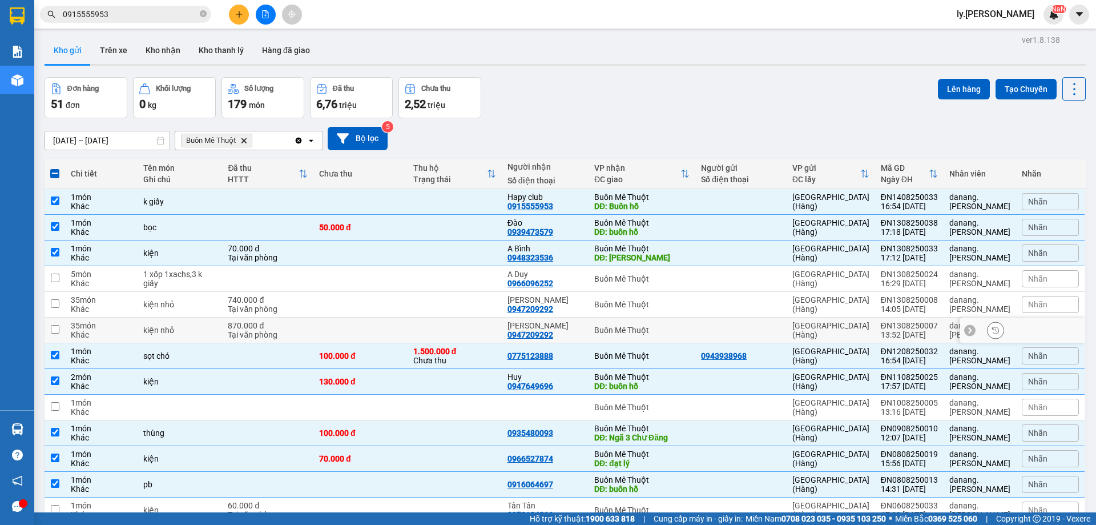
scroll to position [0, 0]
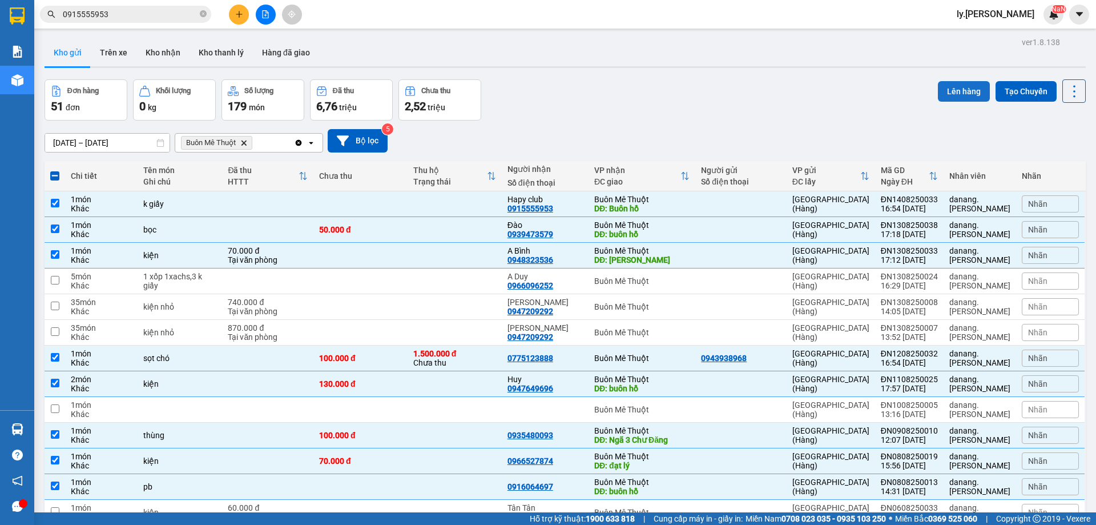
click at [963, 94] on button "Lên hàng" at bounding box center [964, 91] width 52 height 21
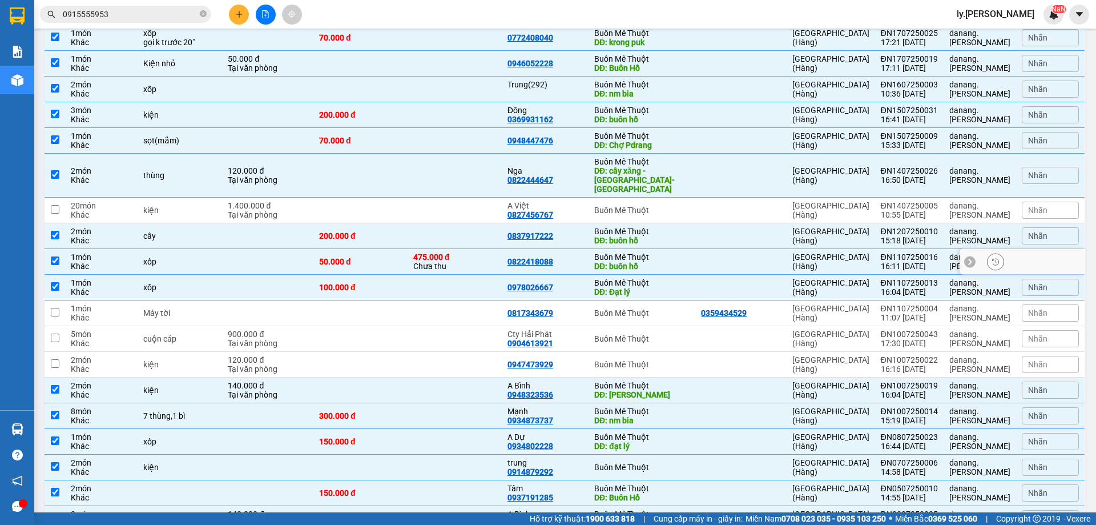
scroll to position [1046, 0]
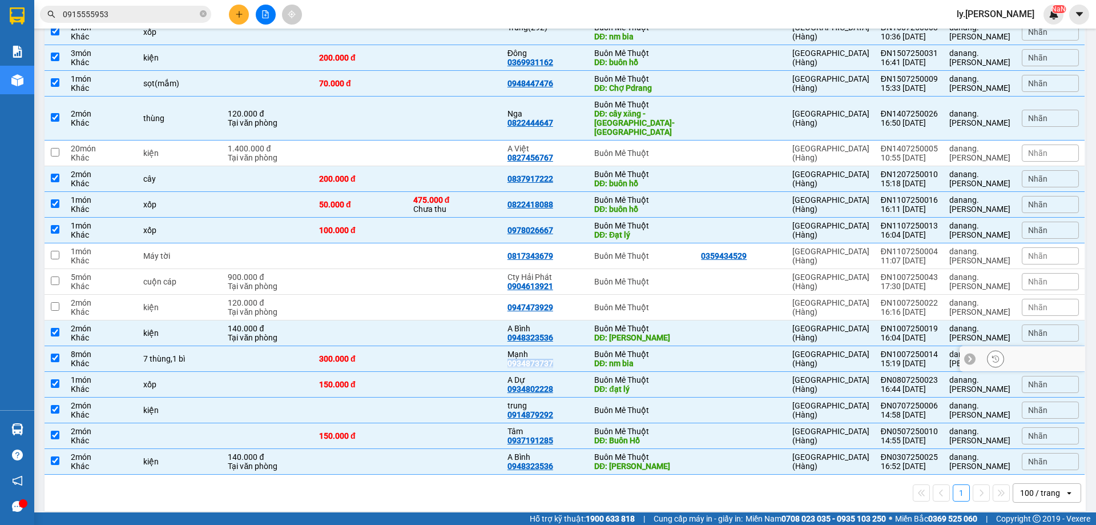
drag, startPoint x: 564, startPoint y: 353, endPoint x: 511, endPoint y: 355, distance: 53.1
click at [511, 355] on td "Mạnh 0934873737" at bounding box center [545, 359] width 87 height 26
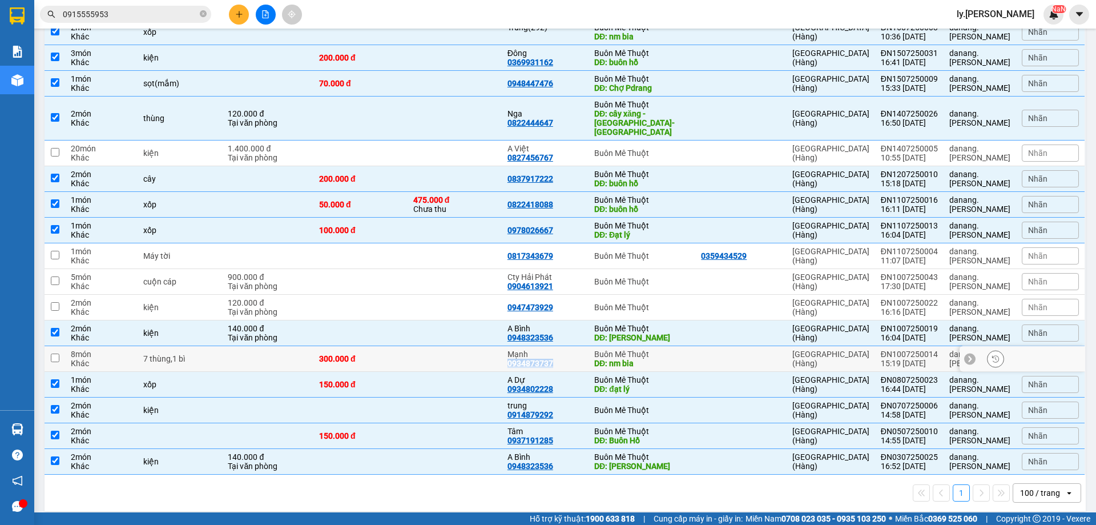
copy div "0934873737"
click at [538, 359] on div "0934873737" at bounding box center [531, 363] width 46 height 9
drag, startPoint x: 937, startPoint y: 342, endPoint x: 882, endPoint y: 344, distance: 54.9
click at [882, 346] on td "ĐN1007250014 15:19 10/07" at bounding box center [909, 359] width 69 height 26
checkbox input "true"
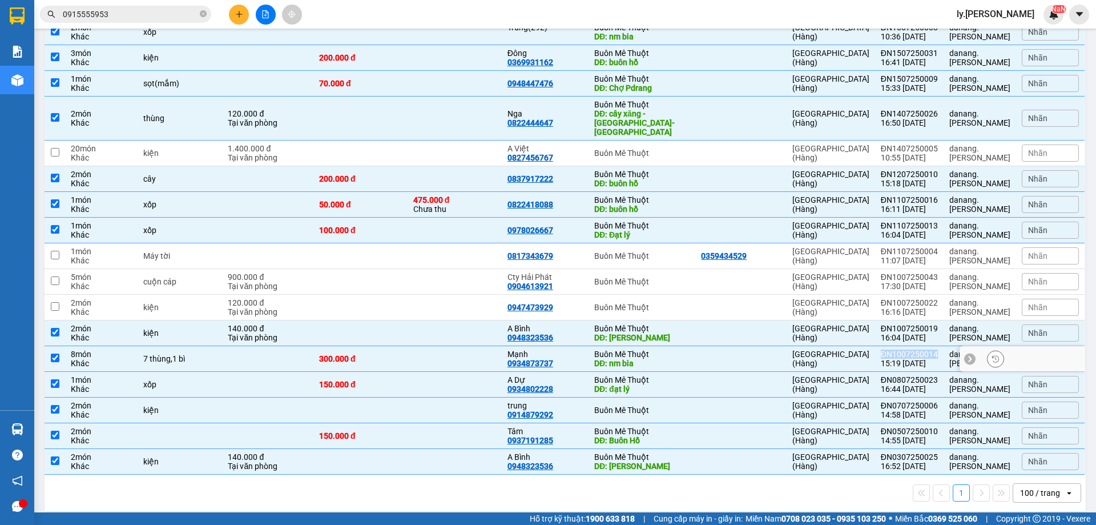
copy div "ĐN1007250014"
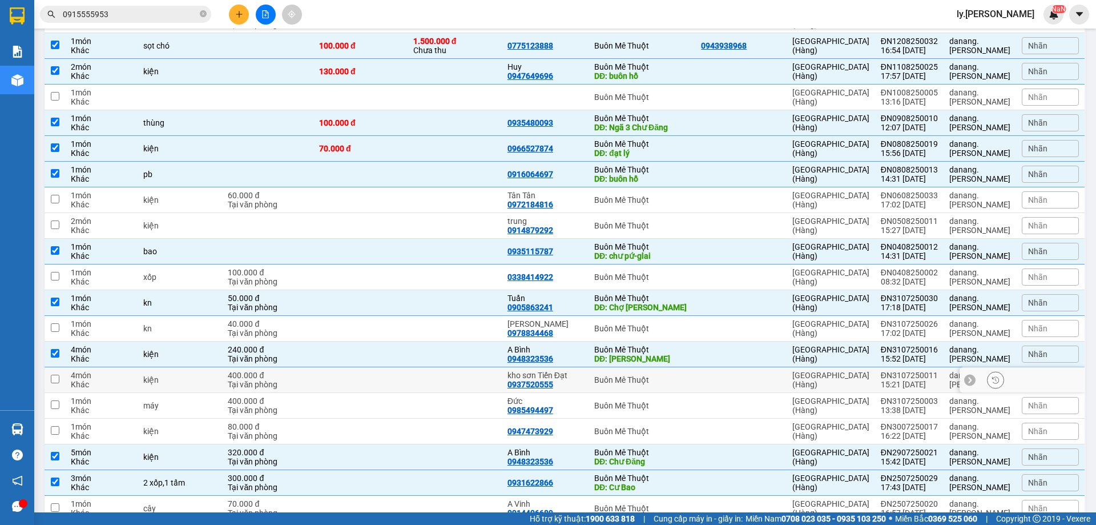
scroll to position [400, 0]
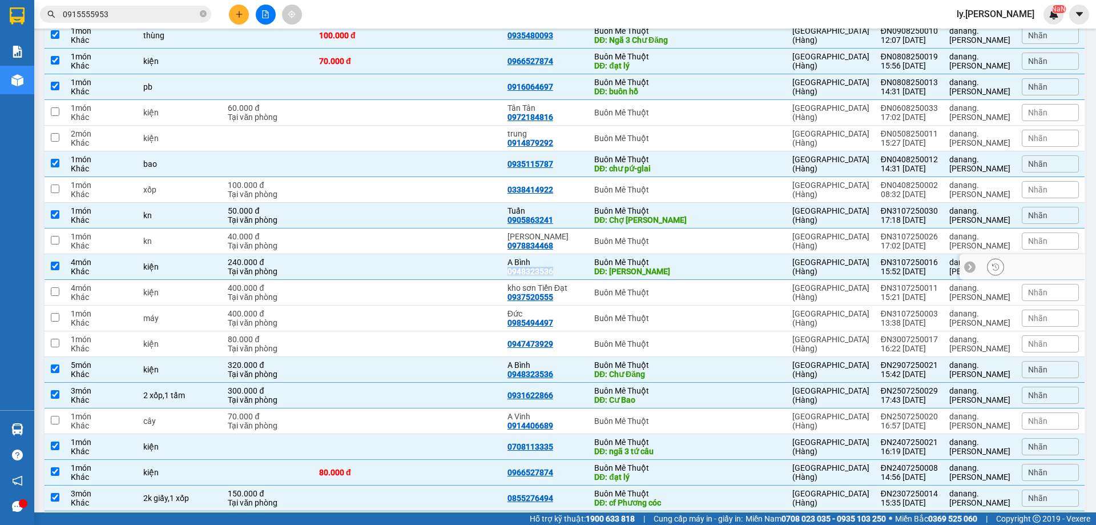
drag, startPoint x: 562, startPoint y: 272, endPoint x: 511, endPoint y: 276, distance: 51.6
click at [511, 276] on td "A Bình 0948323536" at bounding box center [545, 267] width 87 height 26
checkbox input "false"
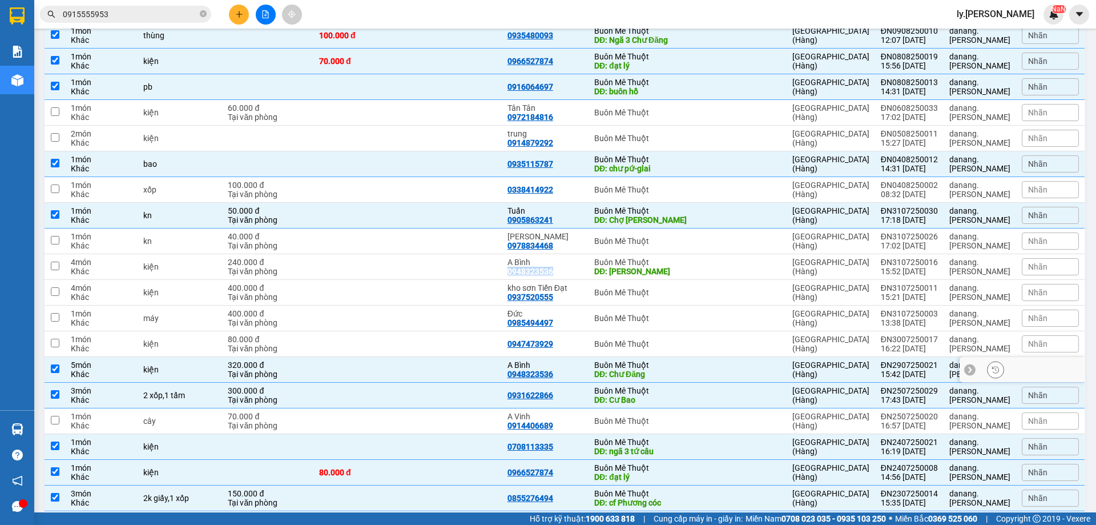
copy div "0948323536"
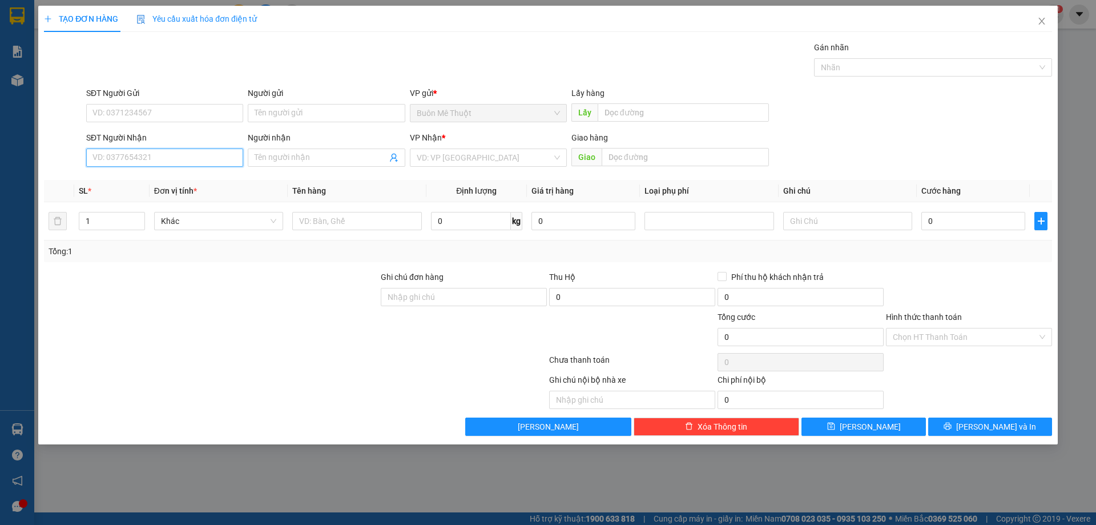
drag, startPoint x: 152, startPoint y: 162, endPoint x: 247, endPoint y: 147, distance: 96.0
click at [174, 157] on input "SĐT Người Nhận" at bounding box center [164, 157] width 157 height 18
type input "0905090395"
click at [122, 178] on div "0905090395" at bounding box center [164, 180] width 143 height 13
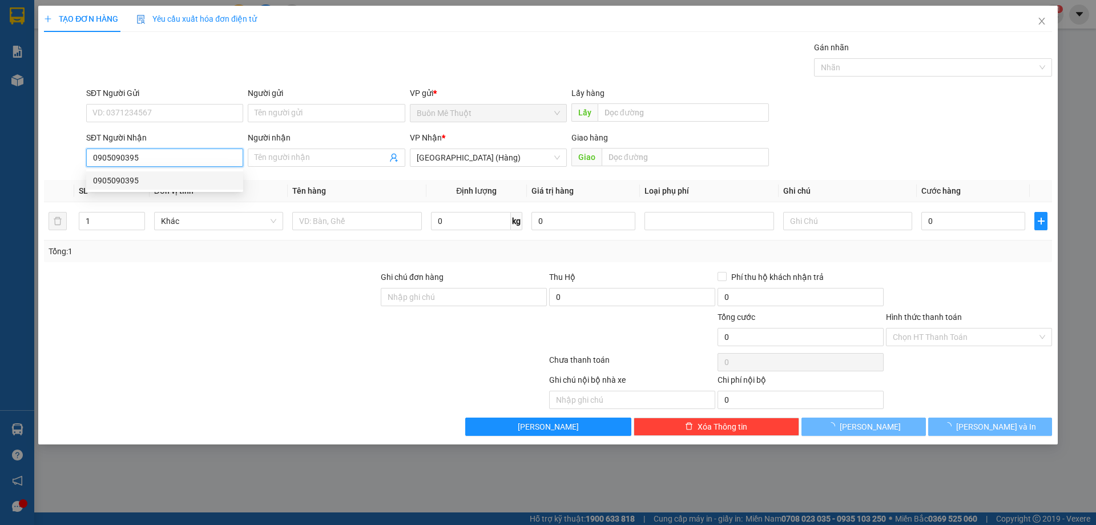
type input "50.000"
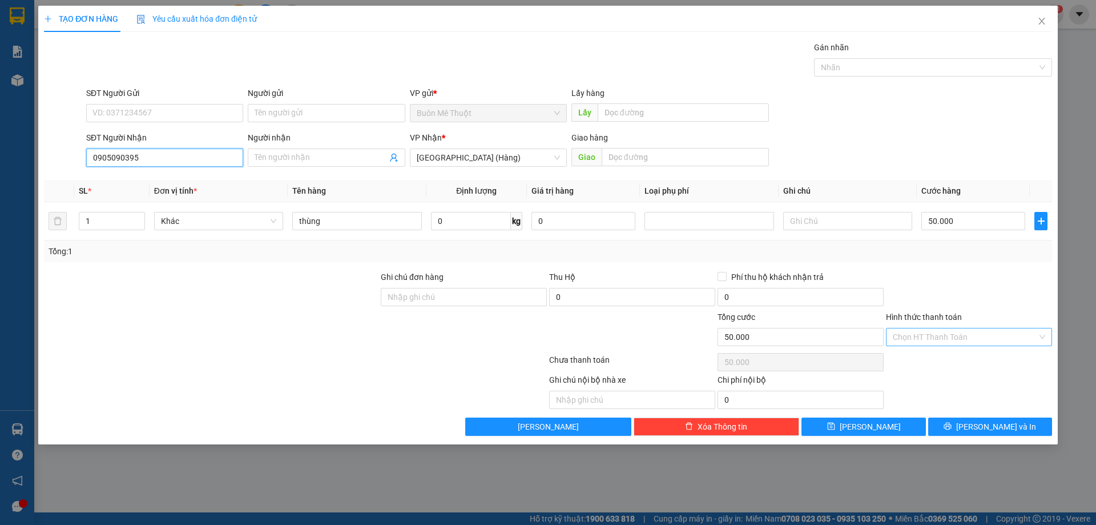
type input "0905090395"
click at [931, 337] on input "Hình thức thanh toán" at bounding box center [965, 336] width 144 height 17
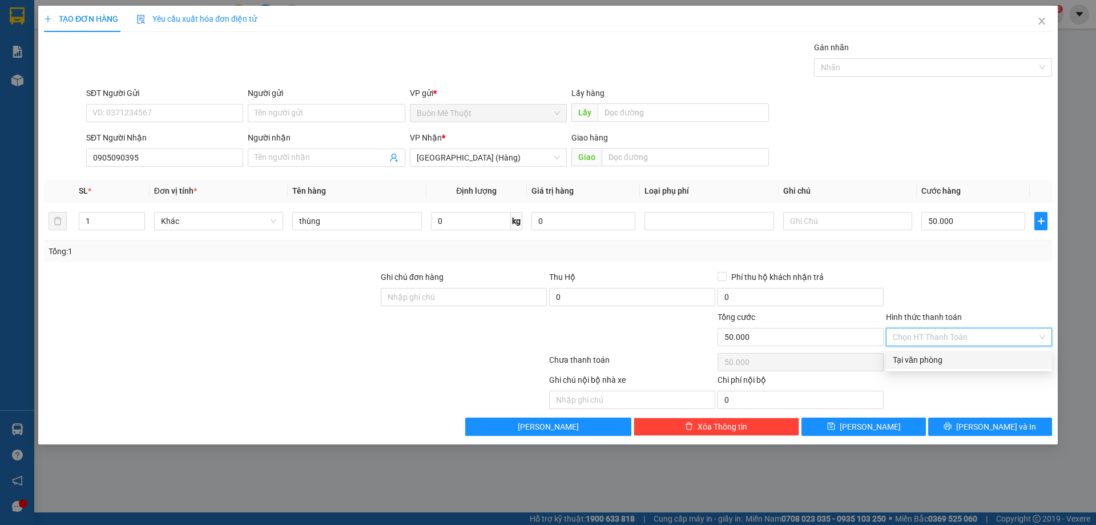
click at [941, 362] on div "Tại văn phòng" at bounding box center [969, 359] width 152 height 13
type input "0"
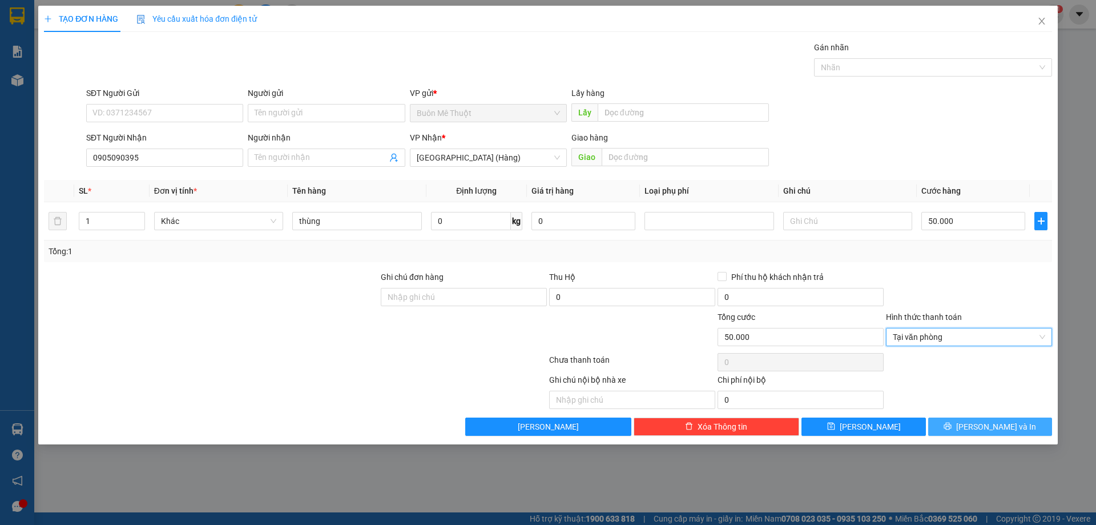
click at [964, 429] on button "Lưu và In" at bounding box center [991, 426] width 124 height 18
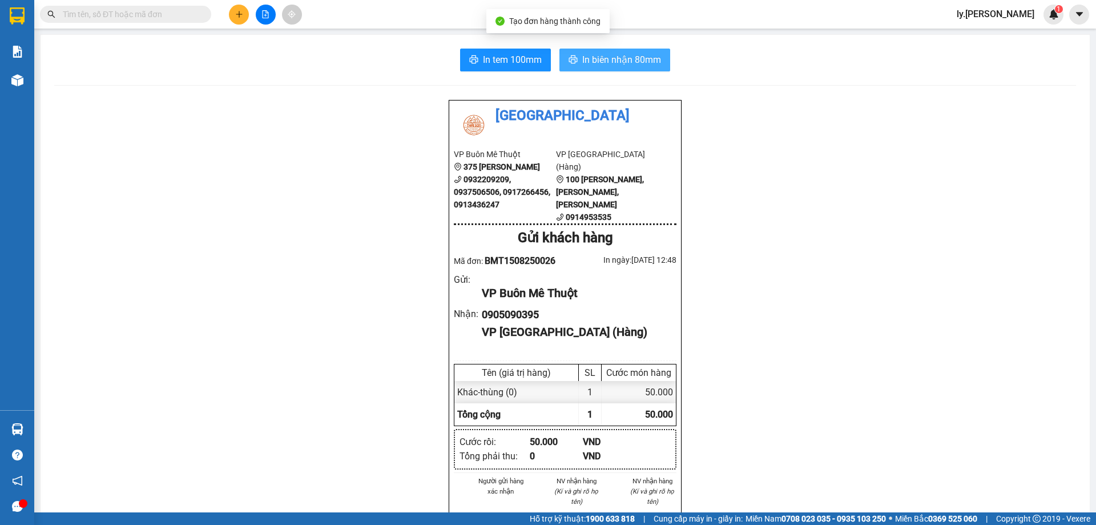
drag, startPoint x: 622, startPoint y: 57, endPoint x: 622, endPoint y: 75, distance: 18.3
click at [622, 56] on span "In biên nhận 80mm" at bounding box center [621, 60] width 79 height 14
click at [116, 6] on span at bounding box center [125, 14] width 171 height 17
click at [116, 10] on input "text" at bounding box center [130, 14] width 135 height 13
paste input "0939473579"
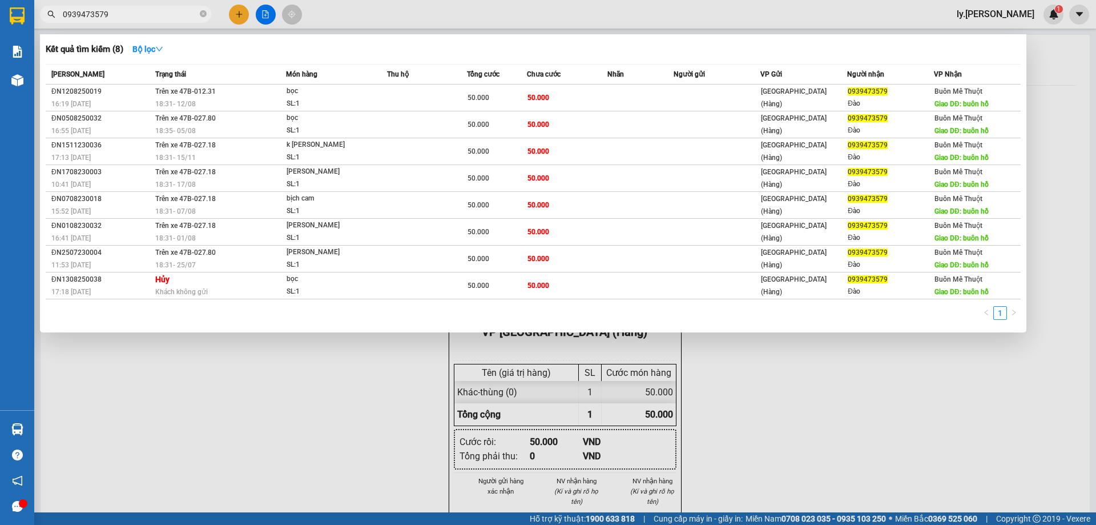
drag, startPoint x: 151, startPoint y: 15, endPoint x: 143, endPoint y: 13, distance: 7.8
click at [143, 13] on input "0939473579" at bounding box center [130, 14] width 135 height 13
paste input "48323536"
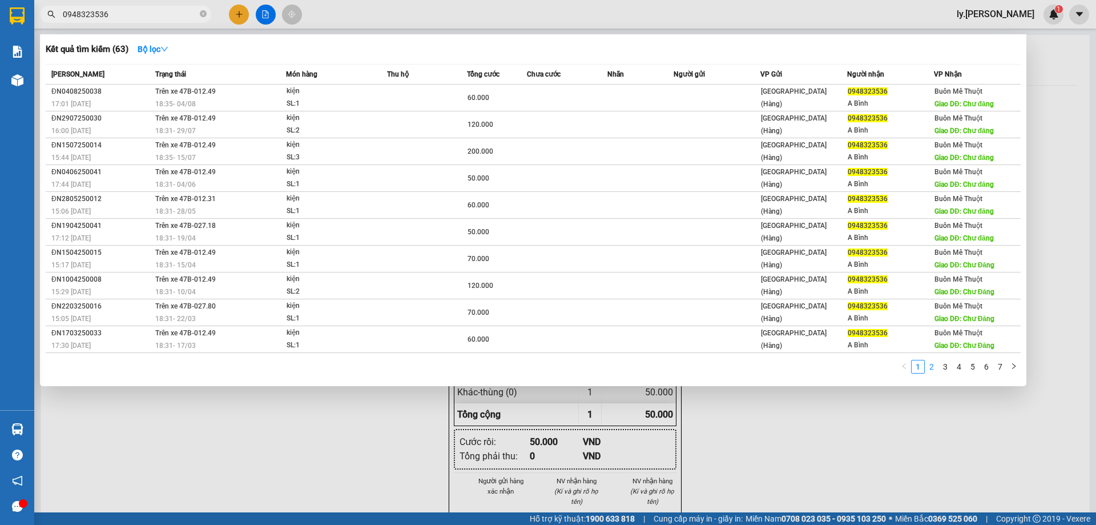
click at [930, 367] on link "2" at bounding box center [932, 366] width 13 height 13
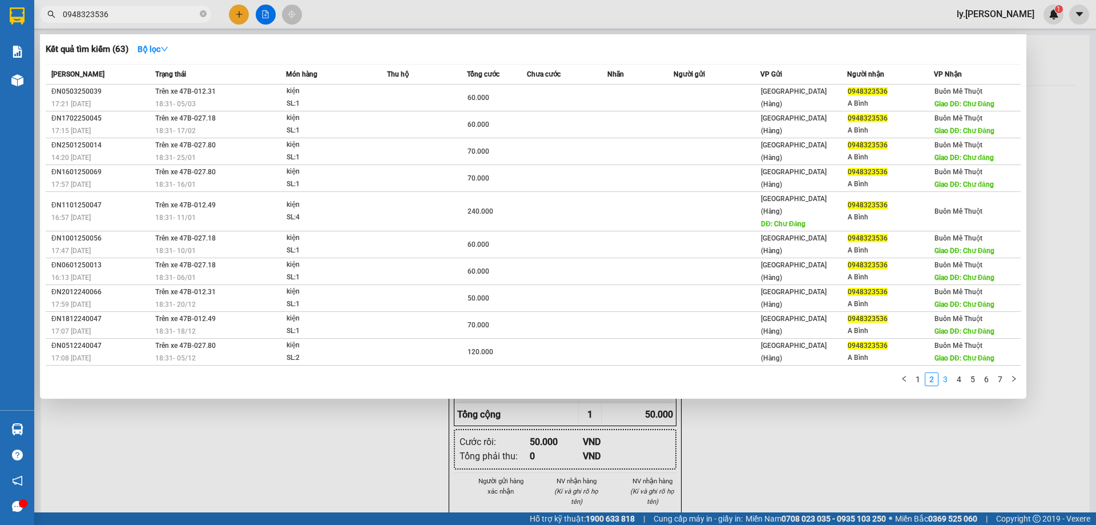
click at [943, 373] on link "3" at bounding box center [945, 379] width 13 height 13
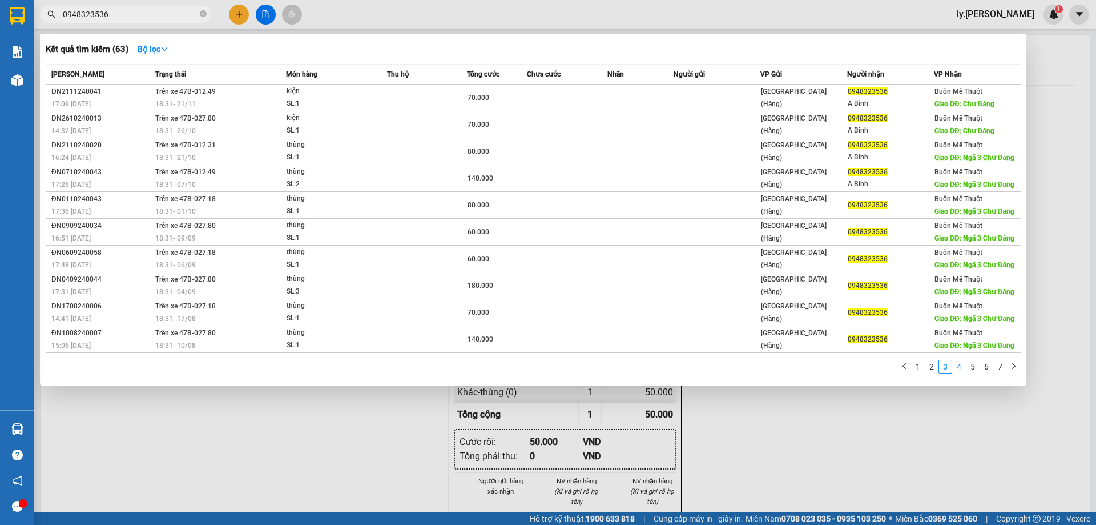
click at [961, 365] on link "4" at bounding box center [959, 366] width 13 height 13
click at [973, 366] on link "5" at bounding box center [973, 366] width 13 height 13
click at [987, 371] on link "6" at bounding box center [987, 366] width 13 height 13
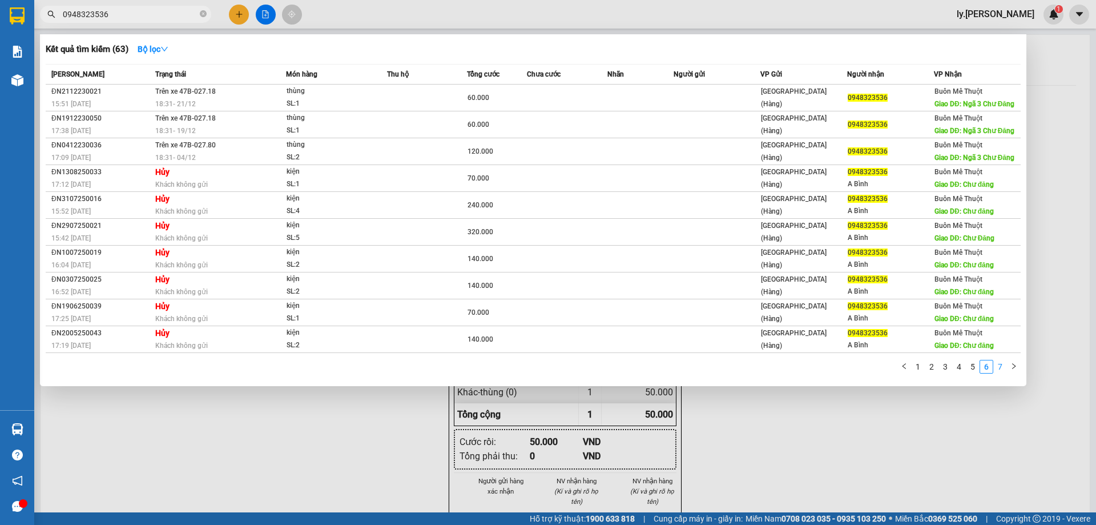
click at [1002, 369] on link "7" at bounding box center [1000, 366] width 13 height 13
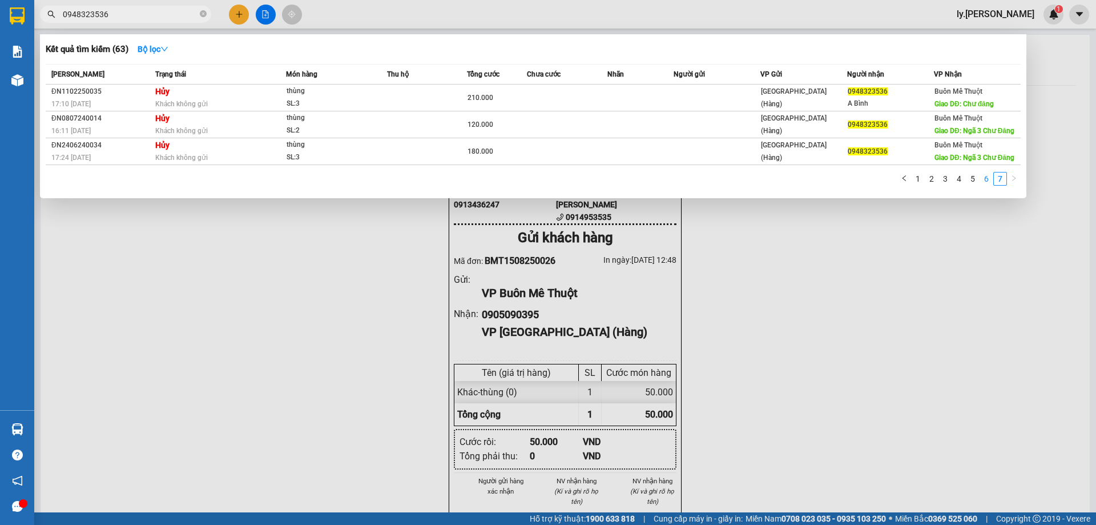
click at [982, 179] on link "6" at bounding box center [987, 178] width 13 height 13
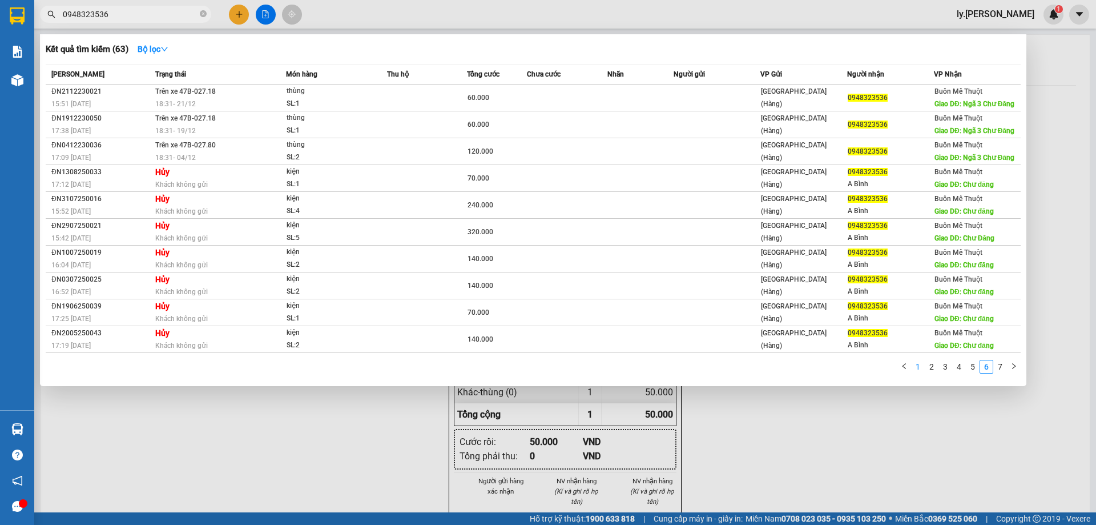
click at [914, 368] on link "1" at bounding box center [918, 366] width 13 height 13
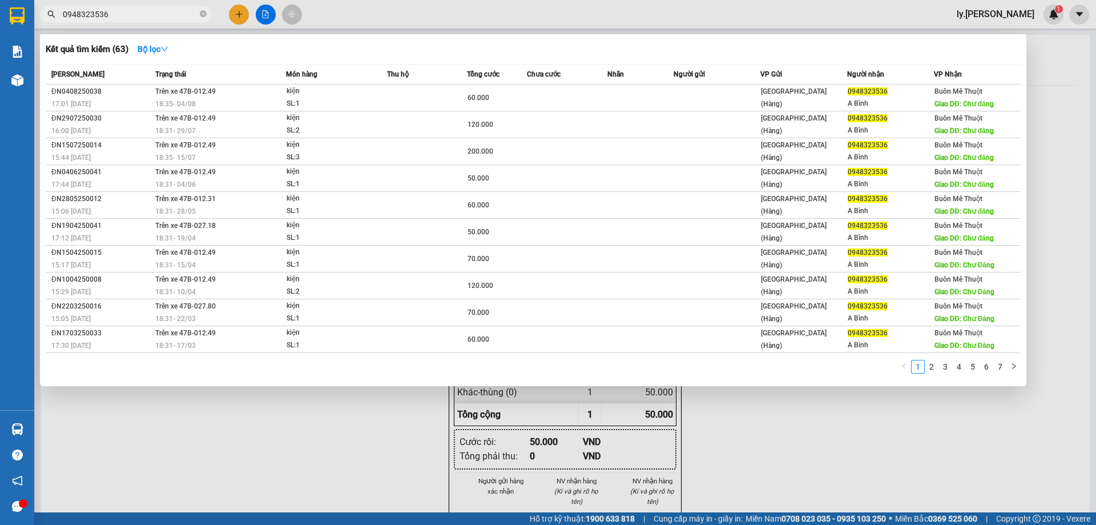
click at [107, 13] on input "0948323536" at bounding box center [130, 14] width 135 height 13
paste input "764969"
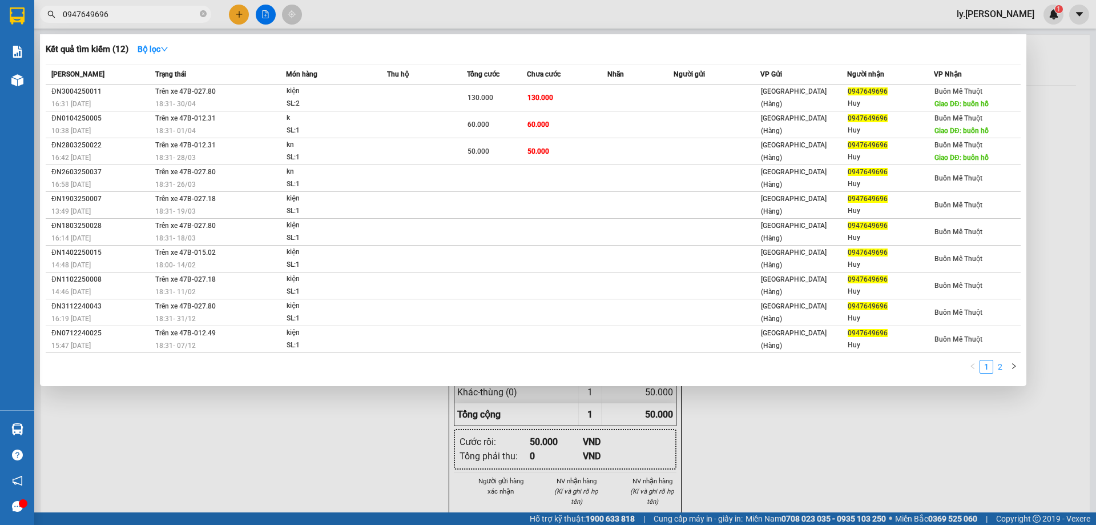
click at [1000, 367] on link "2" at bounding box center [1000, 366] width 13 height 13
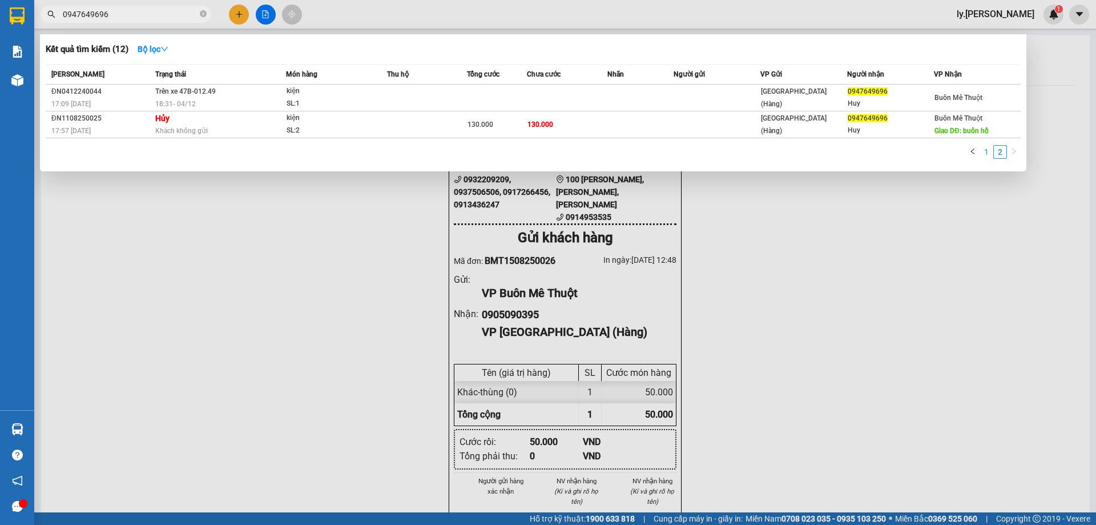
click at [982, 152] on link "1" at bounding box center [987, 152] width 13 height 13
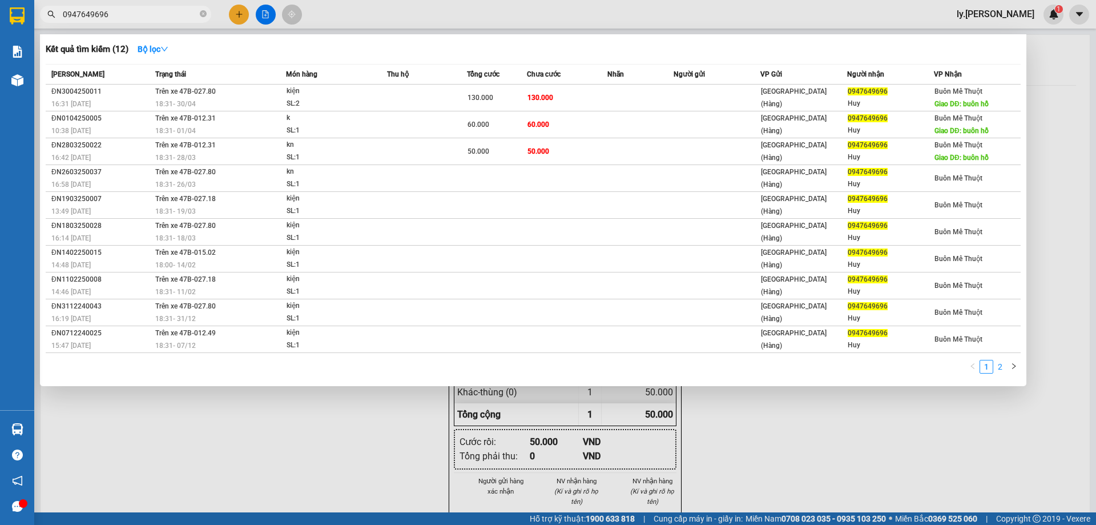
click at [1000, 365] on link "2" at bounding box center [1000, 366] width 13 height 13
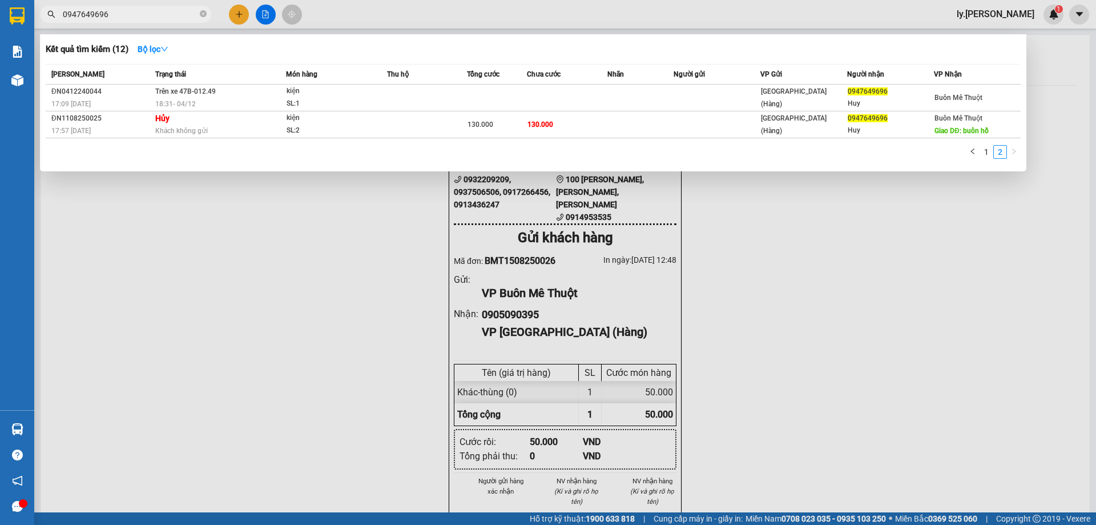
click at [135, 14] on input "0947649696" at bounding box center [130, 14] width 135 height 13
paste input "ĐN1308250033"
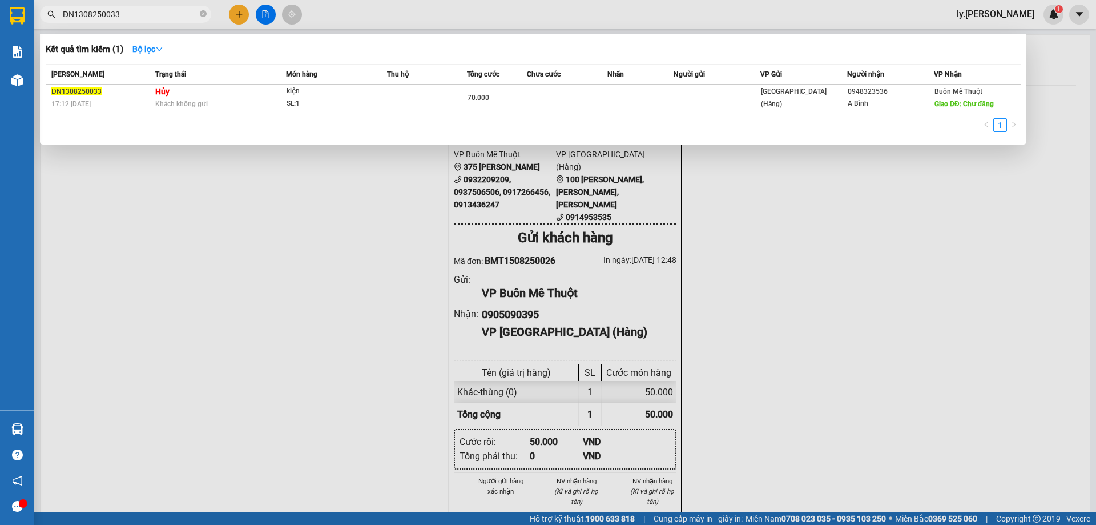
click at [105, 12] on input "ĐN1308250033" at bounding box center [130, 14] width 135 height 13
paste input "007250014"
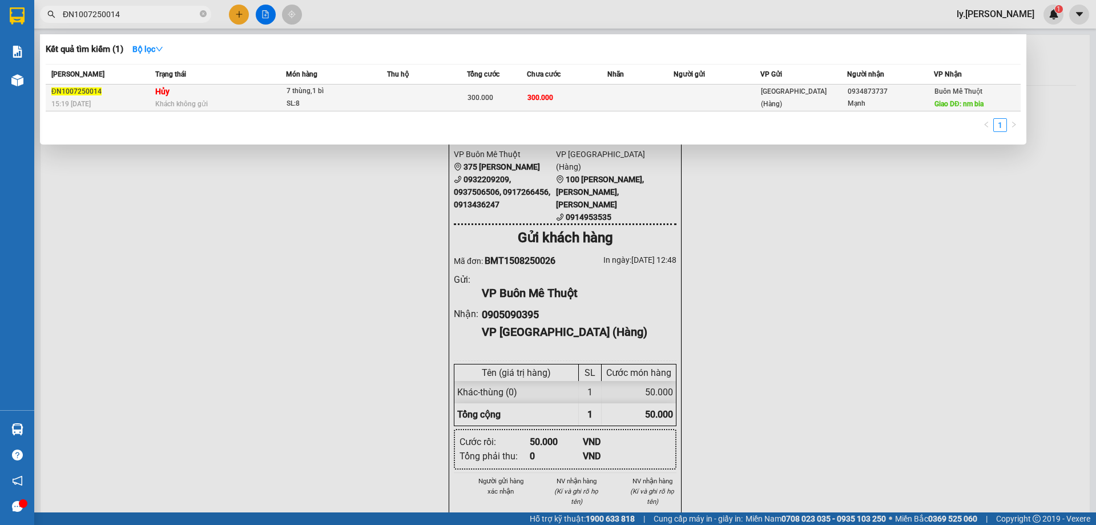
type input "ĐN1007250014"
drag, startPoint x: 889, startPoint y: 92, endPoint x: 850, endPoint y: 92, distance: 39.4
click at [850, 92] on div "0934873737" at bounding box center [891, 92] width 86 height 12
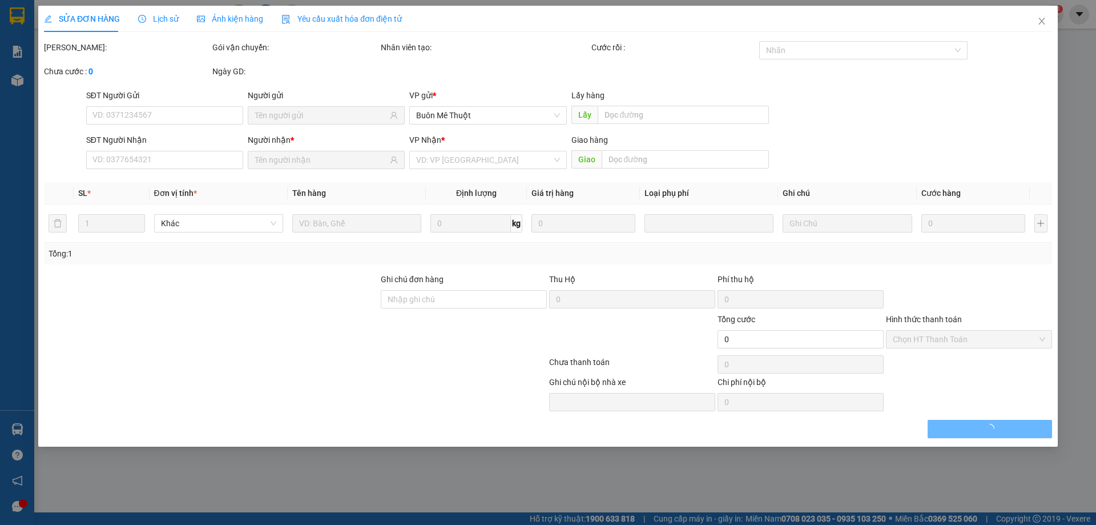
type input "0934873737"
type input "Mạnh"
type input "nm bia"
type input "300.000"
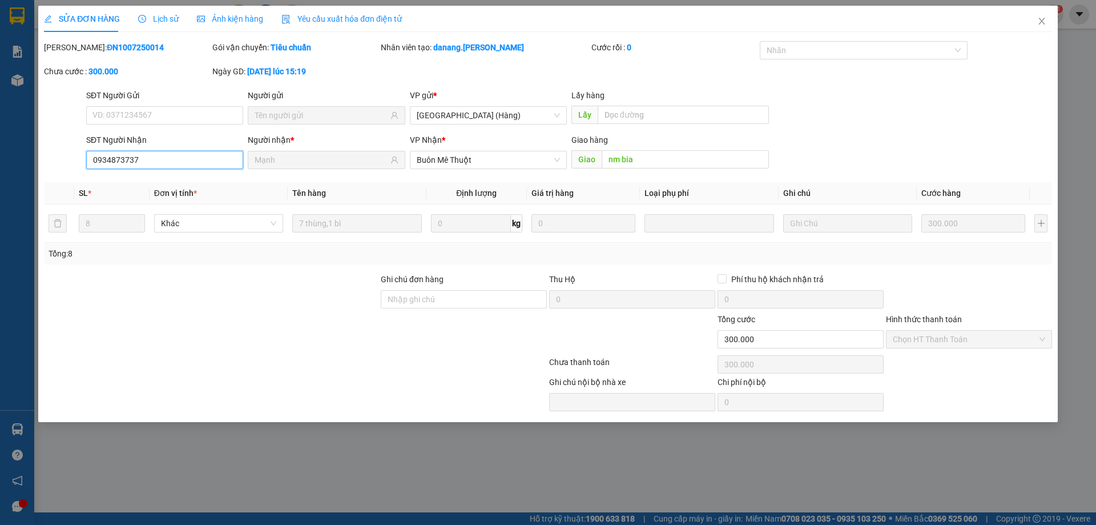
click at [145, 159] on input "0934873737" at bounding box center [164, 160] width 157 height 18
click at [1039, 22] on icon "close" at bounding box center [1042, 21] width 9 height 9
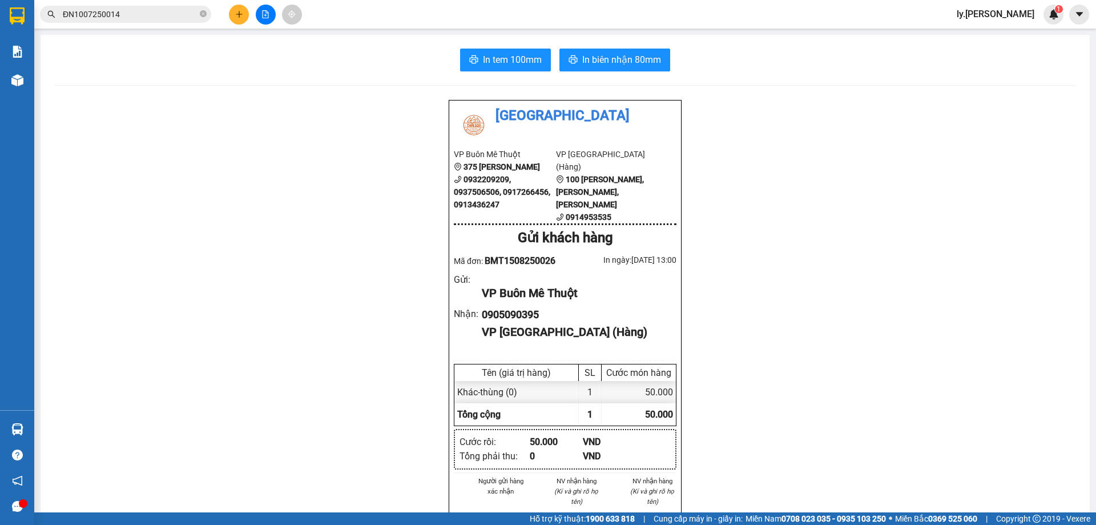
click at [98, 14] on input "ĐN1007250014" at bounding box center [130, 14] width 135 height 13
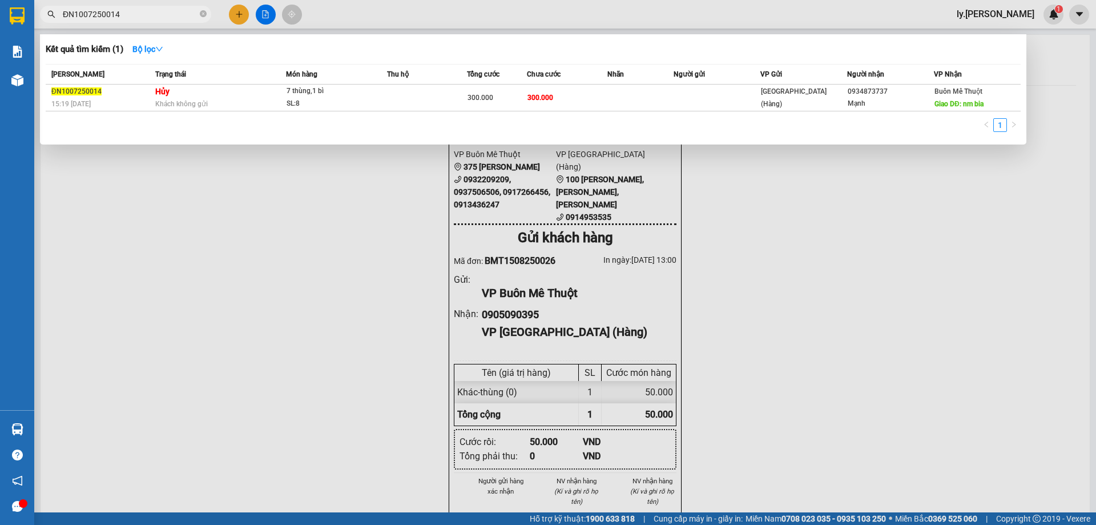
click at [98, 14] on input "ĐN1007250014" at bounding box center [130, 14] width 135 height 13
paste input "0934873737"
type input "0934873737"
click at [239, 15] on div at bounding box center [548, 262] width 1096 height 525
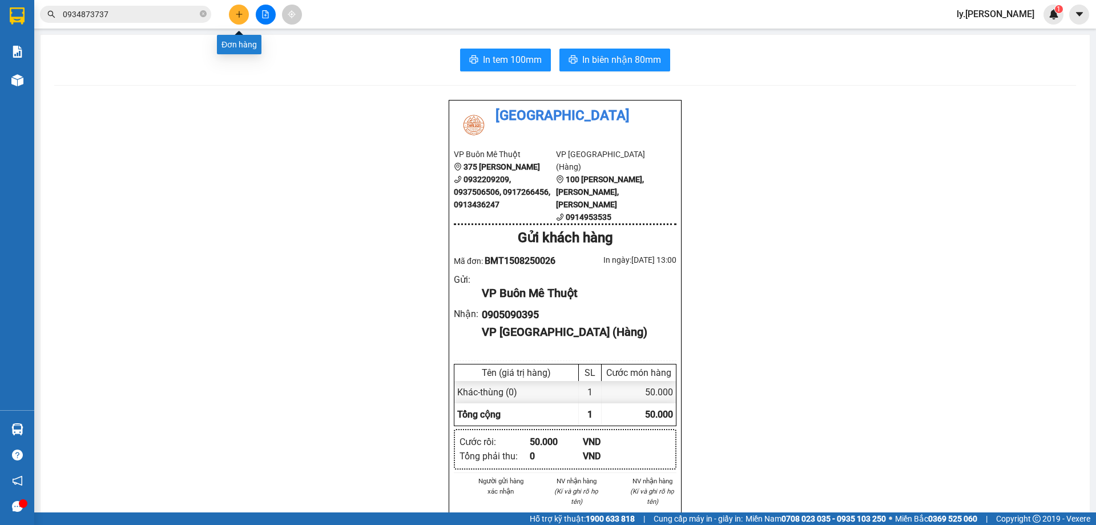
click at [239, 15] on icon "plus" at bounding box center [239, 14] width 1 height 6
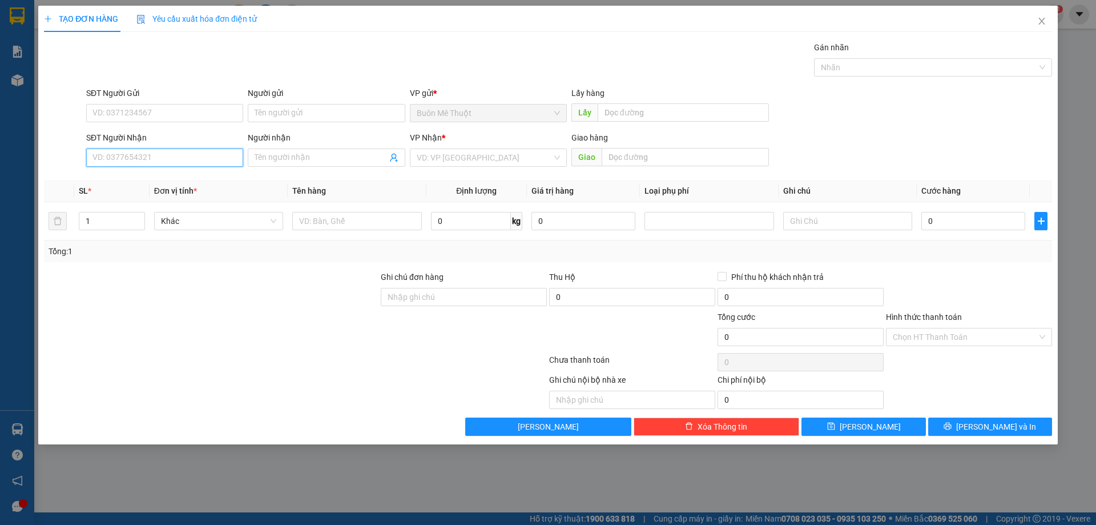
drag, startPoint x: 167, startPoint y: 156, endPoint x: 918, endPoint y: 96, distance: 752.8
click at [173, 156] on input "SĐT Người Nhận" at bounding box center [164, 157] width 157 height 18
type input "0918479378"
click at [481, 155] on input "search" at bounding box center [484, 157] width 135 height 17
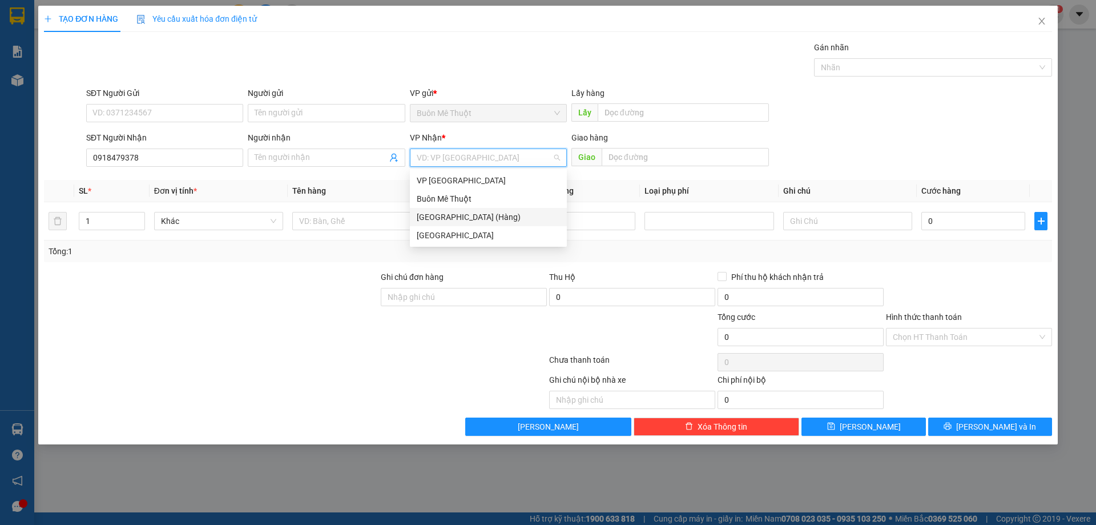
click at [440, 214] on div "[GEOGRAPHIC_DATA] (Hàng)" at bounding box center [488, 217] width 143 height 13
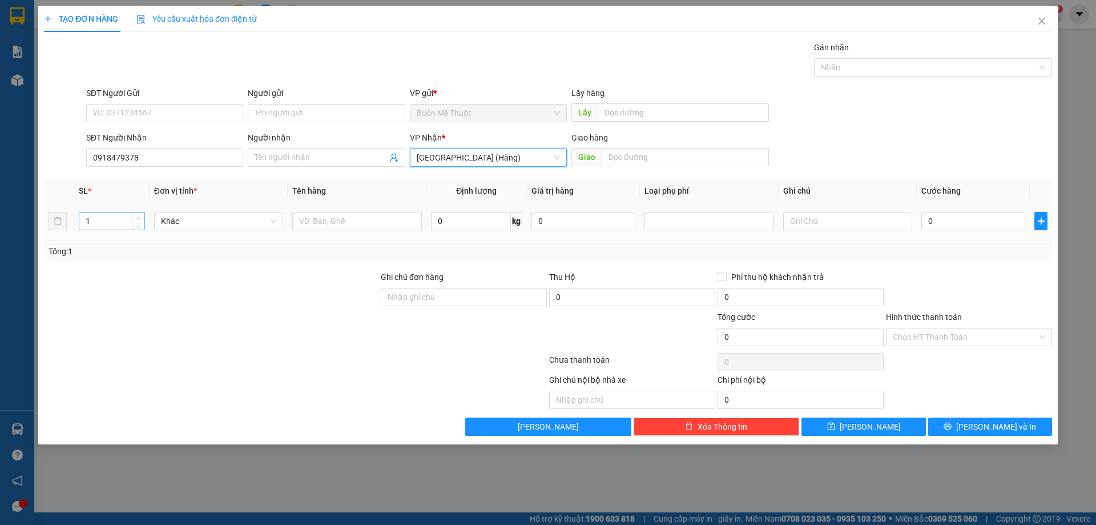
type input "2"
click at [138, 218] on icon "up" at bounding box center [138, 218] width 3 height 2
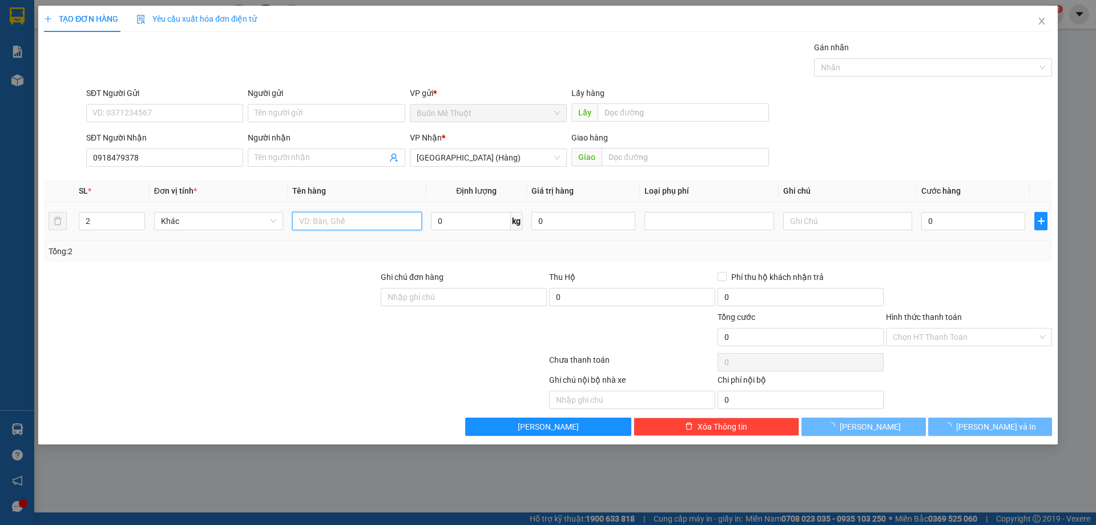
click at [362, 222] on input "text" at bounding box center [356, 221] width 129 height 18
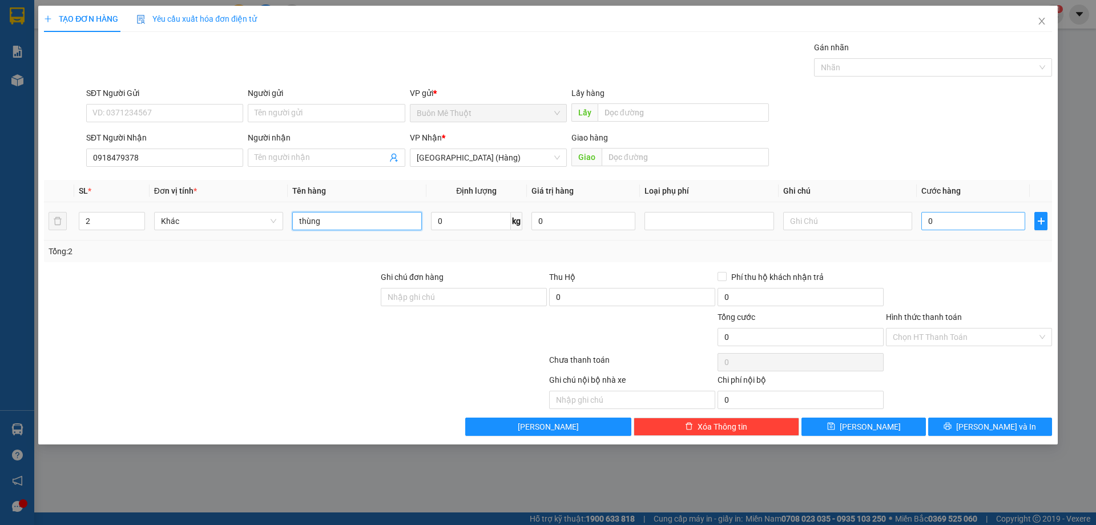
type input "thùng"
click at [962, 223] on input "0" at bounding box center [974, 221] width 104 height 18
type input "2"
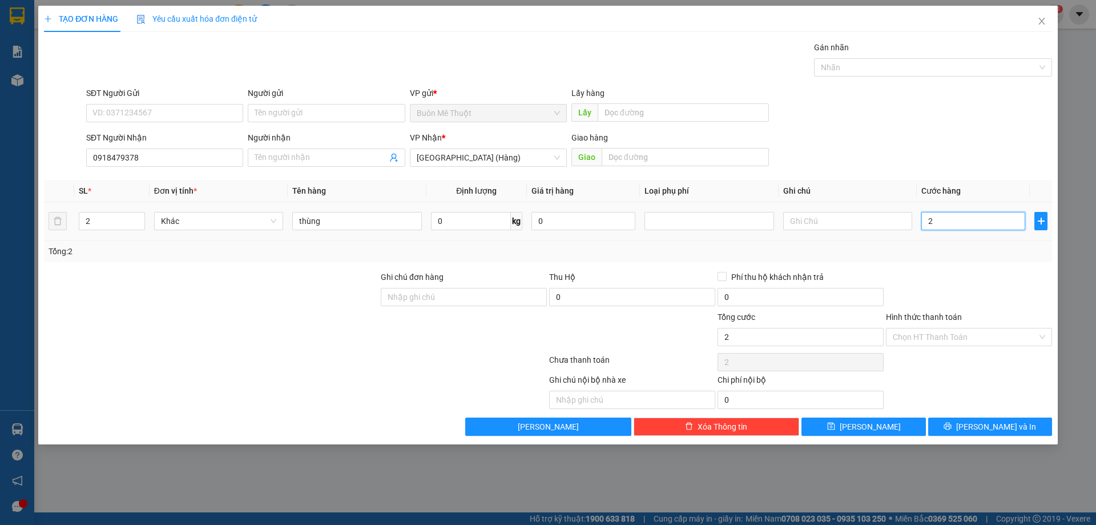
type input "25"
type input "250"
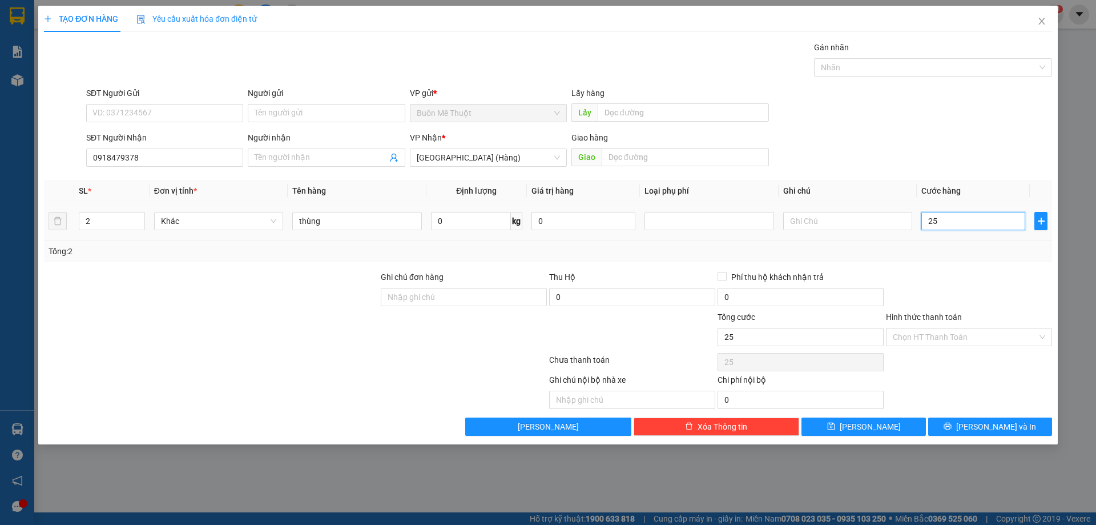
type input "250"
type input "250.000"
click at [1011, 426] on span "Lưu và In" at bounding box center [997, 426] width 80 height 13
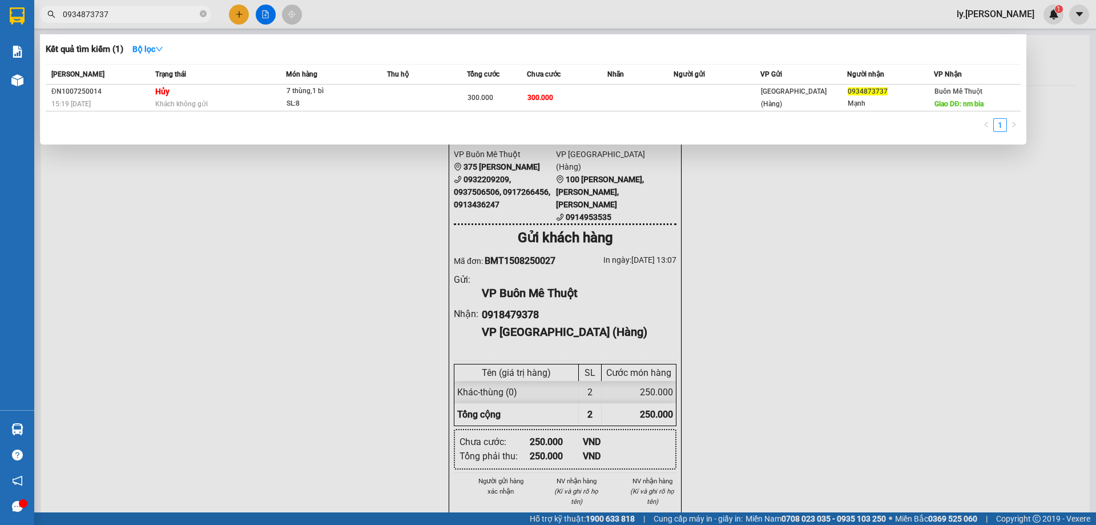
click at [158, 17] on input "0934873737" at bounding box center [130, 14] width 135 height 13
paste input "48323536"
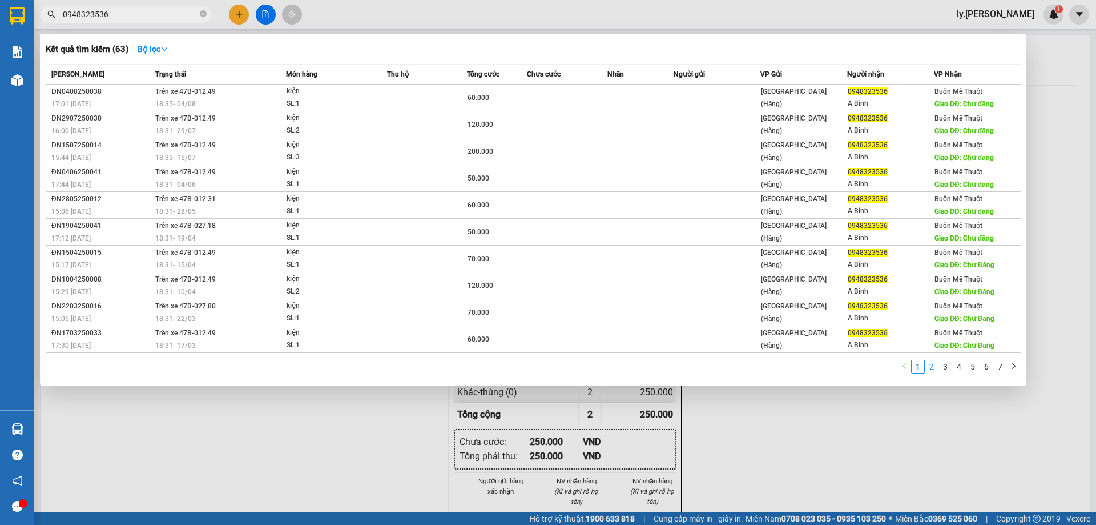
type input "0948323536"
click at [933, 364] on link "2" at bounding box center [932, 366] width 13 height 13
click at [165, 48] on icon "down" at bounding box center [164, 49] width 8 height 8
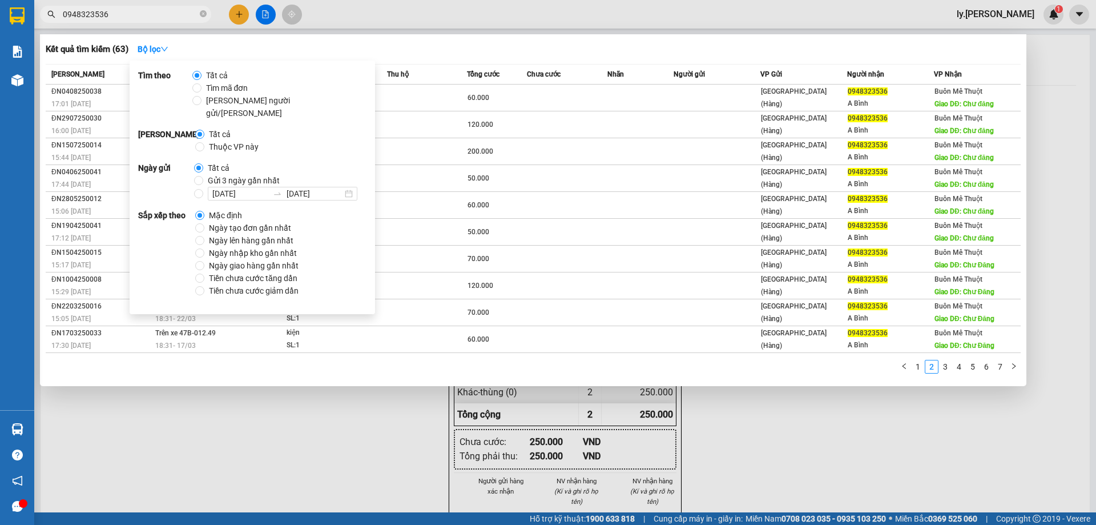
drag, startPoint x: 222, startPoint y: 183, endPoint x: 280, endPoint y: 216, distance: 67.8
click at [221, 187] on input "08/08/2025" at bounding box center [240, 193] width 56 height 13
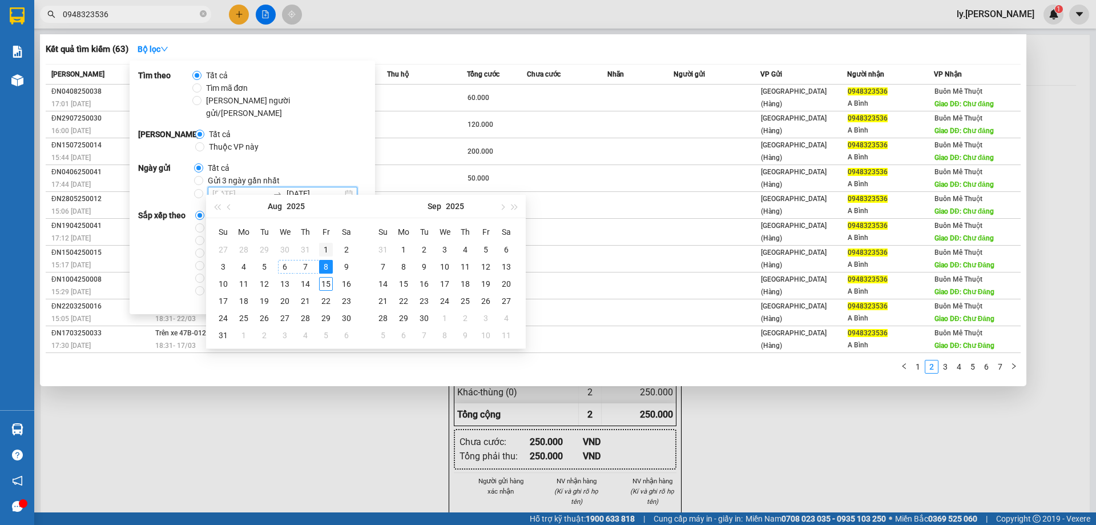
type input "01/08/2025"
click at [328, 247] on div "1" at bounding box center [326, 250] width 14 height 14
click at [326, 268] on div "8" at bounding box center [326, 267] width 14 height 14
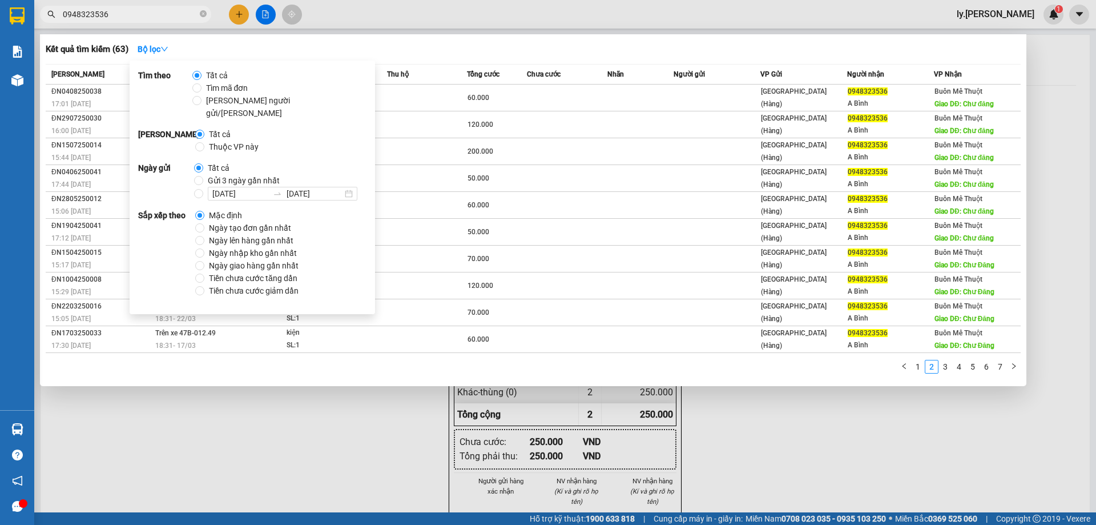
click at [198, 174] on label "Gửi 3 ngày gần nhất" at bounding box center [239, 180] width 90 height 13
click at [198, 176] on input "Gửi 3 ngày gần nhất" at bounding box center [198, 180] width 9 height 9
radio input "true"
radio input "false"
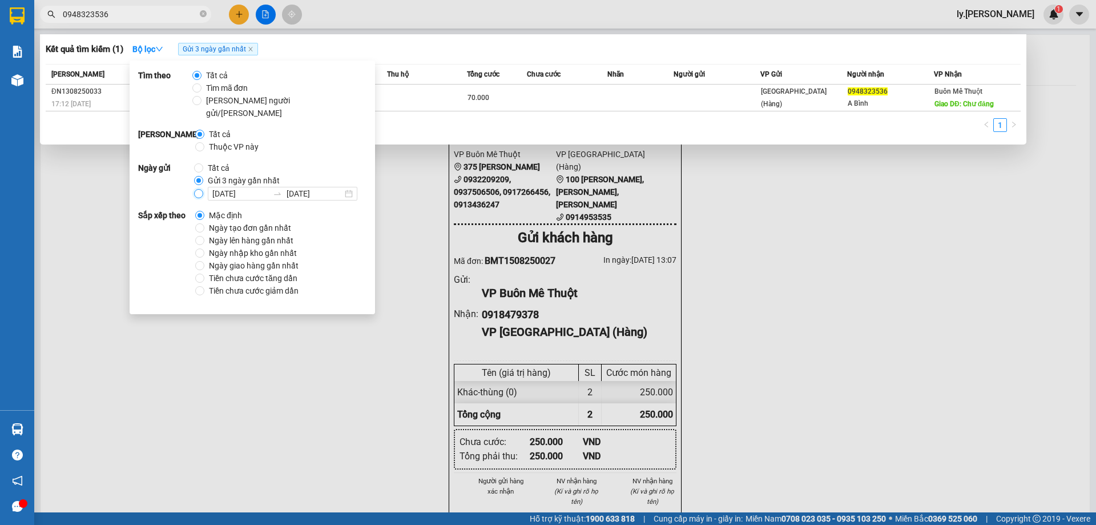
click at [198, 189] on input "01/08/2025 08/08/2025" at bounding box center [198, 193] width 9 height 9
radio input "true"
radio input "false"
click at [458, 45] on div "Kết quả tìm kiếm ( 1 ) Bộ lọc 01/08 - 08/08" at bounding box center [533, 49] width 975 height 18
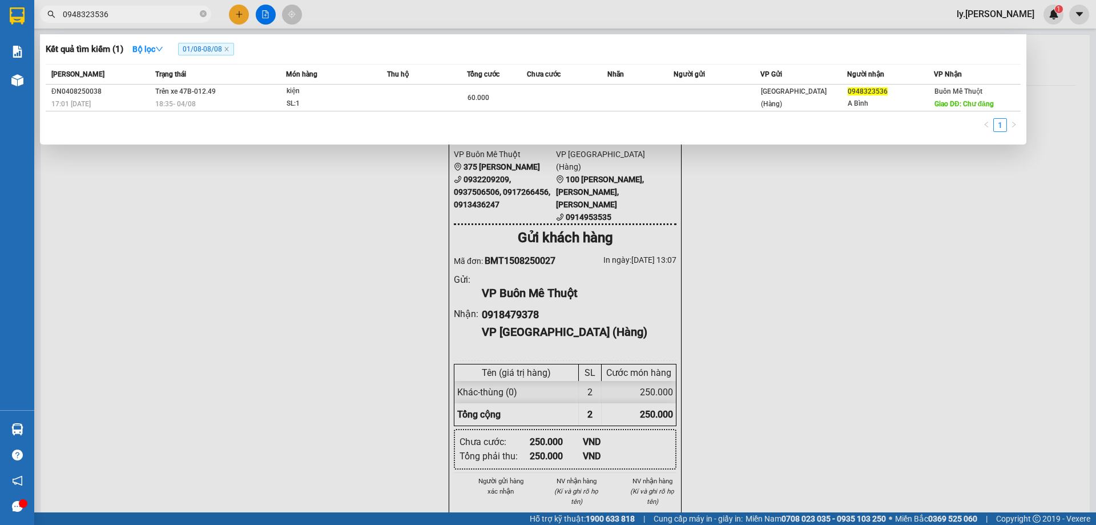
click at [191, 49] on span "01/08 - 08/08" at bounding box center [206, 49] width 56 height 13
click at [212, 52] on span "01/08 - 08/08" at bounding box center [206, 49] width 56 height 13
click at [158, 48] on strong "Bộ lọc" at bounding box center [147, 49] width 31 height 9
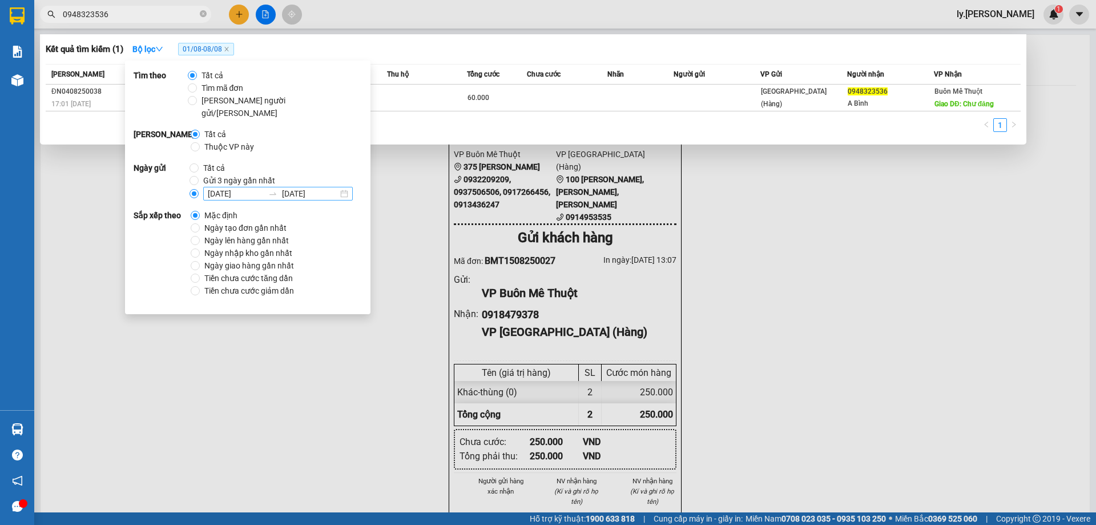
click at [219, 187] on input "01/08/2025" at bounding box center [236, 193] width 56 height 13
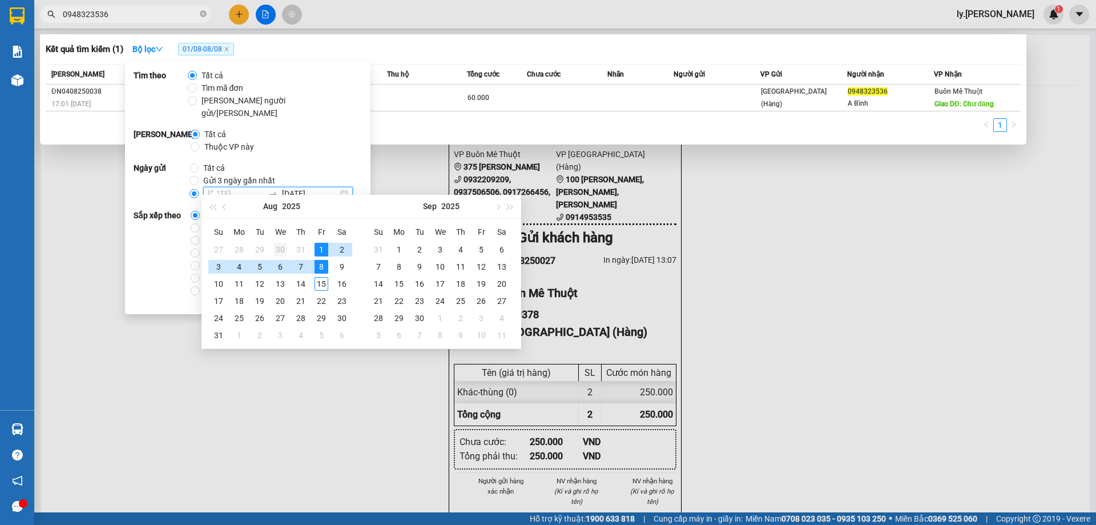
type input "30/07/2025"
click at [278, 248] on div "30" at bounding box center [281, 250] width 14 height 14
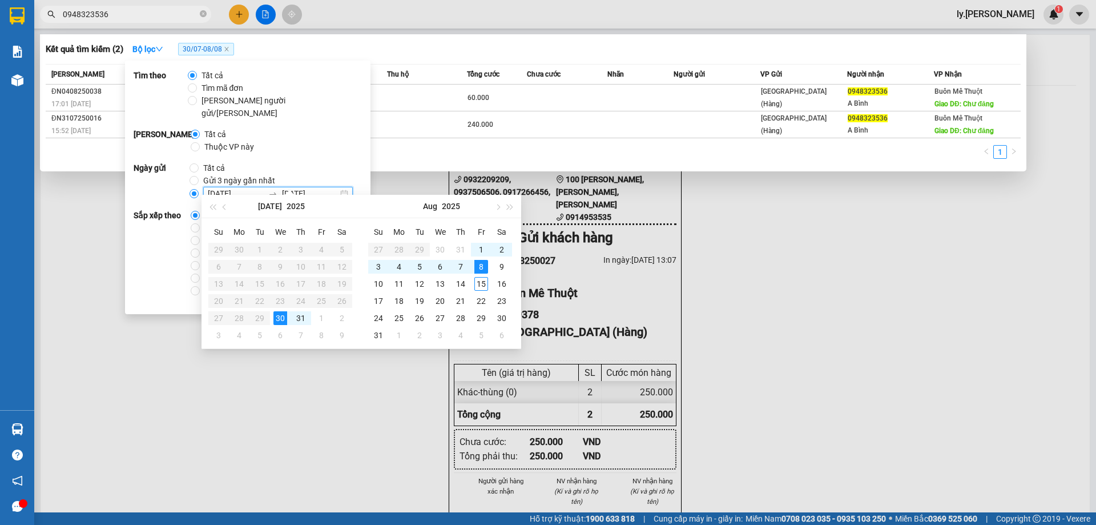
type input "08/08/2025"
click at [481, 266] on div "8" at bounding box center [482, 267] width 14 height 14
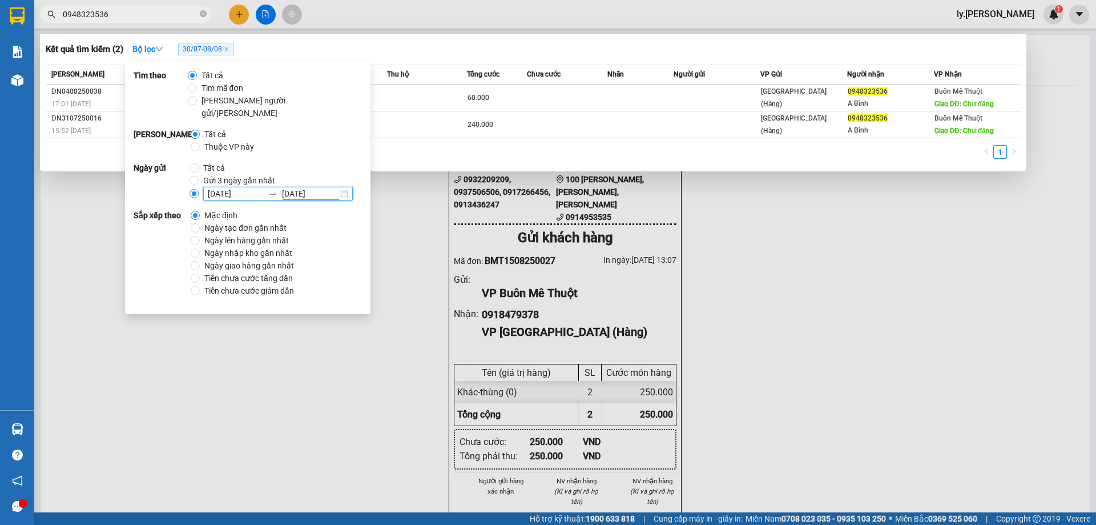
click at [421, 41] on div "Kết quả tìm kiếm ( 2 ) Bộ lọc 30/07 - 08/08" at bounding box center [533, 49] width 975 height 18
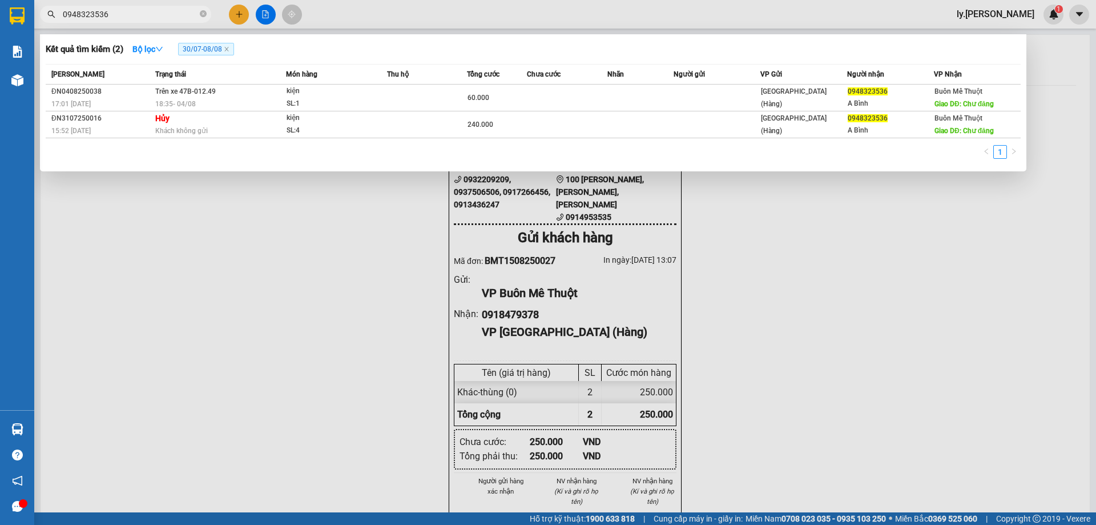
drag, startPoint x: 231, startPoint y: 50, endPoint x: 288, endPoint y: 179, distance: 141.1
click at [232, 51] on span "30/07 - 08/08" at bounding box center [206, 49] width 56 height 13
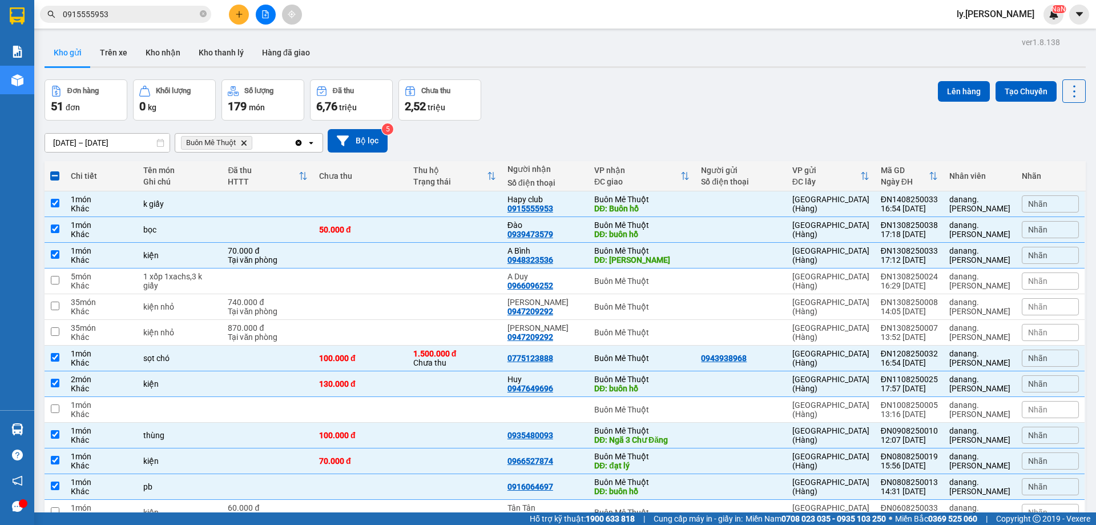
click at [147, 15] on input "0915555953" at bounding box center [130, 14] width 135 height 13
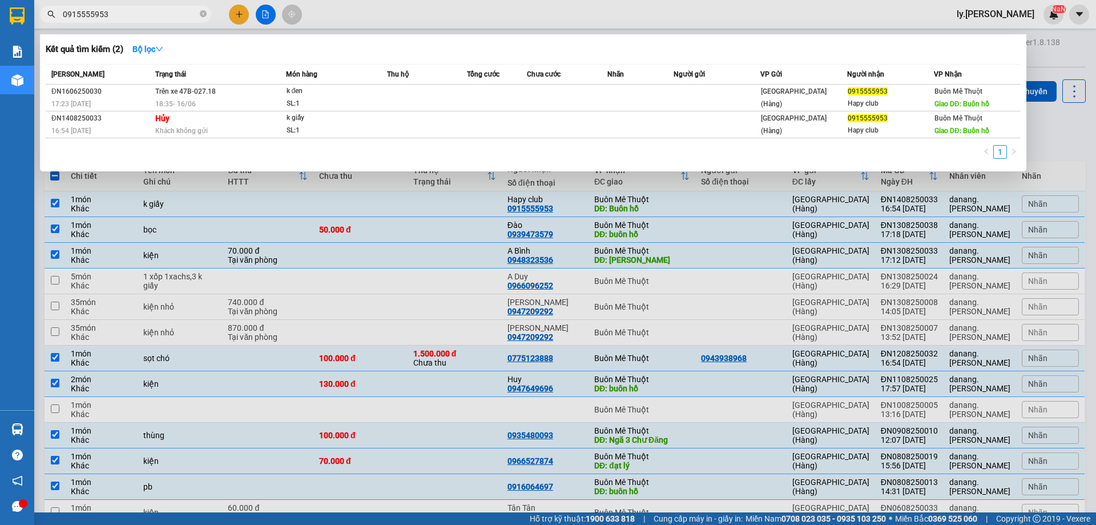
click at [147, 15] on input "0915555953" at bounding box center [130, 14] width 135 height 13
click at [1038, 148] on div at bounding box center [548, 262] width 1096 height 525
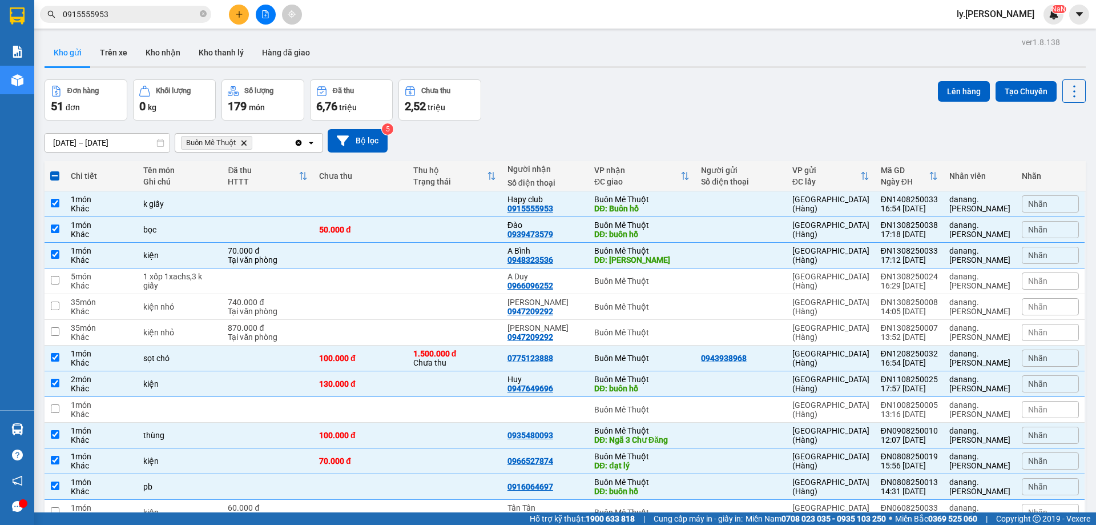
click at [260, 142] on div "Buôn Mê Thuột Delete" at bounding box center [234, 143] width 119 height 18
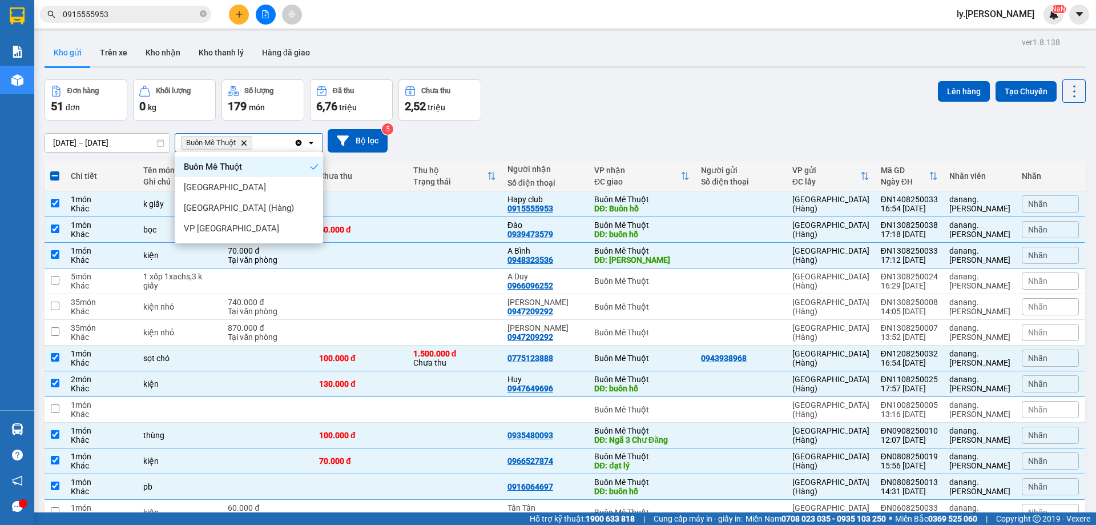
click at [260, 142] on div "Buôn Mê Thuột Delete" at bounding box center [234, 143] width 119 height 18
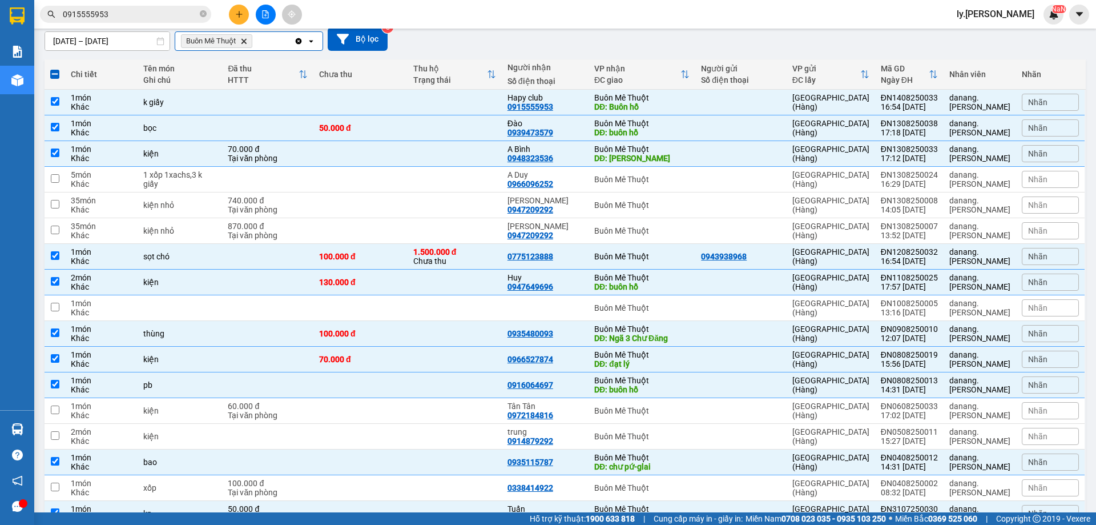
scroll to position [114, 0]
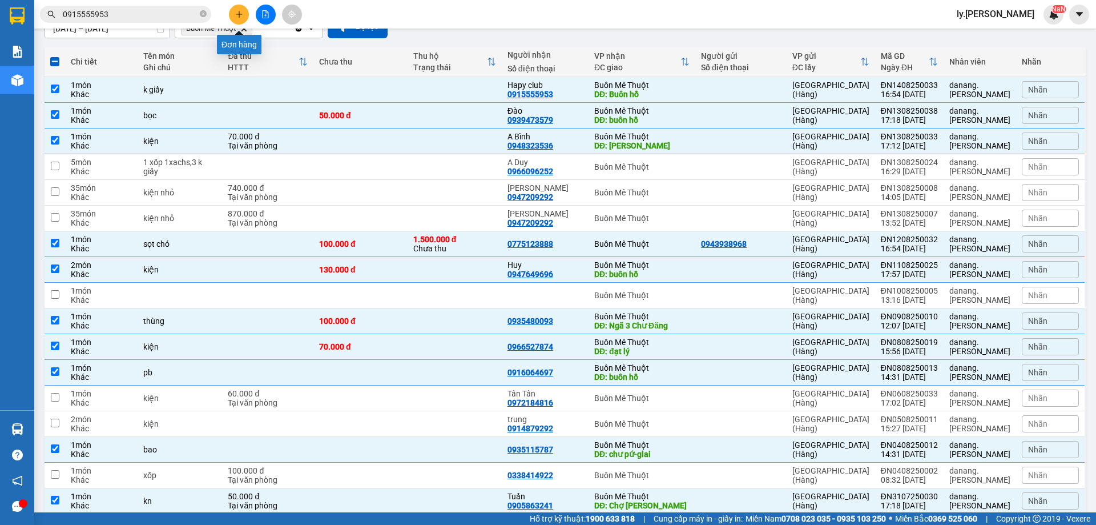
click at [235, 17] on icon "plus" at bounding box center [239, 14] width 8 height 8
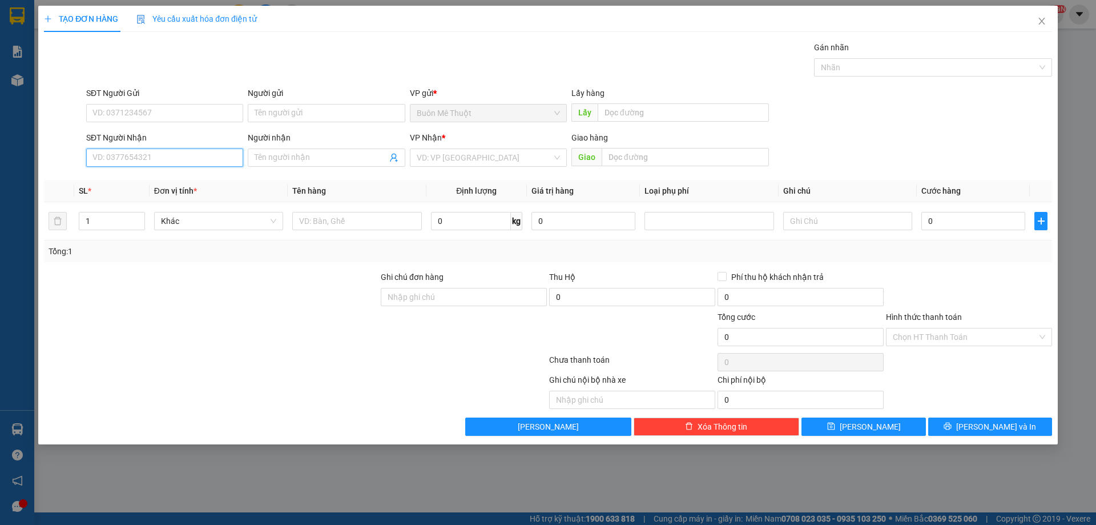
drag, startPoint x: 139, startPoint y: 155, endPoint x: 1096, endPoint y: 90, distance: 959.3
click at [140, 155] on input "SĐT Người Nhận" at bounding box center [164, 157] width 157 height 18
type input "0902976871"
drag, startPoint x: 155, startPoint y: 111, endPoint x: 844, endPoint y: 94, distance: 688.9
click at [163, 110] on input "SĐT Người Gửi" at bounding box center [164, 113] width 157 height 18
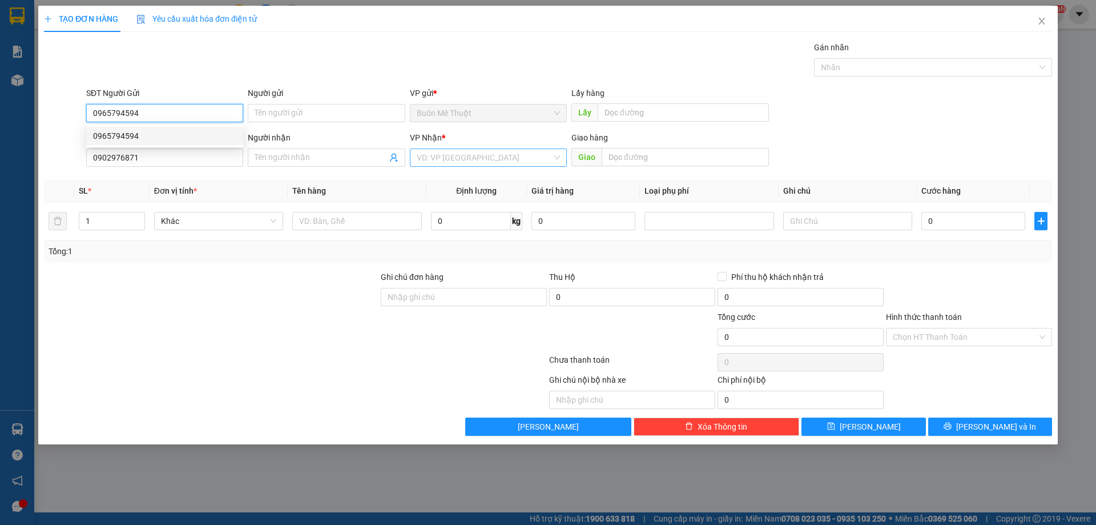
type input "0965794594"
click at [449, 159] on input "search" at bounding box center [484, 157] width 135 height 17
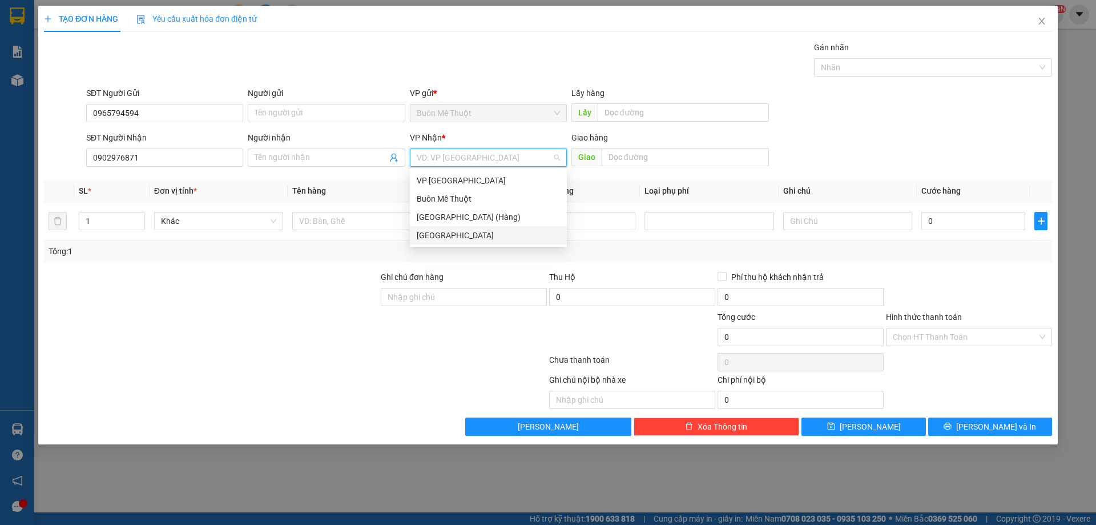
click at [442, 233] on div "[GEOGRAPHIC_DATA]" at bounding box center [488, 235] width 143 height 13
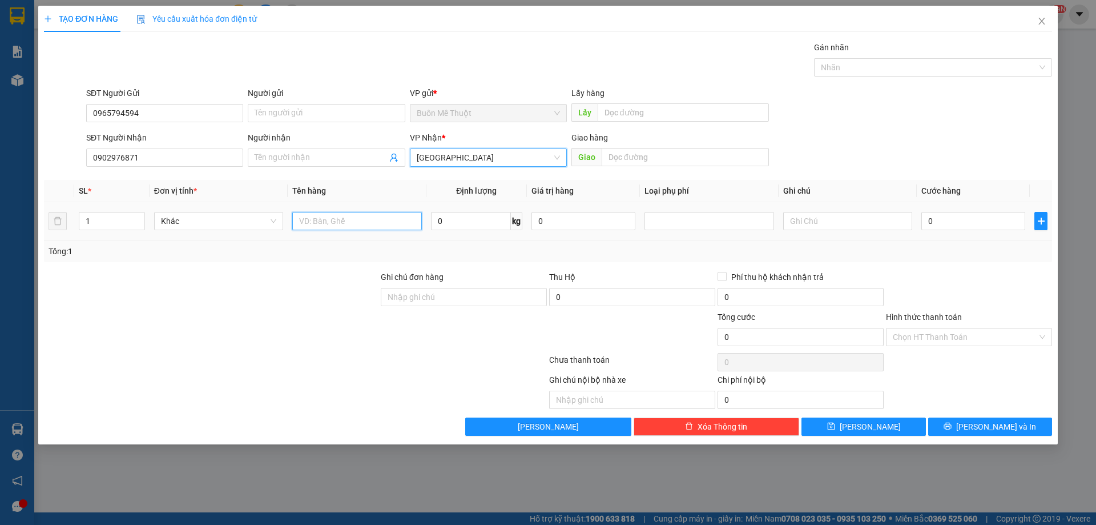
click at [353, 227] on input "text" at bounding box center [356, 221] width 129 height 18
type input "thùng"
type input "7"
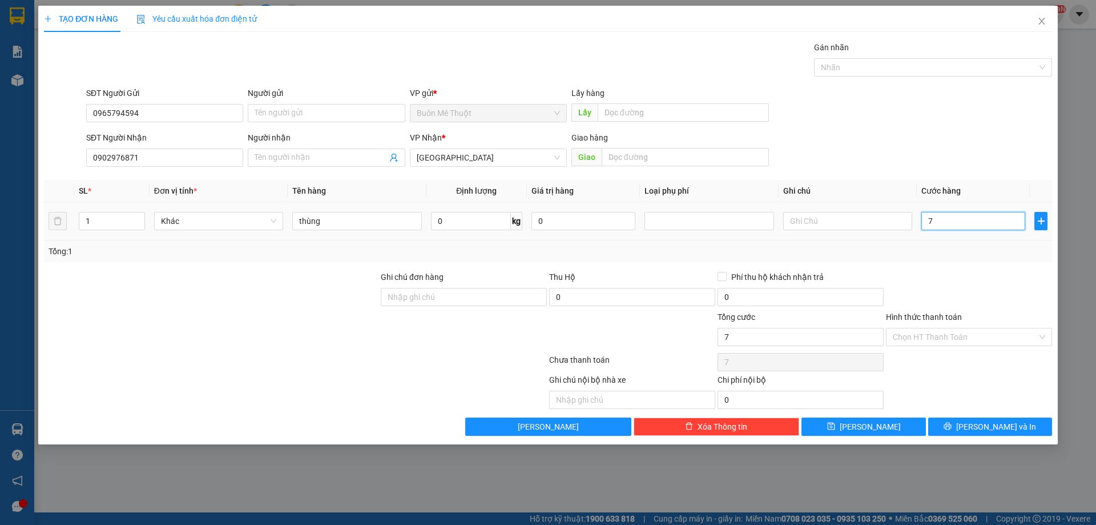
type input "70"
type input "70.000"
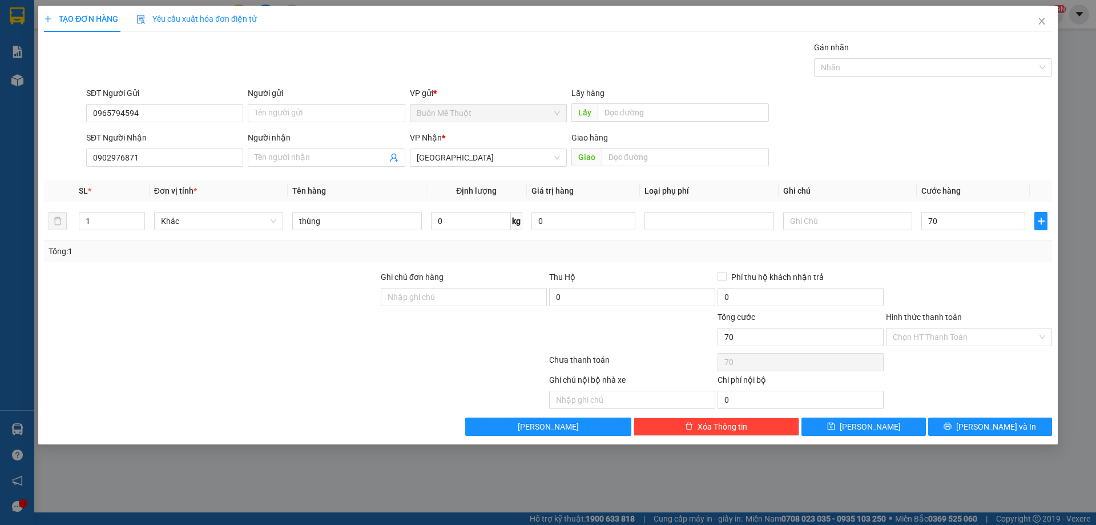
type input "70.000"
click at [992, 436] on div "TẠO ĐƠN HÀNG Yêu cầu xuất hóa đơn điện tử Transit Pickup Surcharge Ids Transit …" at bounding box center [548, 225] width 1020 height 439
click at [993, 428] on span "Lưu và In" at bounding box center [997, 426] width 80 height 13
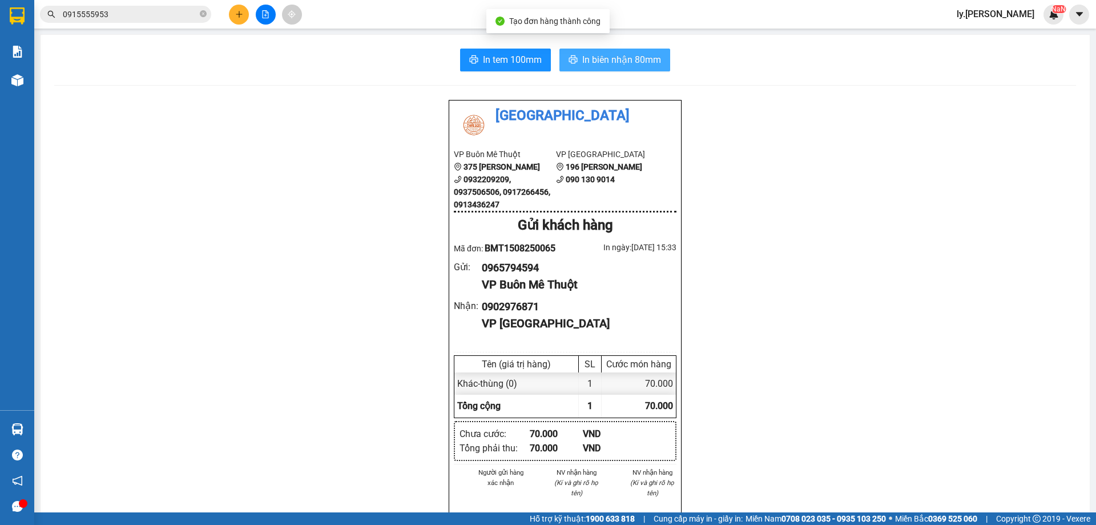
click at [636, 58] on span "In biên nhận 80mm" at bounding box center [621, 60] width 79 height 14
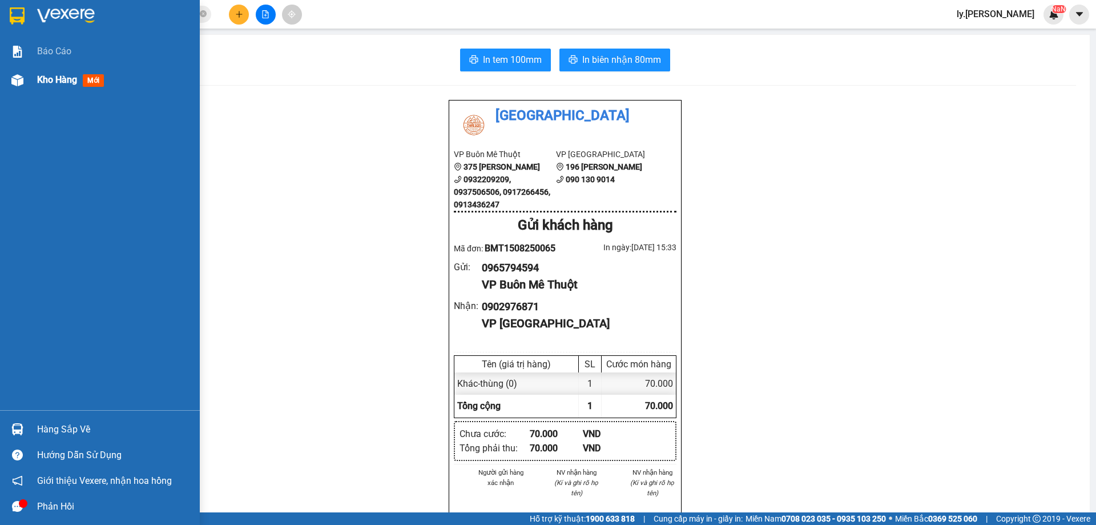
click at [62, 79] on span "Kho hàng" at bounding box center [57, 79] width 40 height 11
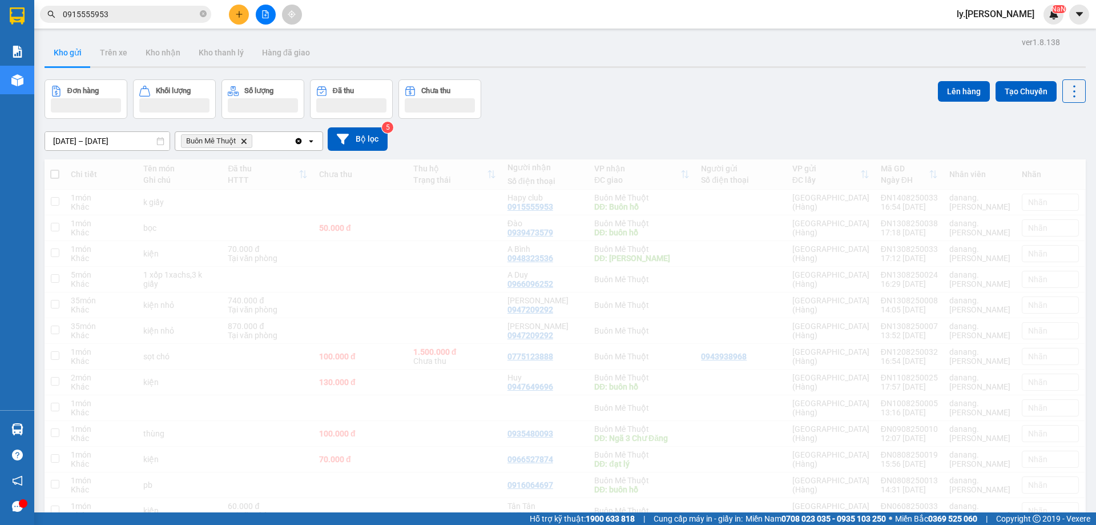
click at [246, 142] on icon "Delete" at bounding box center [243, 141] width 7 height 7
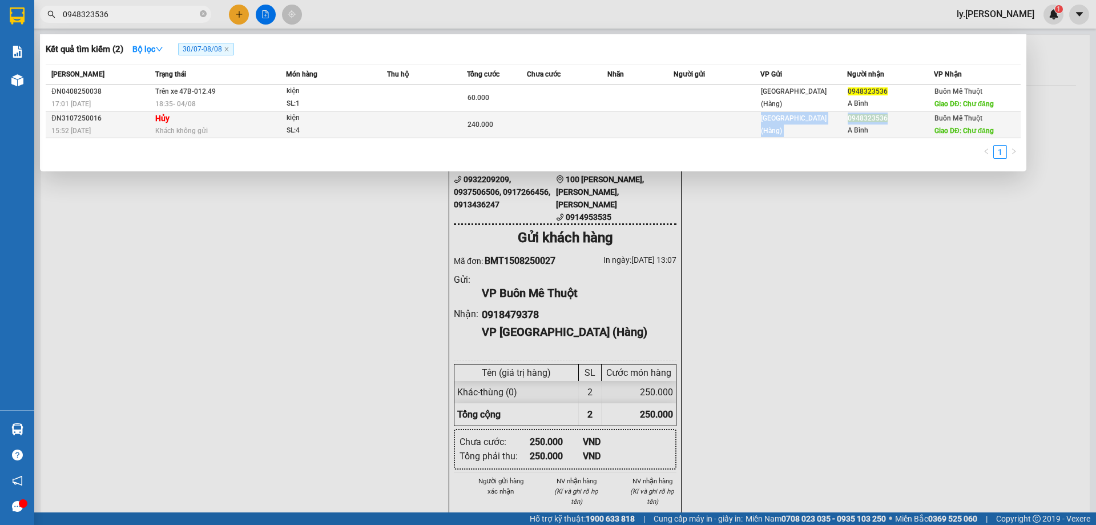
drag, startPoint x: 887, startPoint y: 116, endPoint x: 847, endPoint y: 119, distance: 40.6
click at [847, 119] on tr "ĐN3107250016 15:52 [DATE] Hủy Khách không gửi kiện SL: 4 240.000 [GEOGRAPHIC_DA…" at bounding box center [533, 124] width 975 height 27
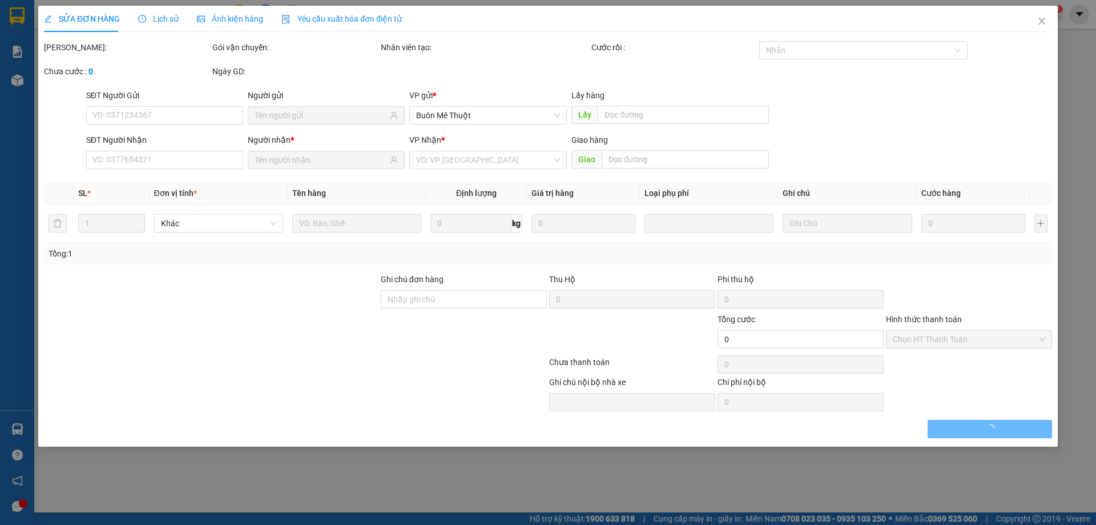
type input "0948323536"
type input "A Bình"
type input "Chư đăng"
type input "240.000"
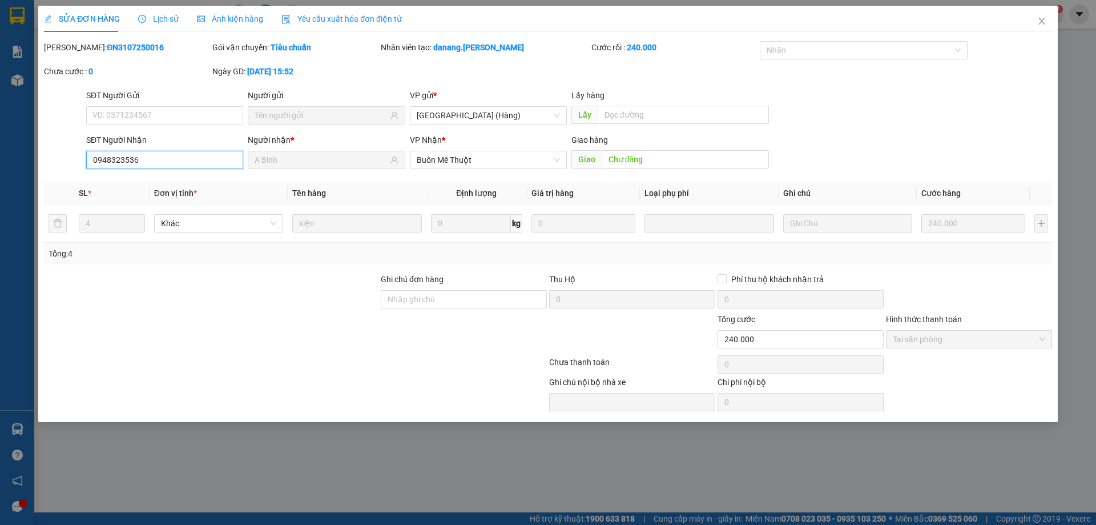
click at [167, 163] on input "0948323536" at bounding box center [164, 160] width 157 height 18
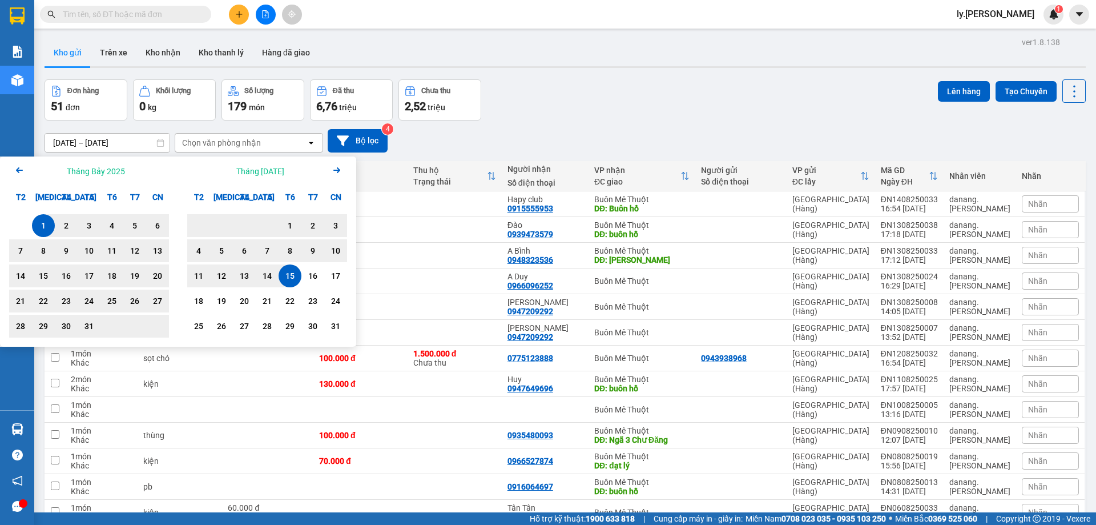
click at [292, 276] on div "15" at bounding box center [290, 276] width 16 height 14
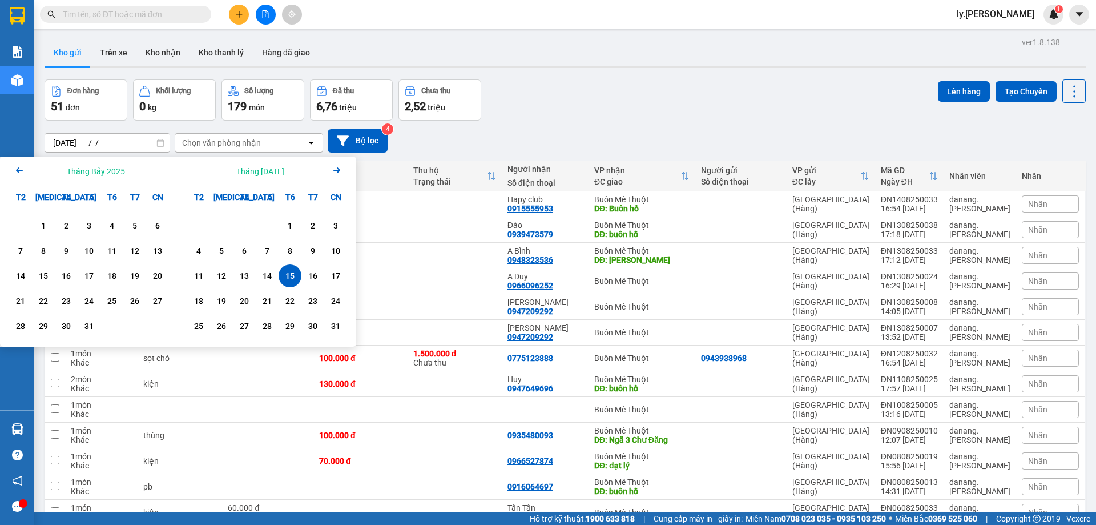
click at [292, 276] on div "15" at bounding box center [290, 276] width 16 height 14
type input "[DATE] – [DATE]"
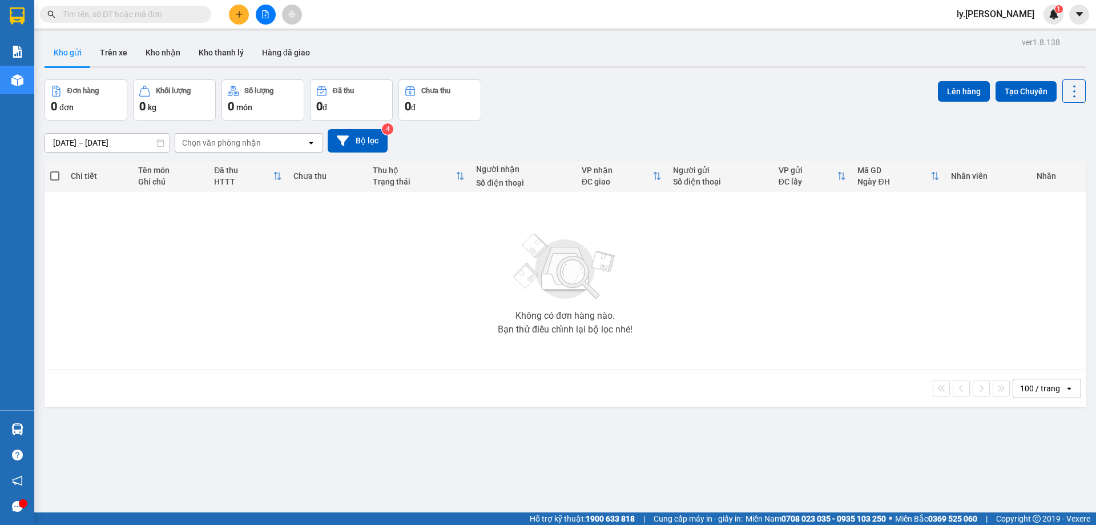
click at [249, 142] on div "Chọn văn phòng nhận" at bounding box center [221, 142] width 79 height 11
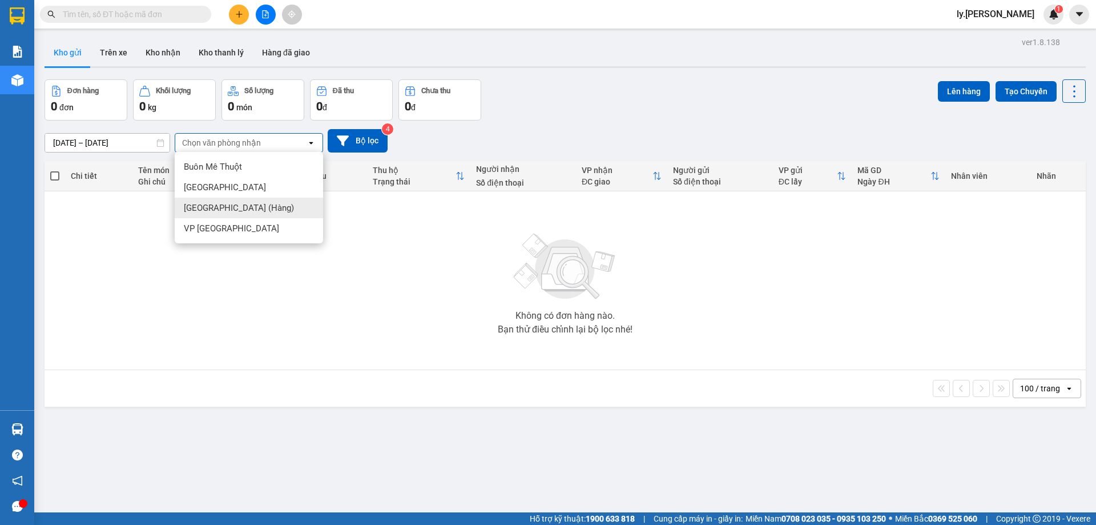
click at [236, 204] on span "[GEOGRAPHIC_DATA] (Hàng)" at bounding box center [239, 207] width 110 height 11
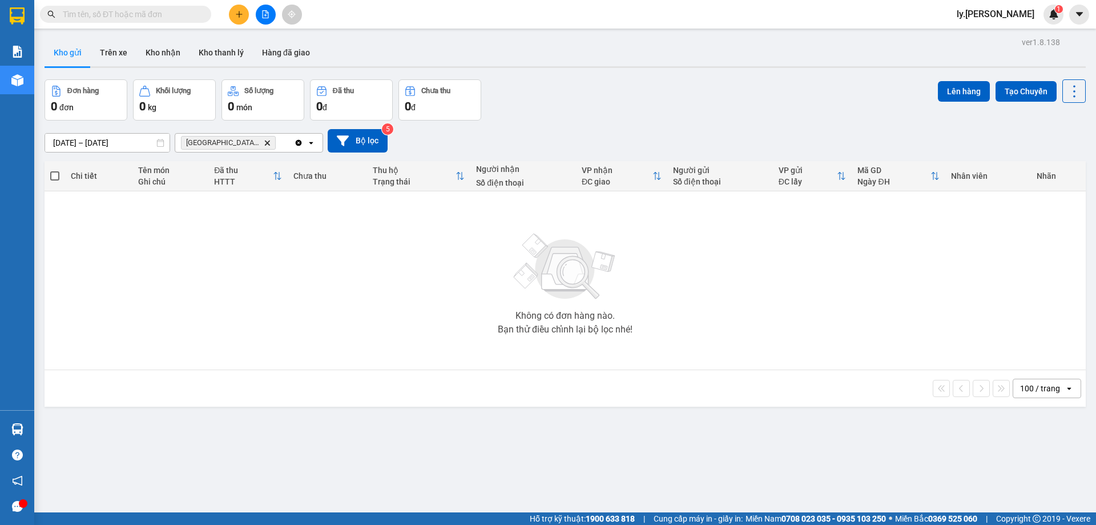
drag, startPoint x: 279, startPoint y: 14, endPoint x: 266, endPoint y: 13, distance: 13.2
click at [267, 13] on div at bounding box center [266, 15] width 86 height 20
click at [266, 13] on icon "file-add" at bounding box center [266, 14] width 6 height 8
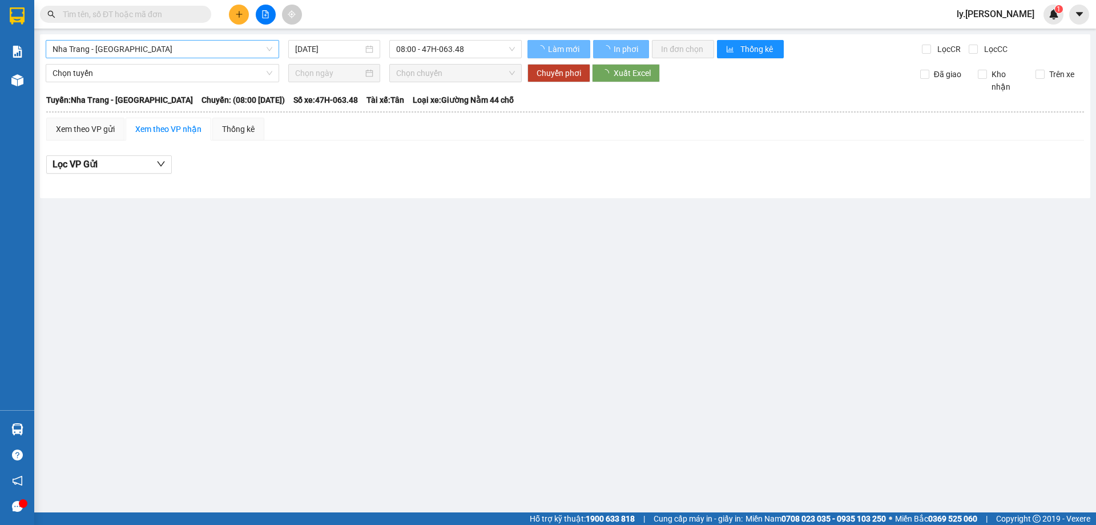
click at [134, 45] on span "Nha Trang - [GEOGRAPHIC_DATA]" at bounding box center [163, 49] width 220 height 17
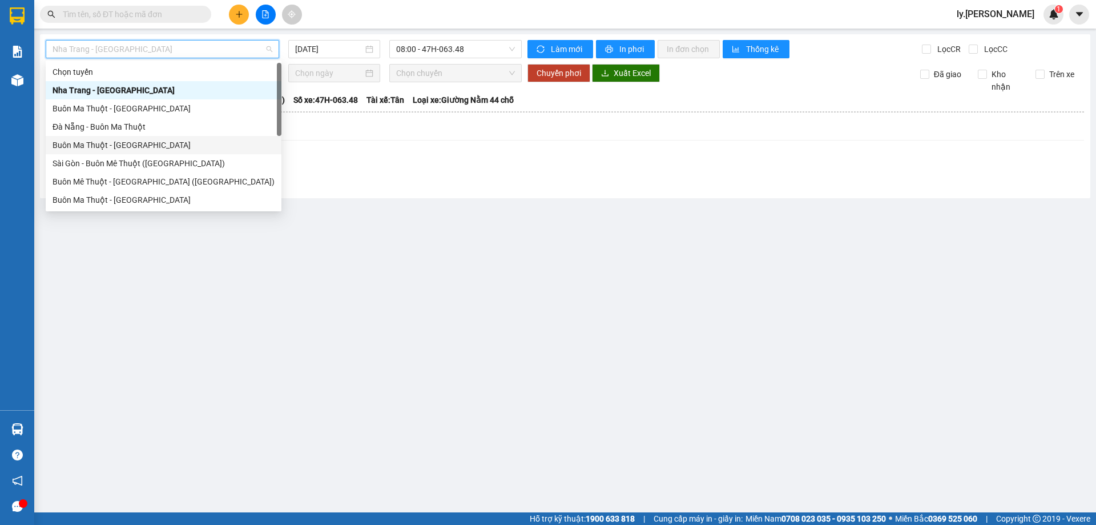
click at [128, 145] on div "Buôn Ma Thuột - [GEOGRAPHIC_DATA]" at bounding box center [164, 145] width 222 height 13
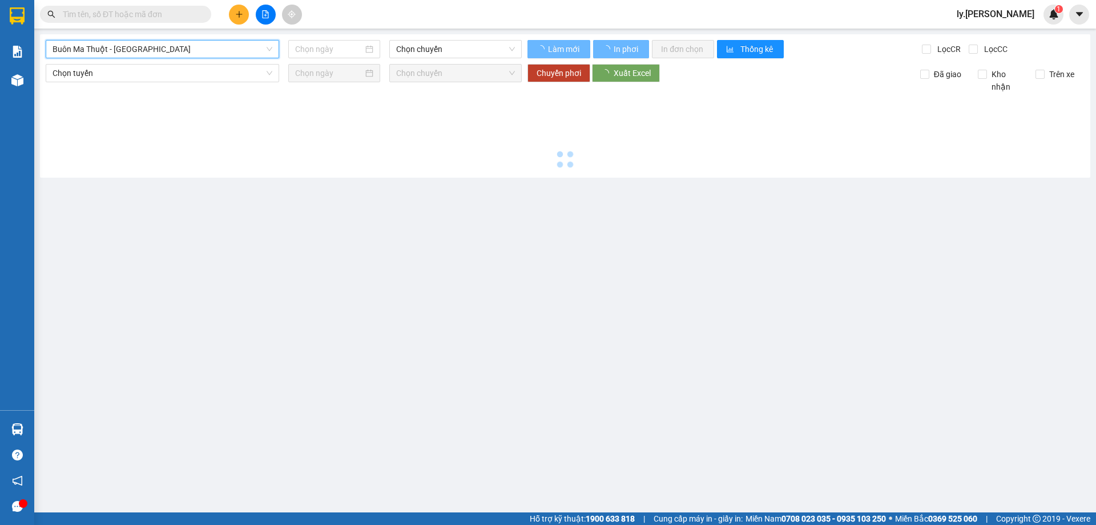
type input "[DATE]"
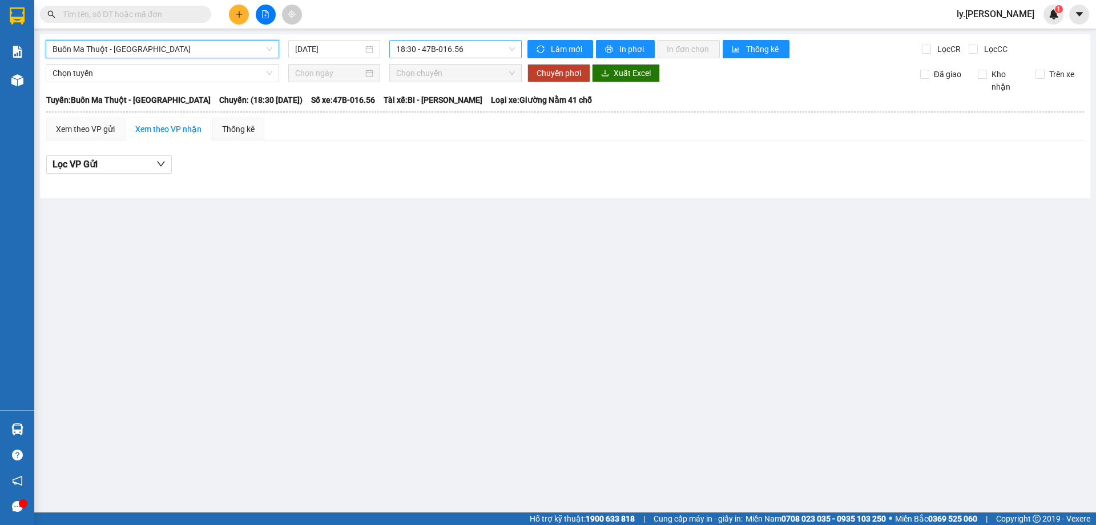
click at [452, 51] on span "18:30 - 47B-016.56" at bounding box center [455, 49] width 119 height 17
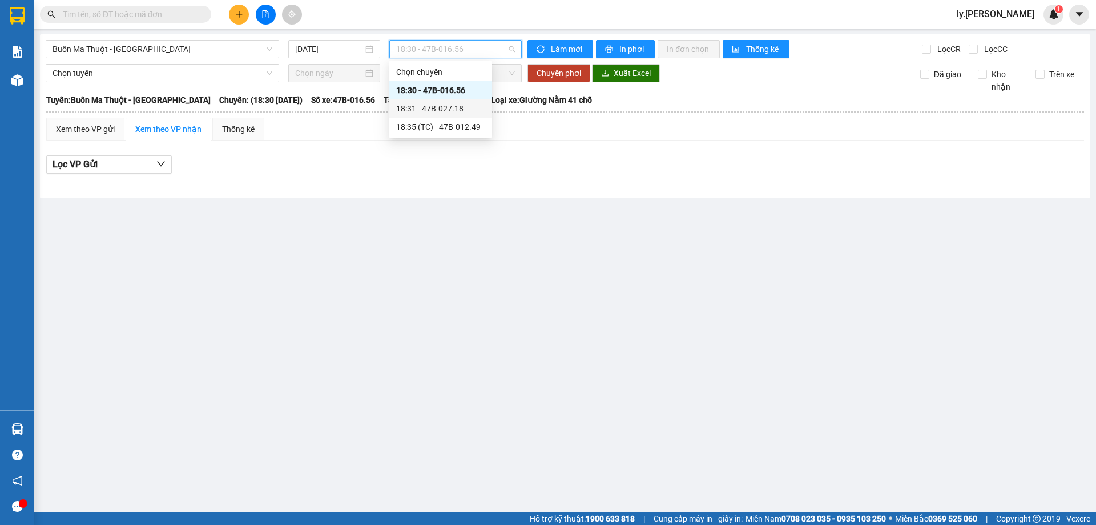
click at [448, 106] on div "18:31 - 47B-027.18" at bounding box center [440, 108] width 89 height 13
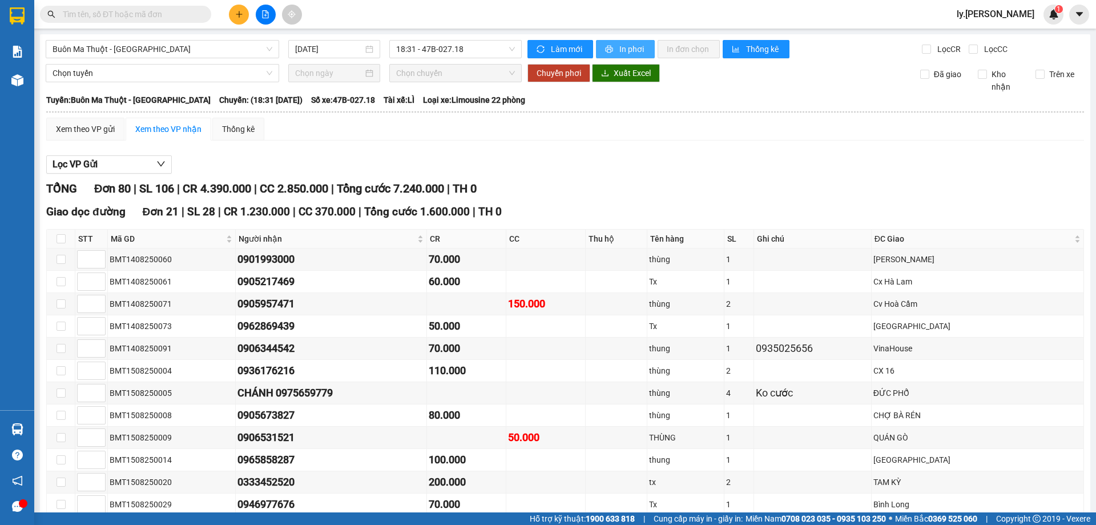
click at [620, 49] on span "In phơi" at bounding box center [633, 49] width 26 height 13
click at [649, 50] on button "In phơi" at bounding box center [625, 49] width 59 height 18
drag, startPoint x: 149, startPoint y: 7, endPoint x: 148, endPoint y: 13, distance: 5.7
click at [149, 8] on span at bounding box center [125, 14] width 171 height 17
click at [148, 13] on input "text" at bounding box center [130, 14] width 135 height 13
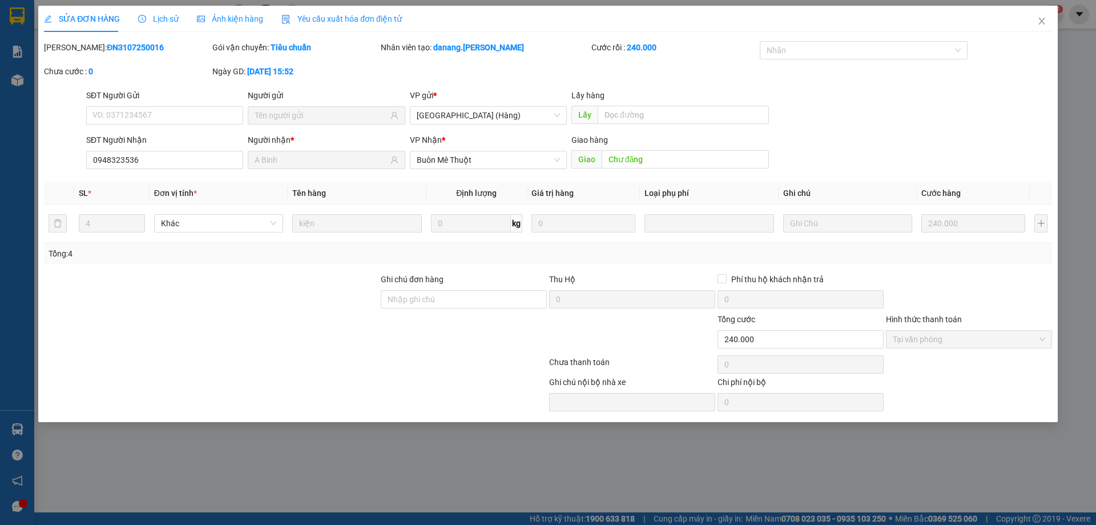
drag, startPoint x: 452, startPoint y: 464, endPoint x: 446, endPoint y: 452, distance: 13.5
click at [453, 464] on div "SỬA ĐƠN HÀNG Lịch sử Ảnh kiện hàng Yêu cầu xuất hóa đơn điện tử Total Paid Fee …" at bounding box center [548, 262] width 1096 height 525
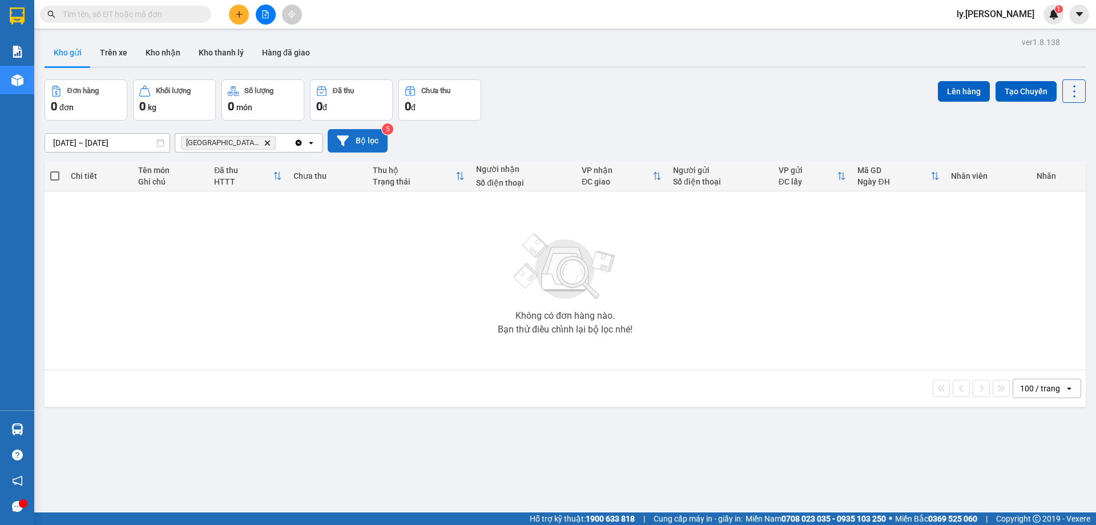
click at [372, 143] on button "Bộ lọc" at bounding box center [358, 140] width 60 height 23
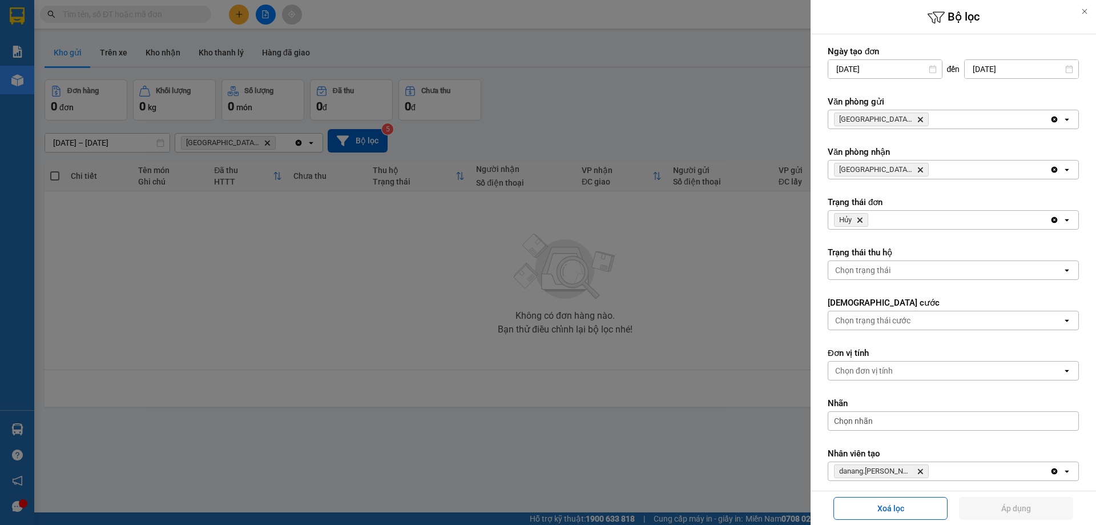
click at [1052, 118] on icon "Clear all" at bounding box center [1055, 119] width 6 height 6
click at [1052, 168] on icon "Clear all" at bounding box center [1055, 170] width 6 height 6
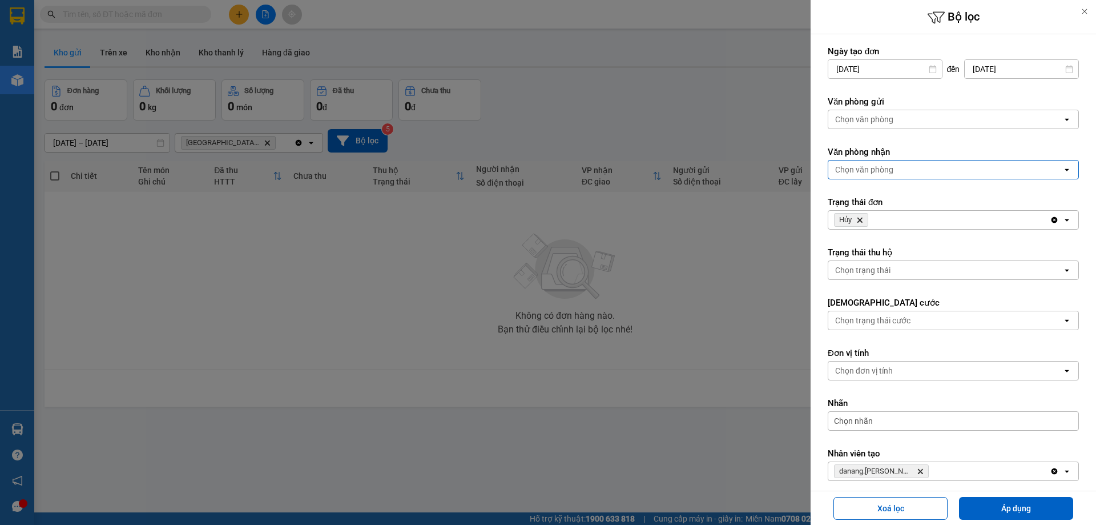
click at [1050, 223] on icon "Clear all" at bounding box center [1054, 219] width 9 height 9
drag, startPoint x: 901, startPoint y: 469, endPoint x: 925, endPoint y: 501, distance: 39.2
click at [918, 469] on icon "danang.thaison, close by backspace" at bounding box center [920, 471] width 5 height 5
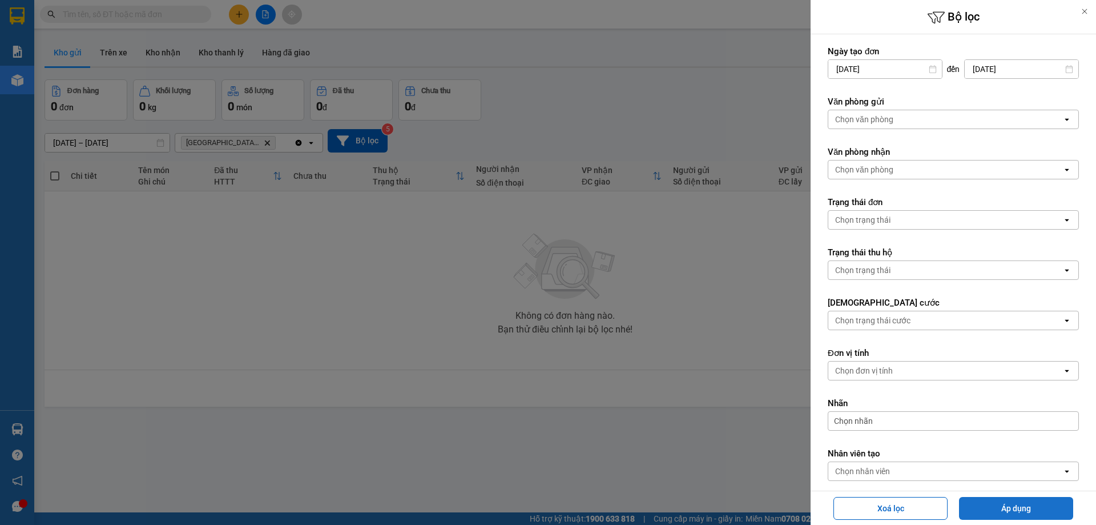
click at [1008, 506] on button "Áp dụng" at bounding box center [1016, 508] width 114 height 23
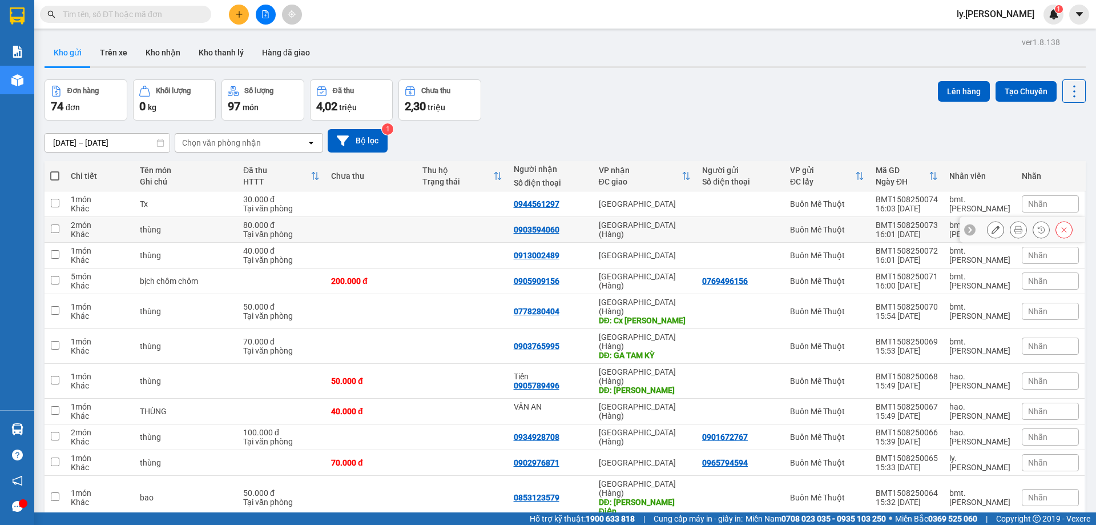
click at [1015, 230] on icon at bounding box center [1019, 230] width 8 height 8
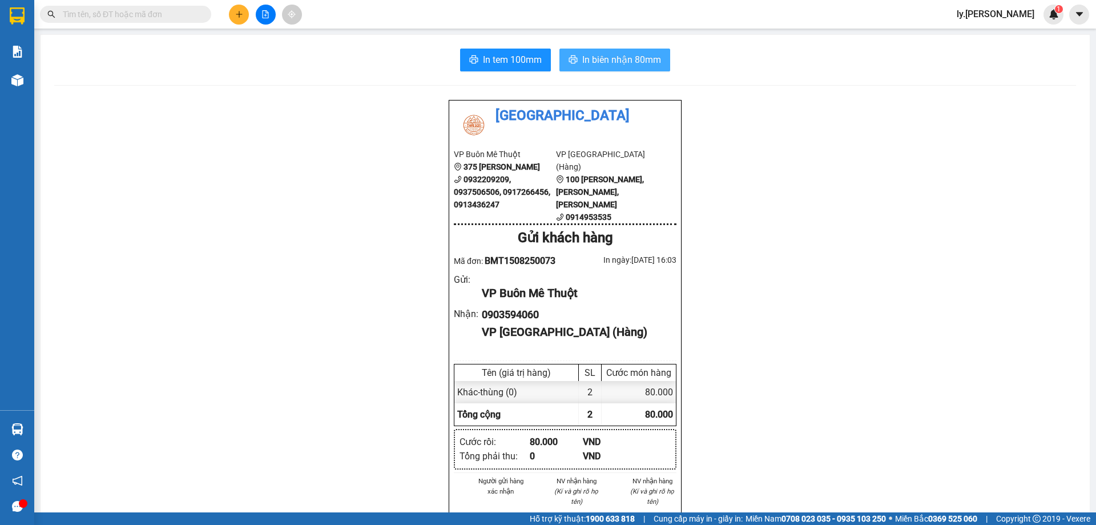
click at [629, 62] on span "In biên nhận 80mm" at bounding box center [621, 60] width 79 height 14
